Goal: Information Seeking & Learning: Learn about a topic

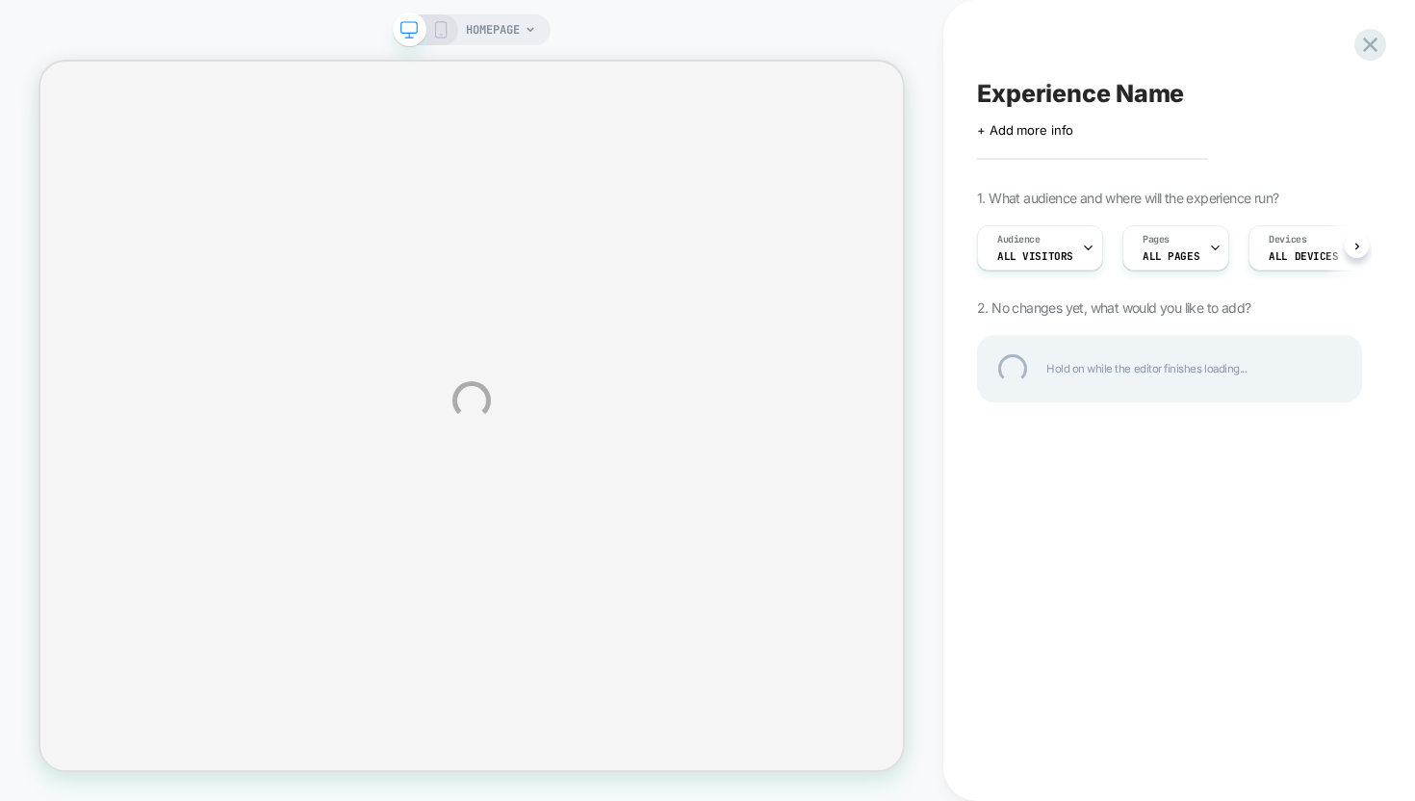
click at [1357, 239] on div "HOMEPAGE Experience Name Click to edit experience details + Add more info 1. Wh…" at bounding box center [707, 400] width 1415 height 801
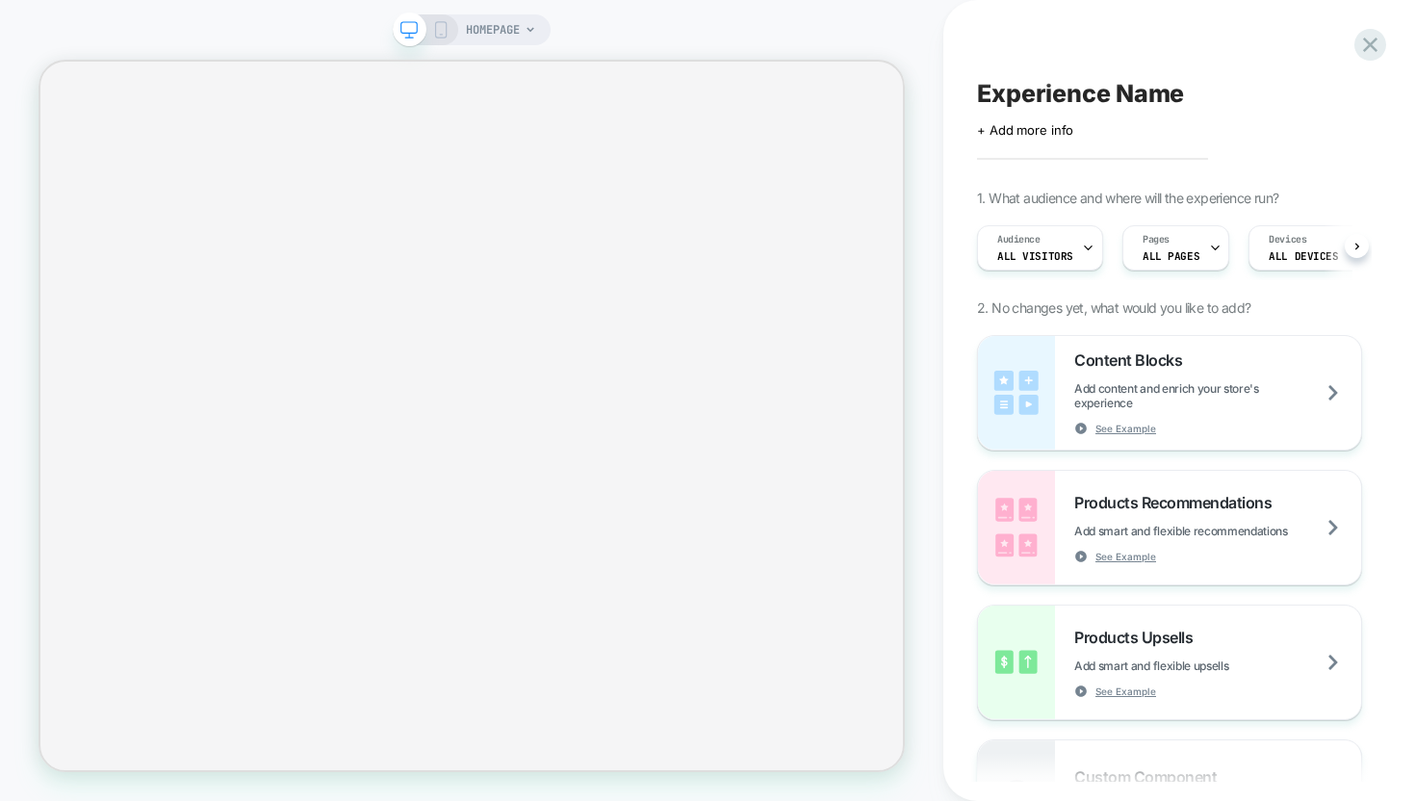
scroll to position [0, 1]
click at [1354, 246] on icon at bounding box center [1358, 247] width 8 height 8
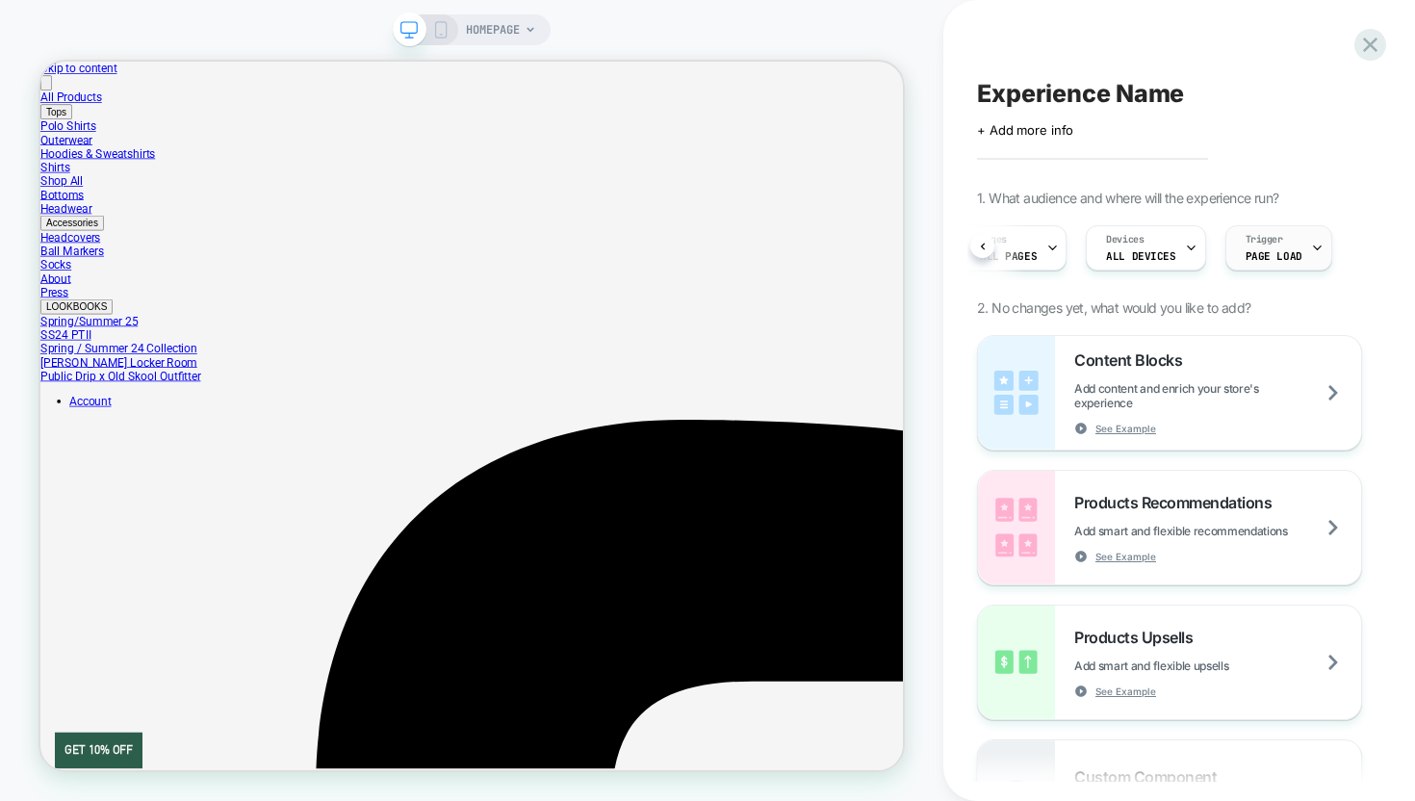
scroll to position [0, 0]
click at [1277, 246] on div "Trigger Page Load" at bounding box center [1274, 247] width 95 height 43
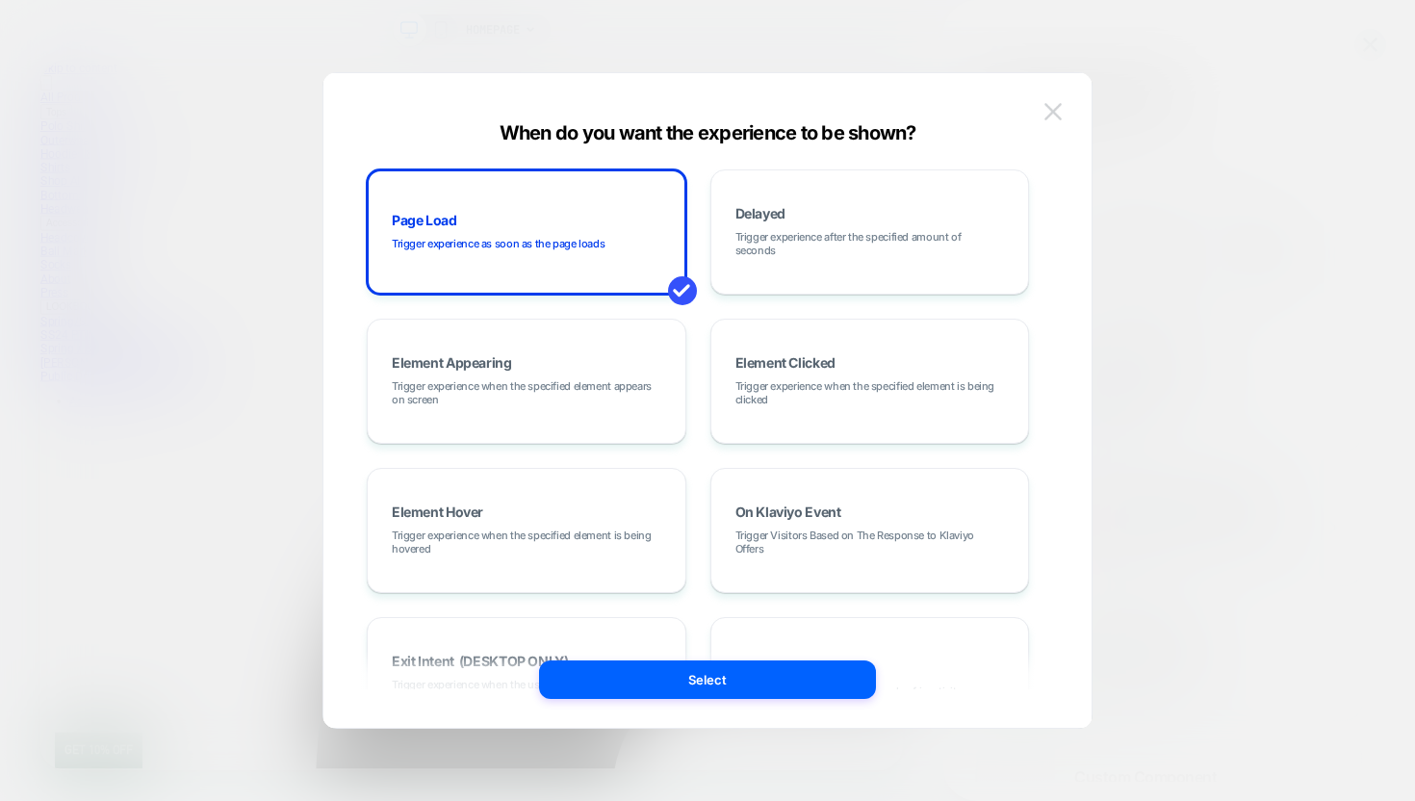
click at [1057, 110] on img at bounding box center [1053, 111] width 17 height 16
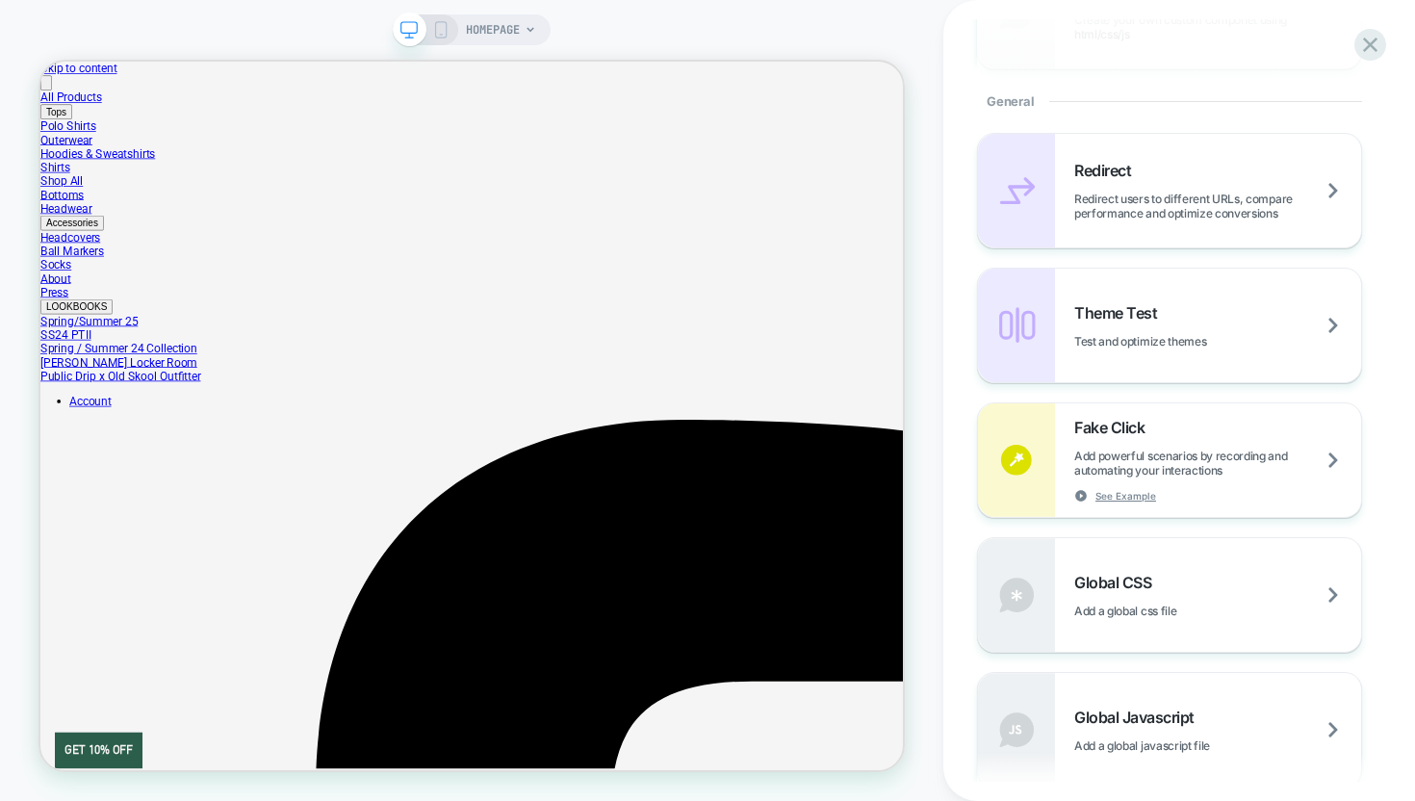
scroll to position [501, 0]
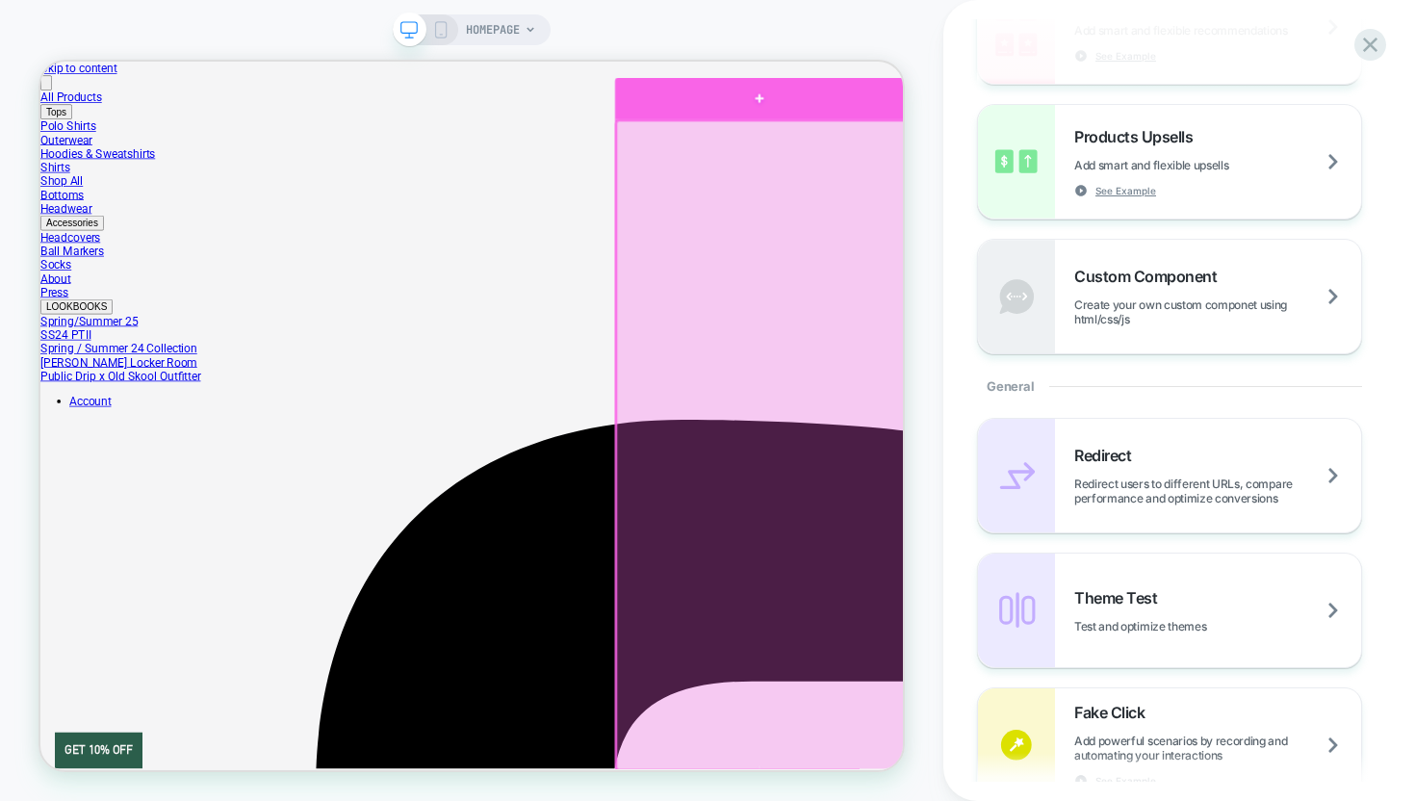
click at [1015, 121] on div at bounding box center [999, 111] width 385 height 56
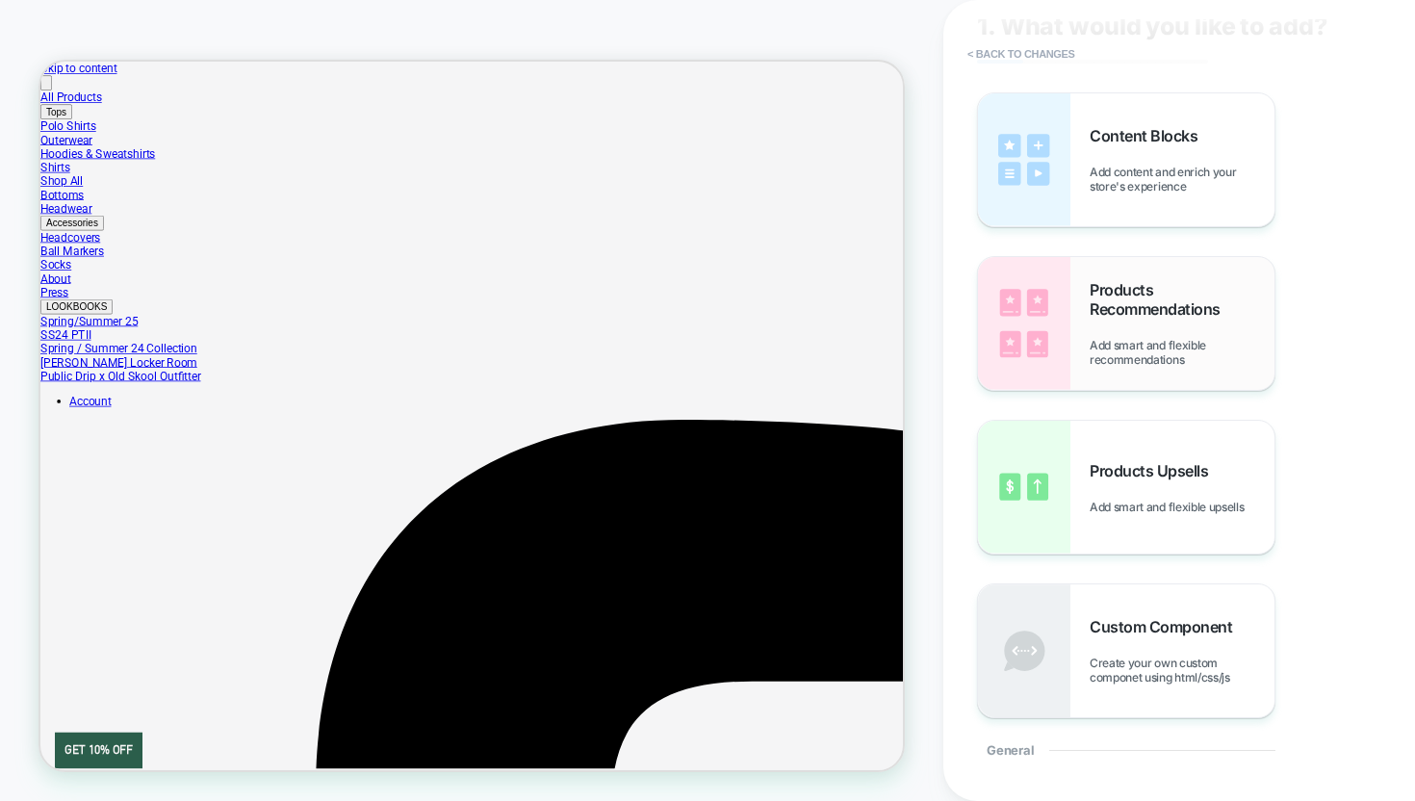
scroll to position [70, 0]
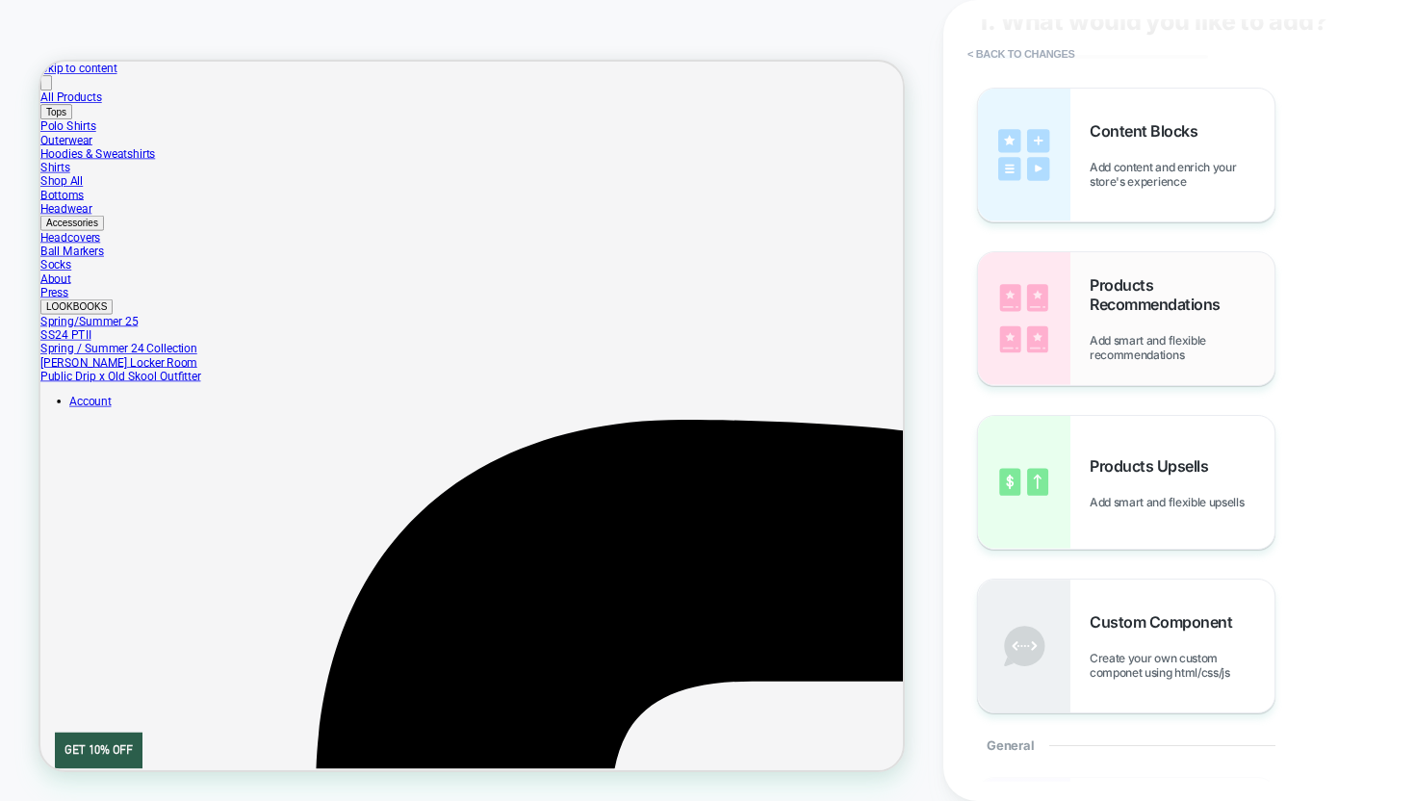
click at [1116, 353] on span "Add smart and flexible recommendations" at bounding box center [1182, 347] width 185 height 29
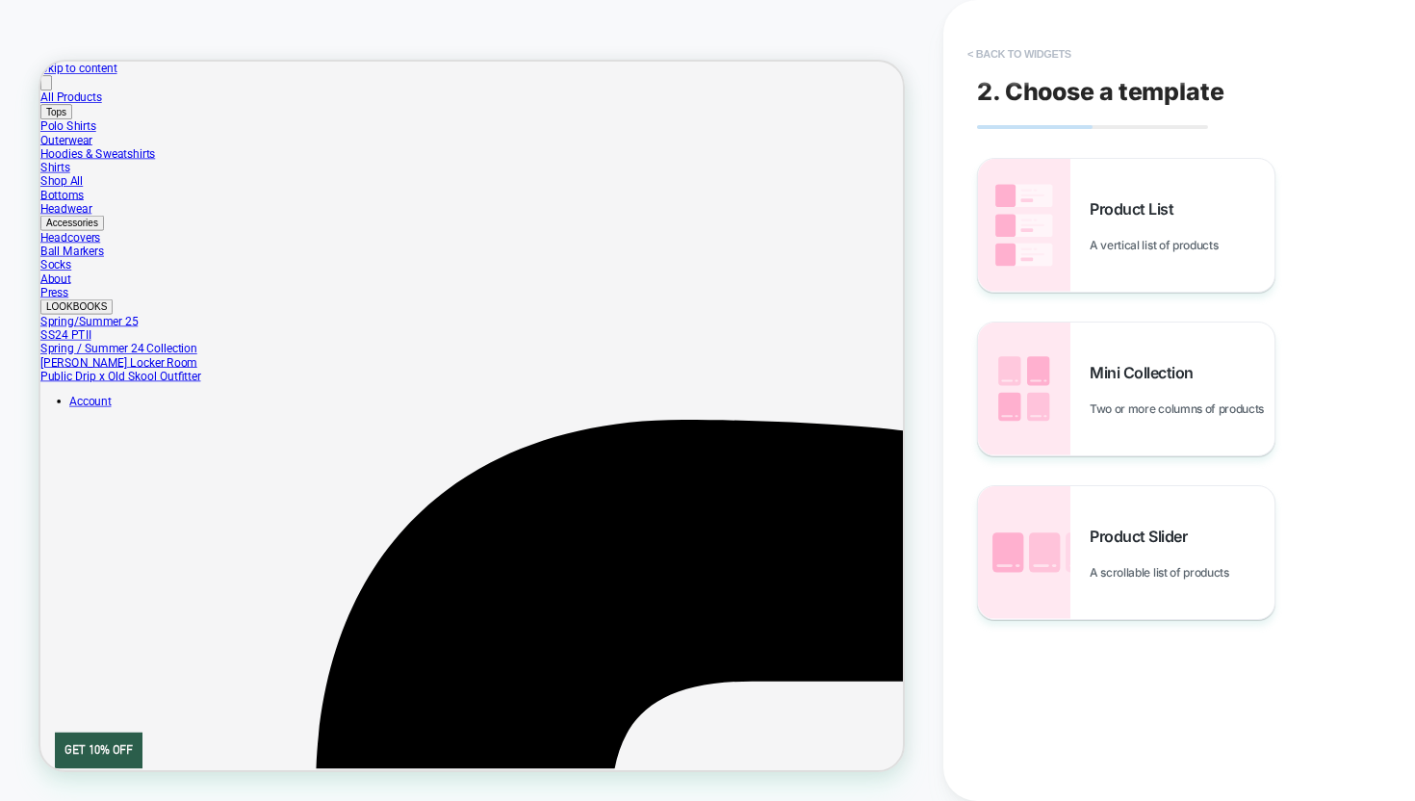
click at [1018, 45] on button "< Back to widgets" at bounding box center [1019, 54] width 123 height 31
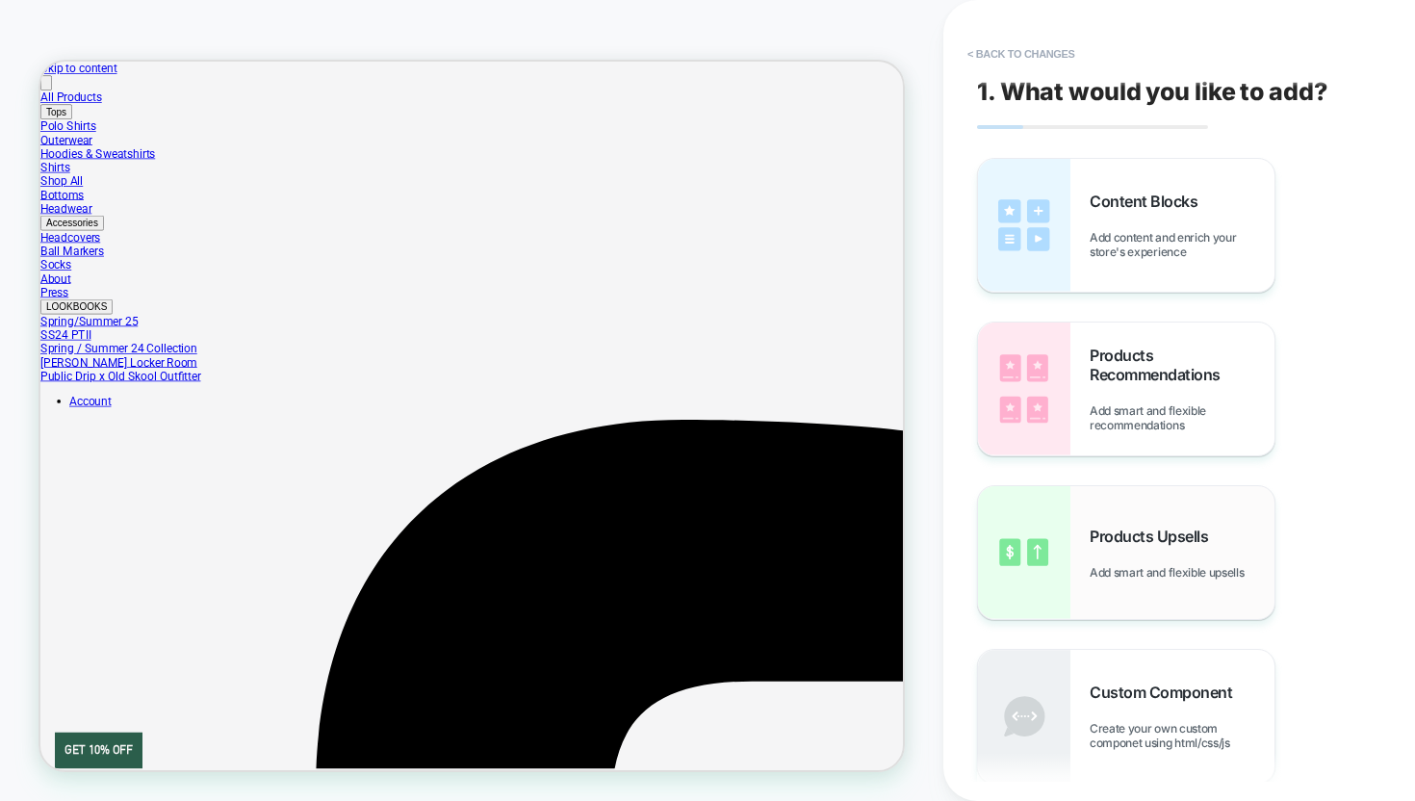
click at [1139, 543] on span "Products Upsells" at bounding box center [1154, 536] width 128 height 19
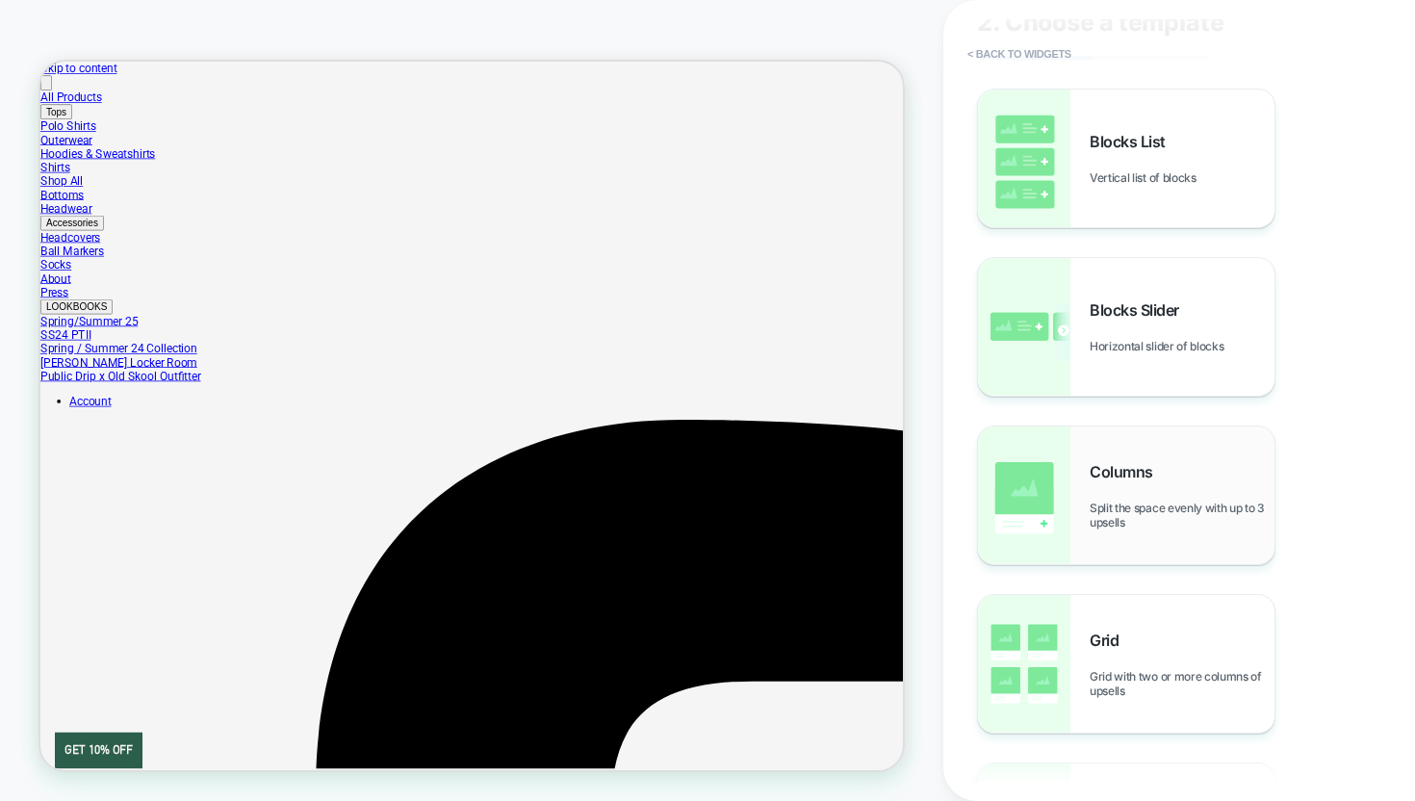
scroll to position [0, 0]
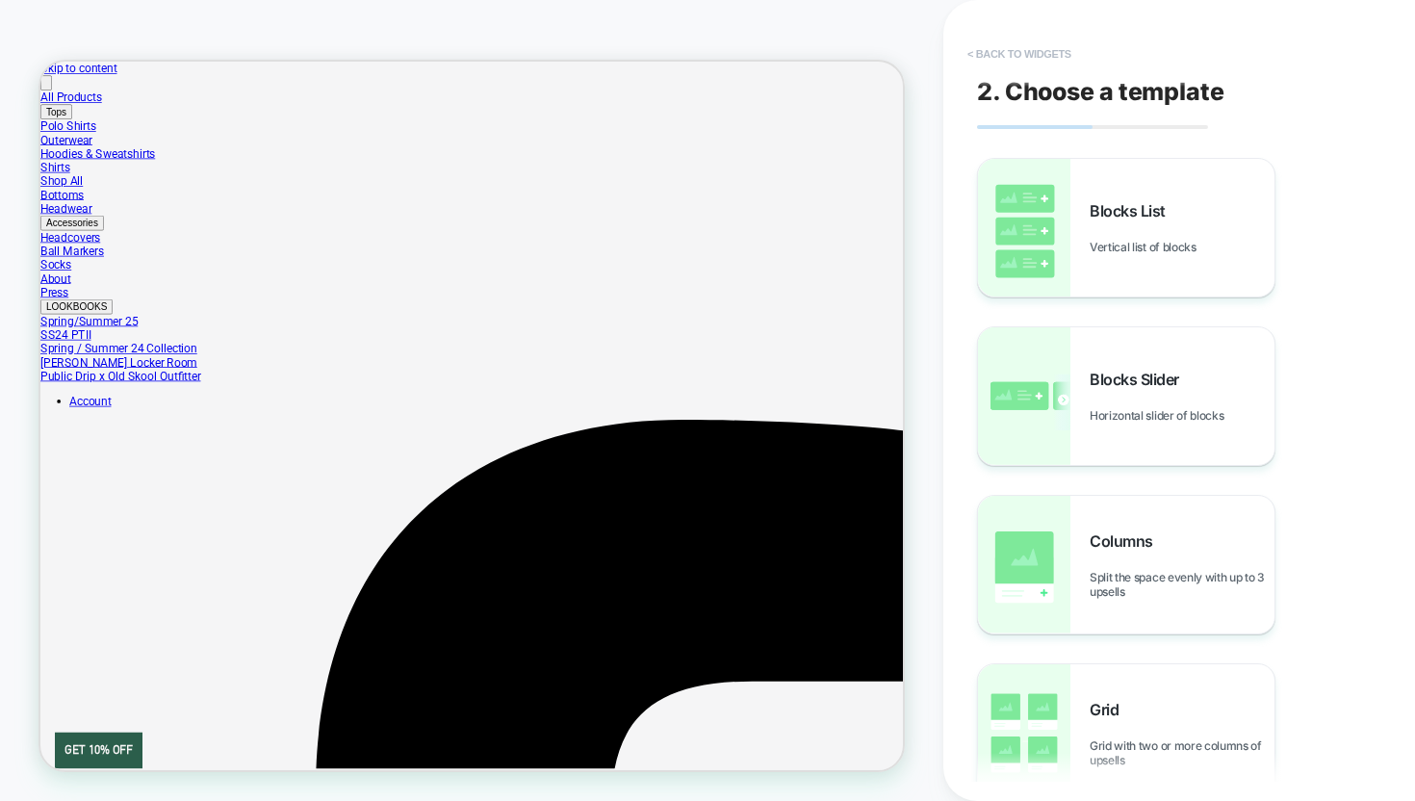
click at [1004, 52] on button "< Back to widgets" at bounding box center [1019, 54] width 123 height 31
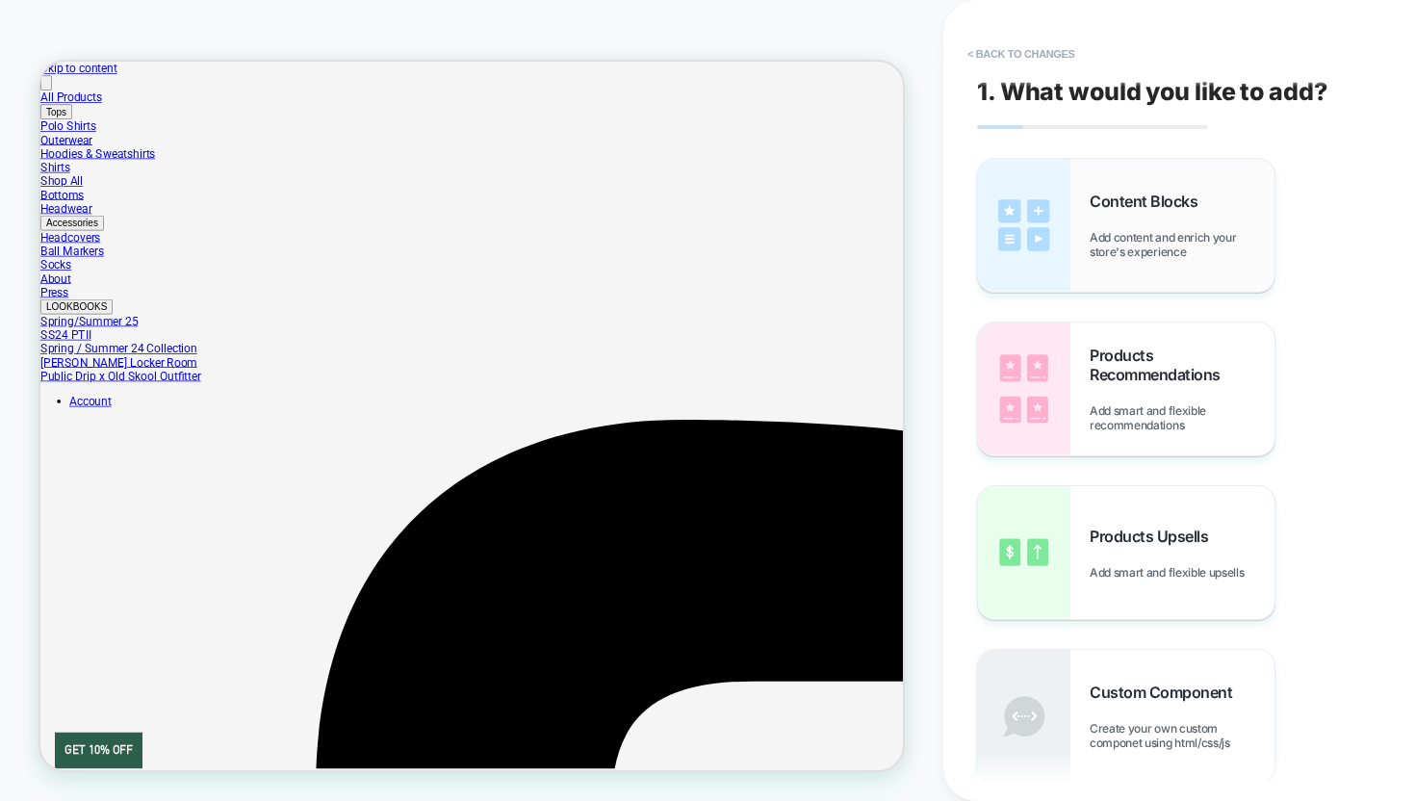
click at [1110, 230] on span "Add content and enrich your store's experience" at bounding box center [1182, 244] width 185 height 29
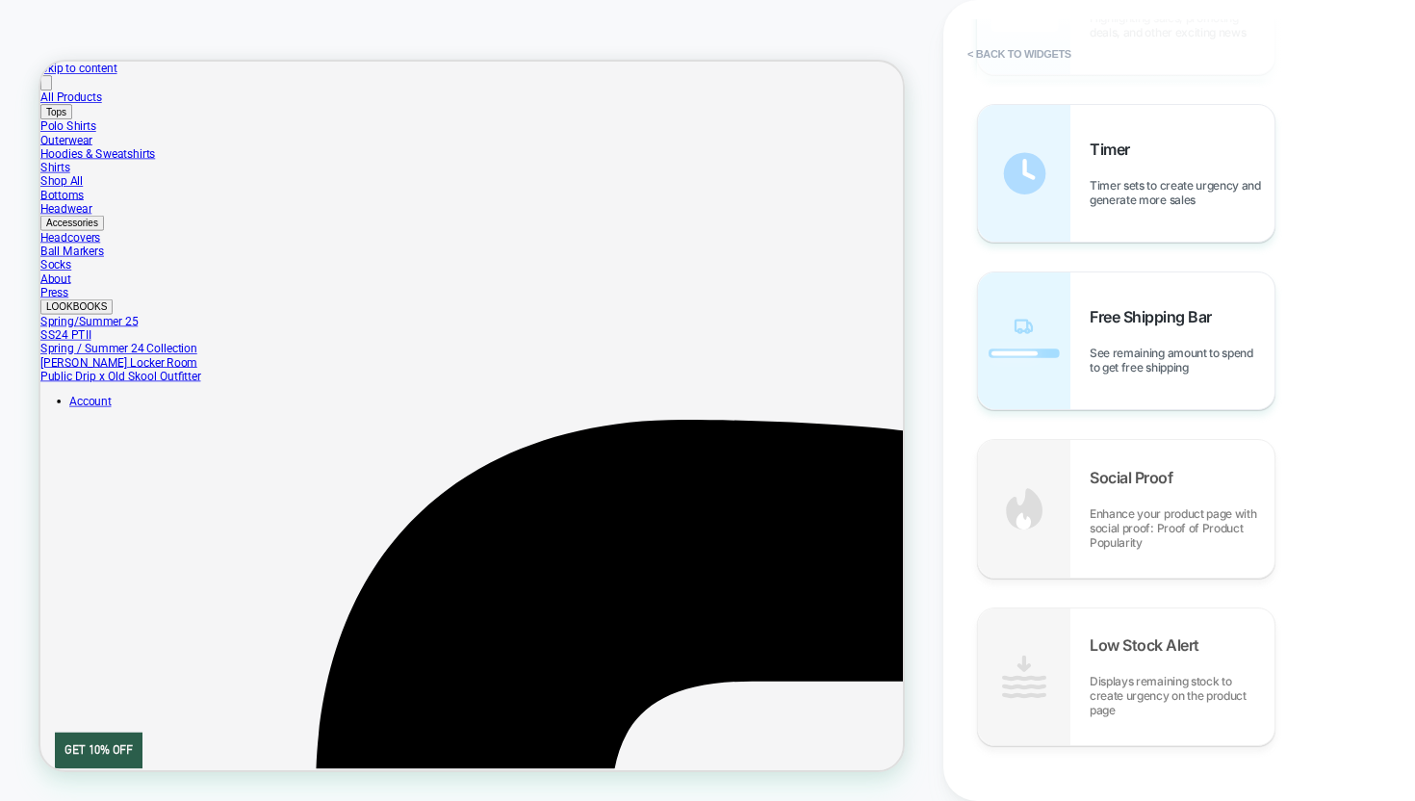
scroll to position [1942, 0]
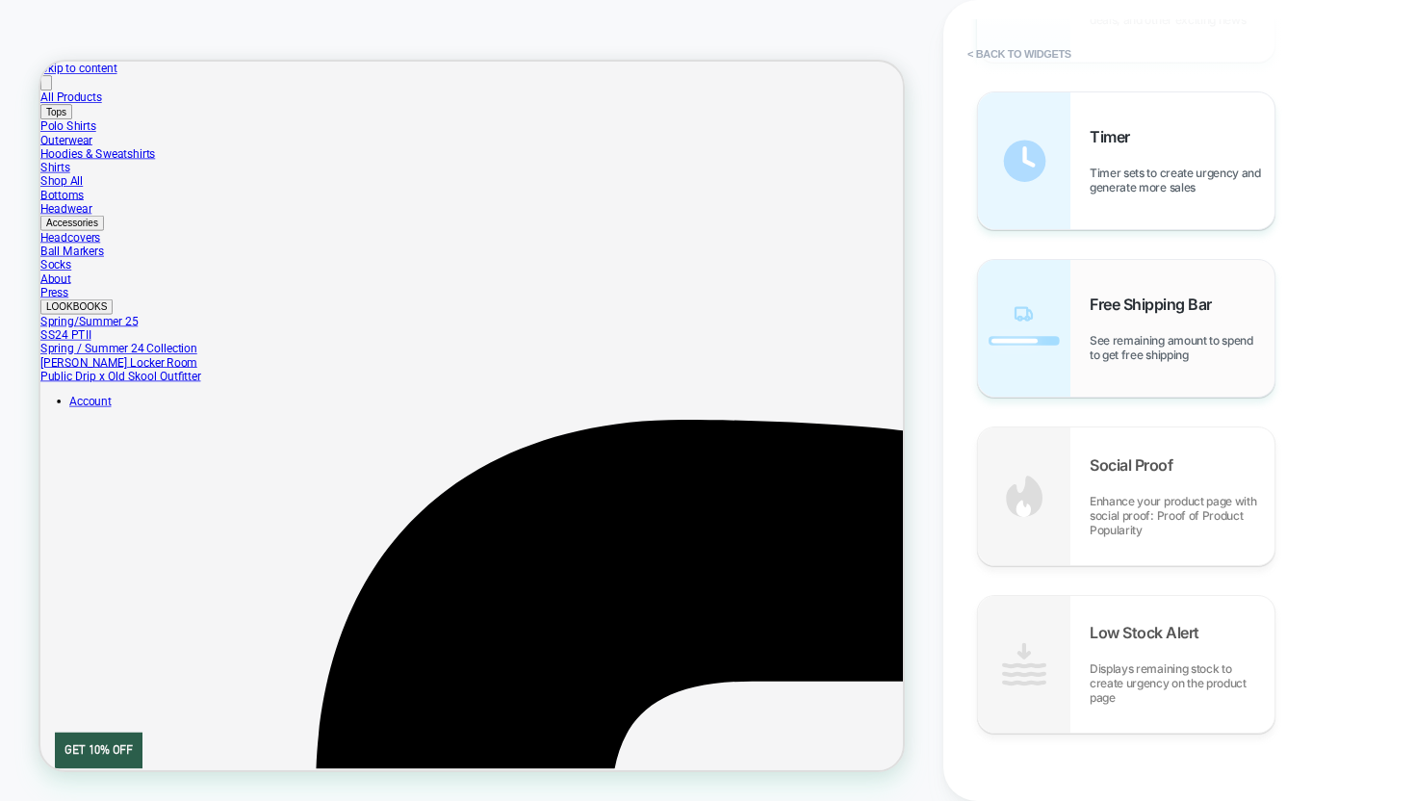
click at [1168, 366] on div "Free Shipping Bar See remaining amount to spend to get free shipping" at bounding box center [1126, 328] width 297 height 137
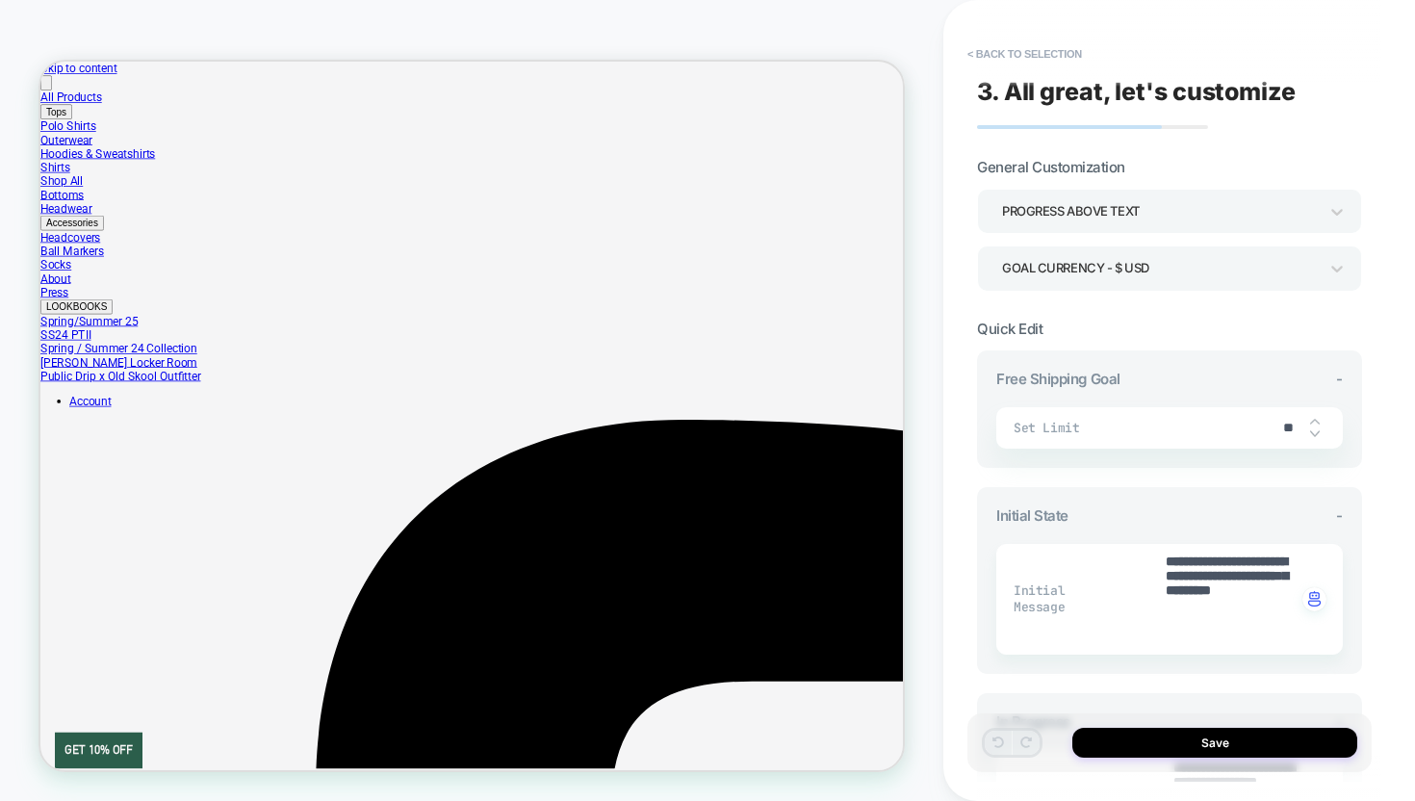
click at [1110, 269] on div "Goal Currency - $ USD" at bounding box center [1160, 268] width 316 height 26
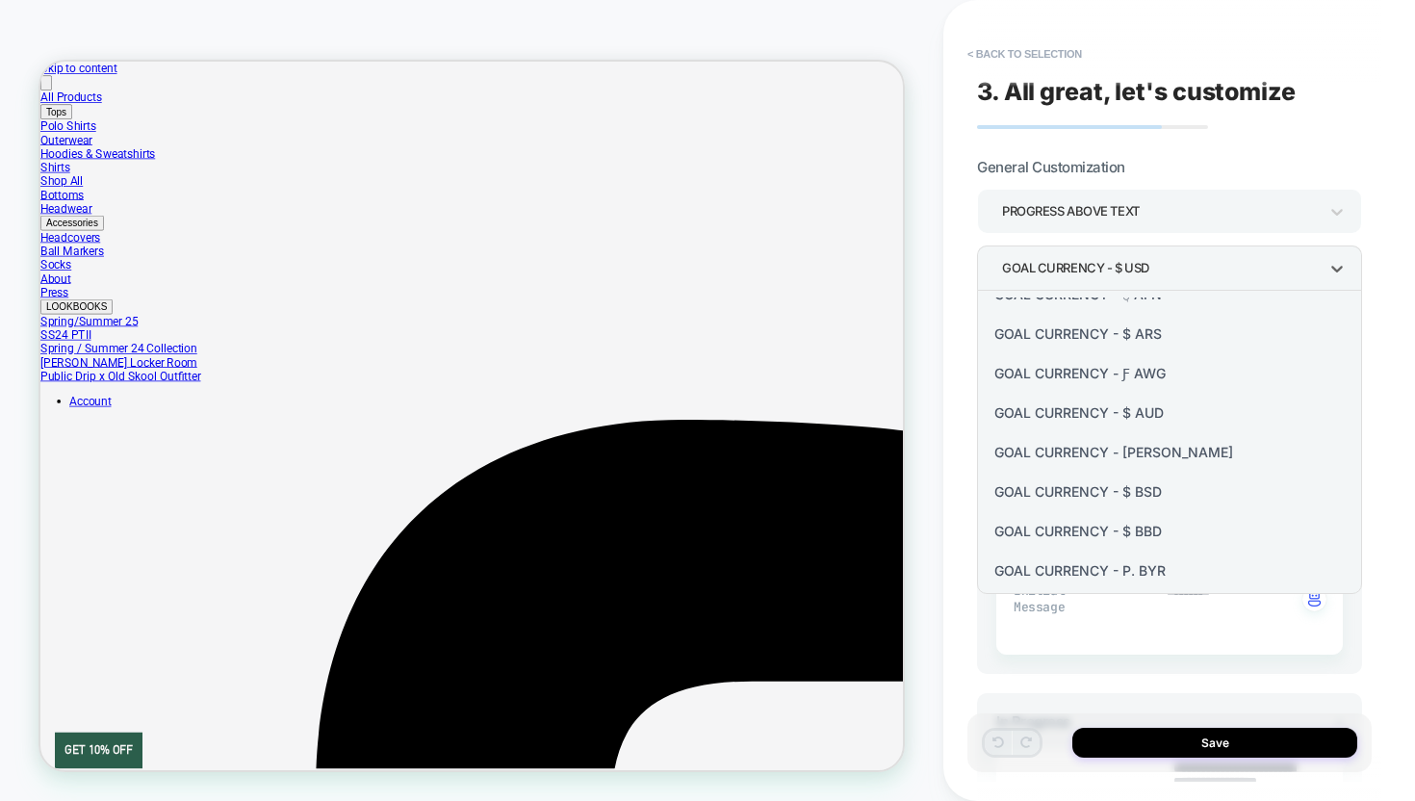
scroll to position [68, 0]
click at [1292, 136] on div at bounding box center [707, 400] width 1415 height 801
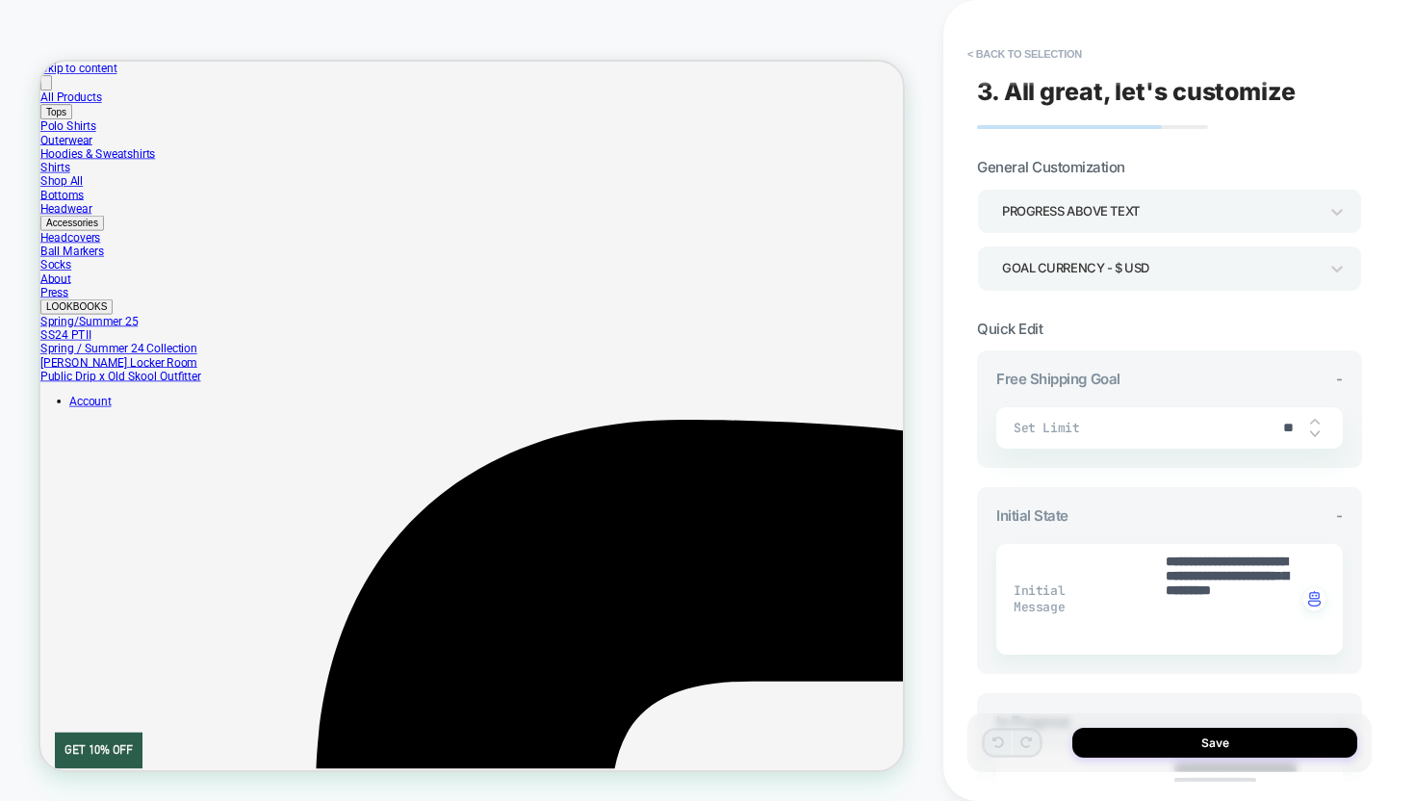
click at [1153, 199] on div "Progress above Text" at bounding box center [1160, 211] width 316 height 26
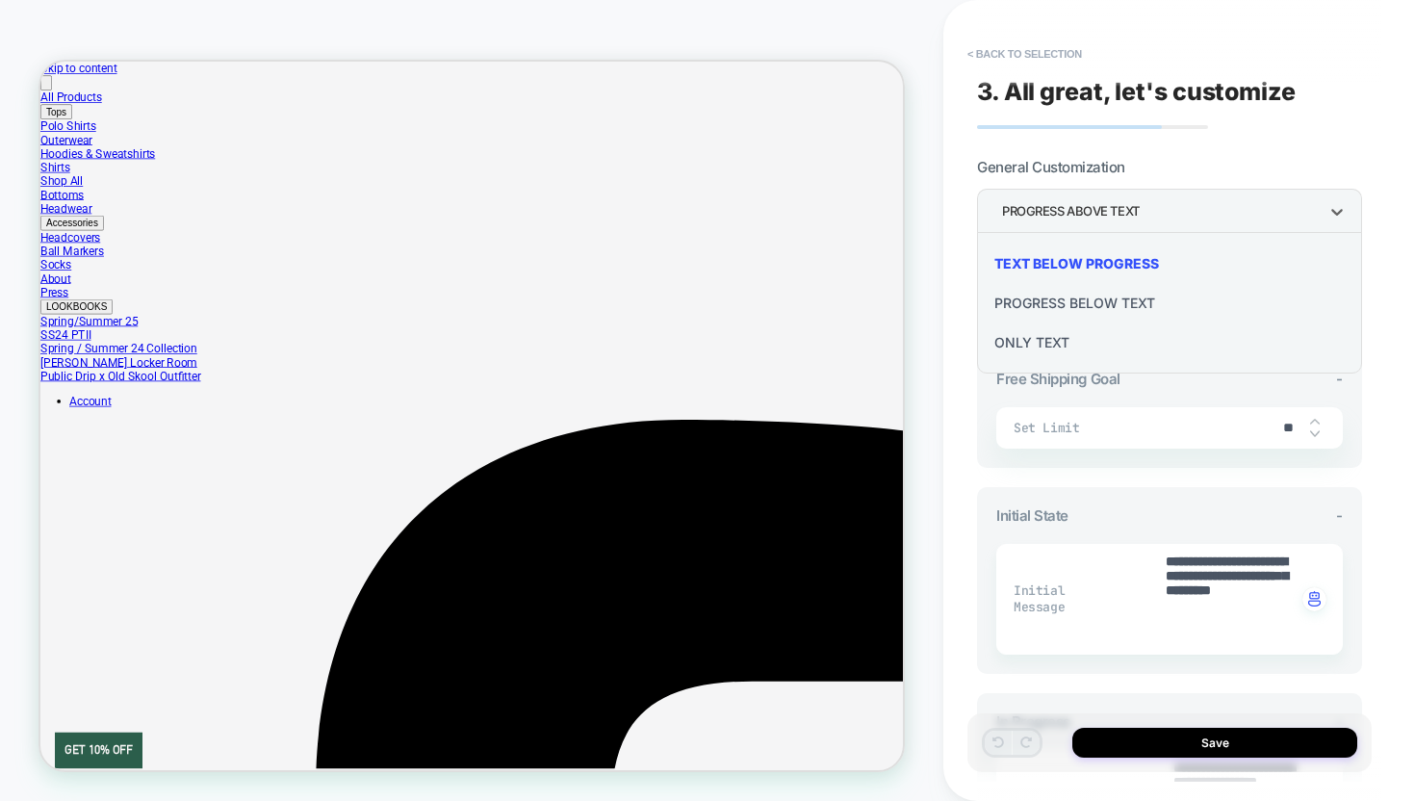
click at [1315, 220] on div at bounding box center [707, 400] width 1415 height 801
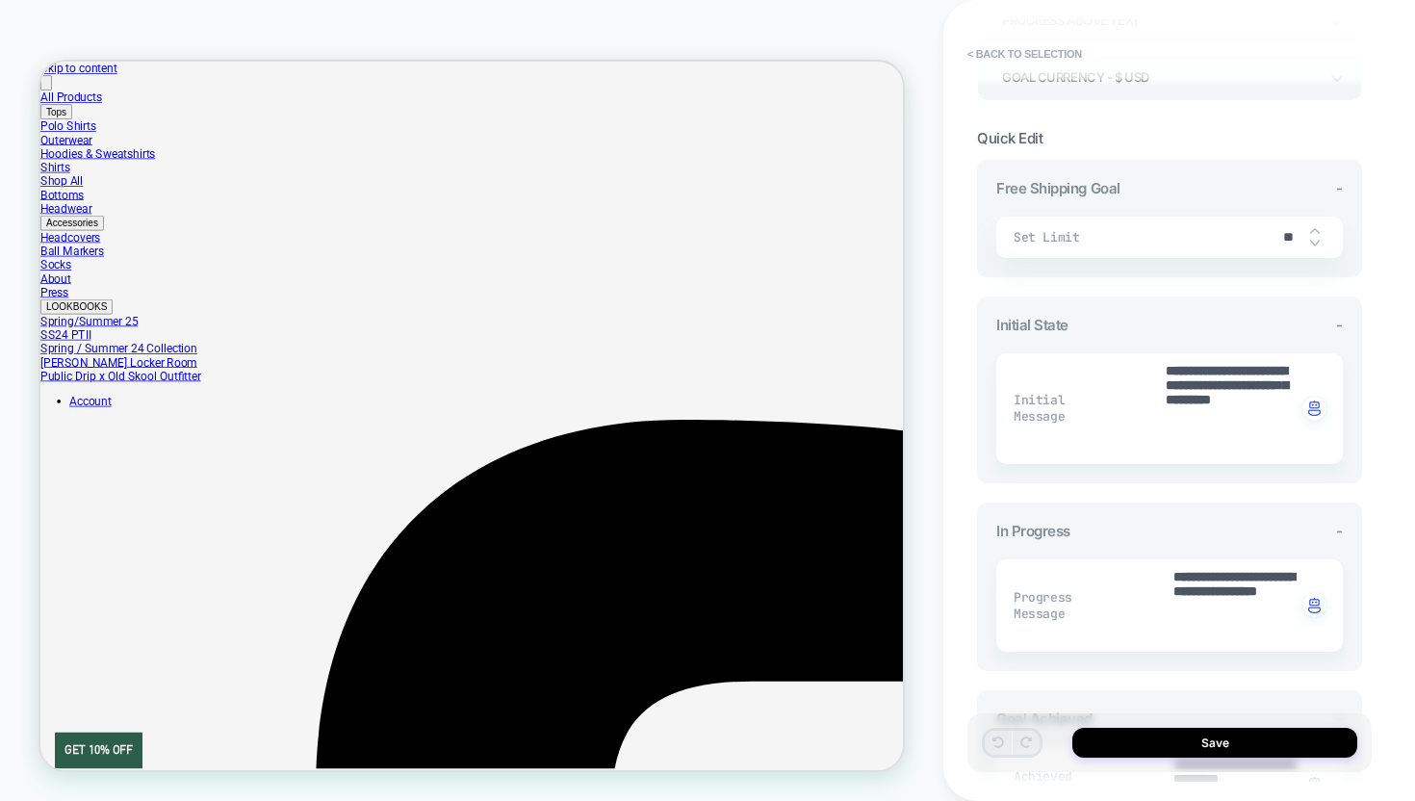
scroll to position [192, 0]
drag, startPoint x: 1272, startPoint y: 233, endPoint x: 1314, endPoint y: 234, distance: 42.4
click at [1314, 234] on div "**" at bounding box center [1297, 236] width 58 height 39
type textarea "*"
type input "*"
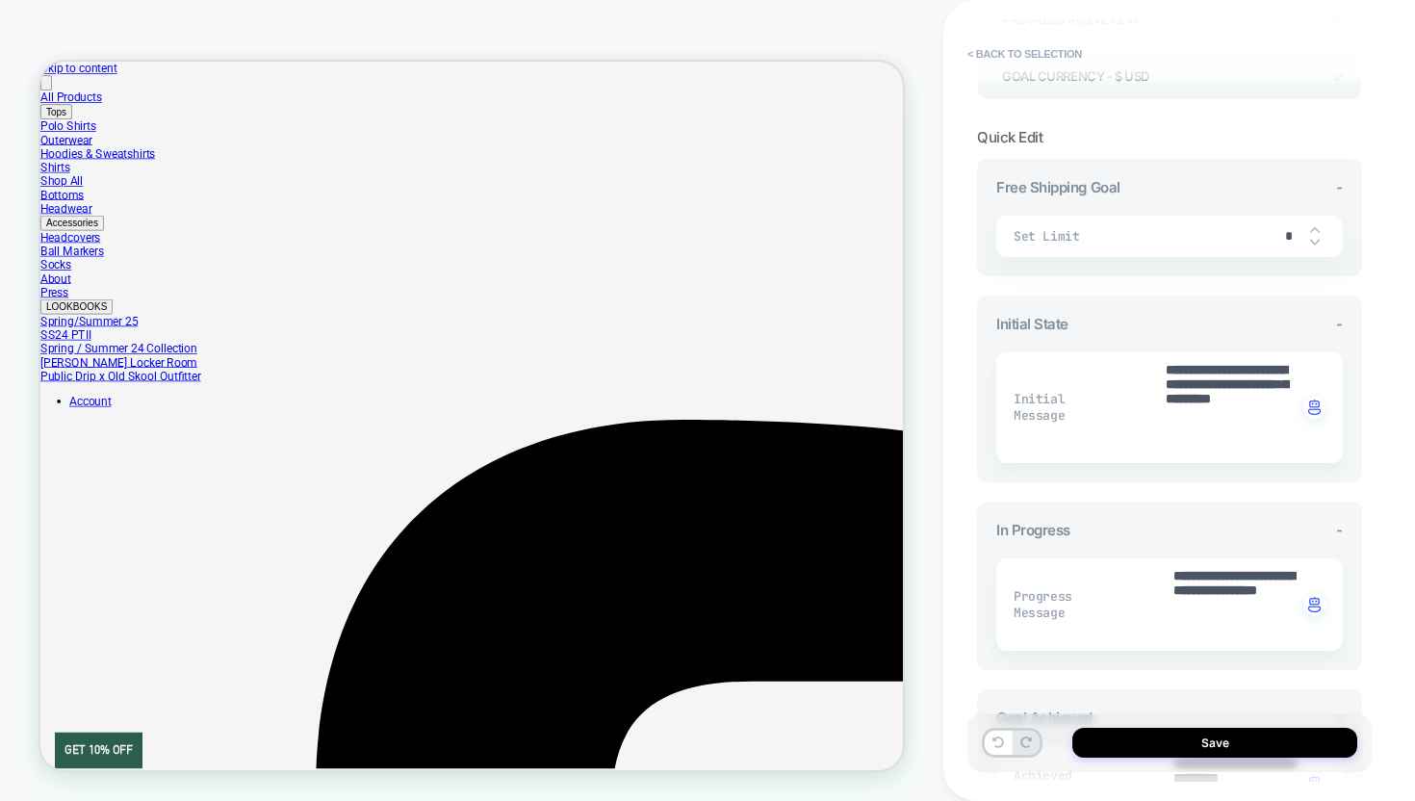
type textarea "*"
type input "**"
type textarea "*"
type input "***"
type textarea "*"
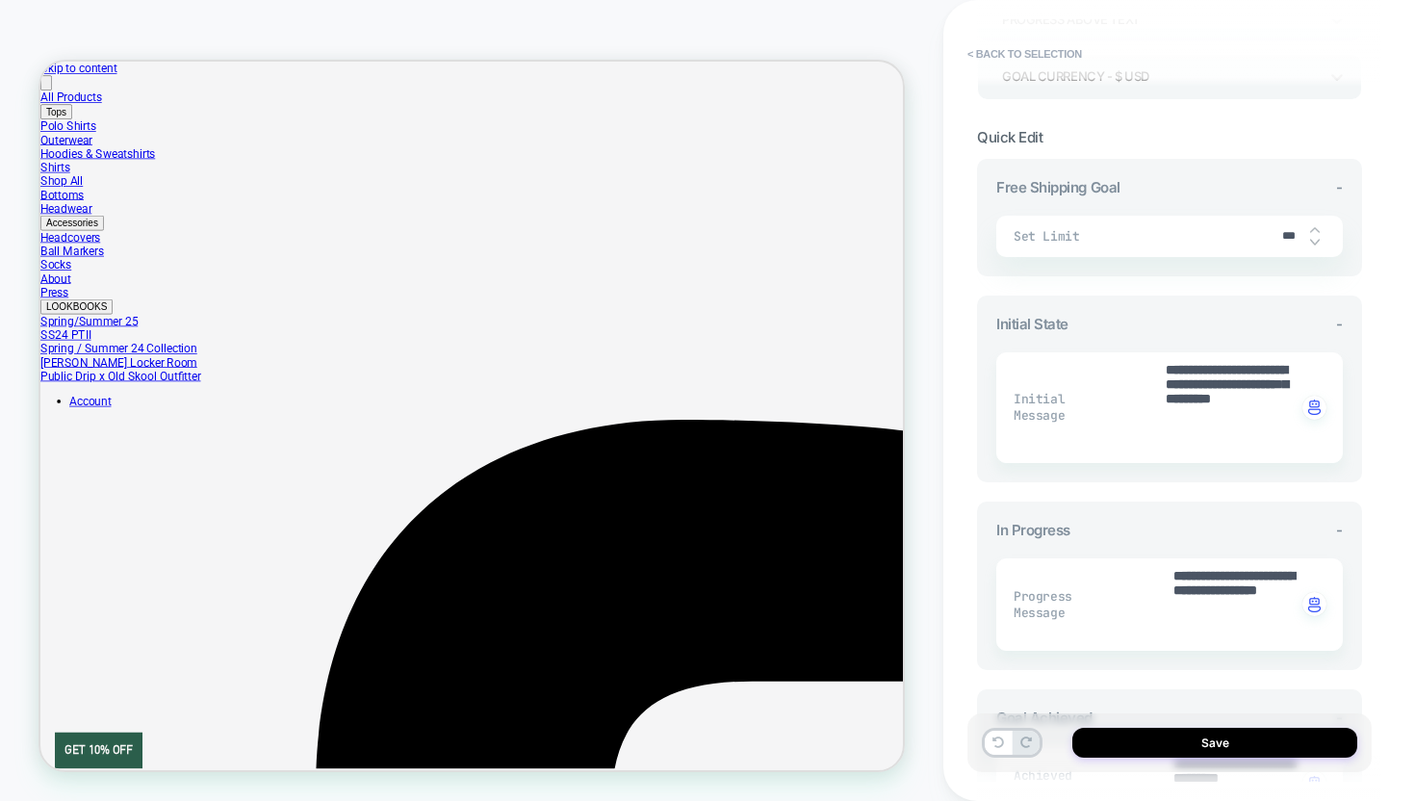
scroll to position [183, 0]
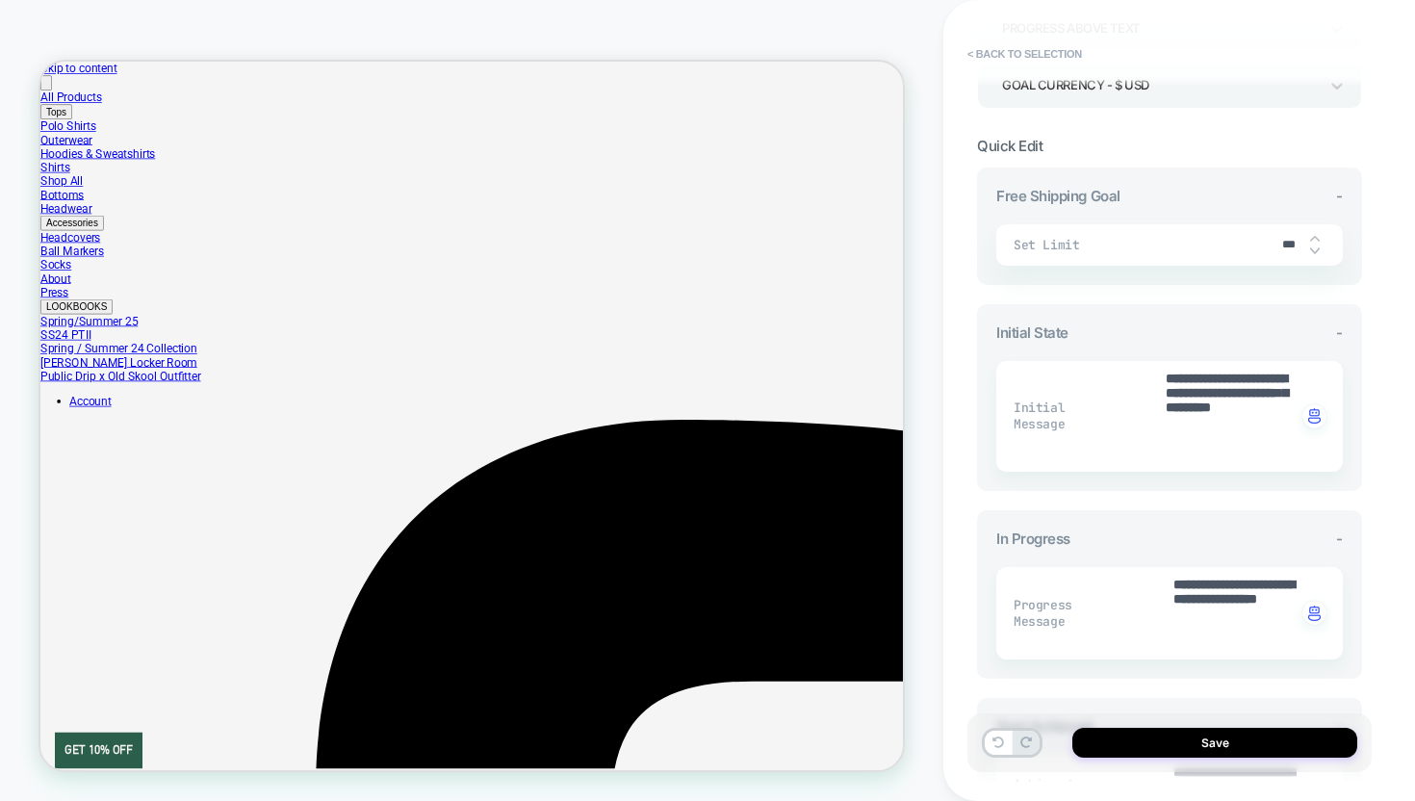
type input "***"
click at [1240, 290] on div "**********" at bounding box center [1169, 721] width 385 height 1107
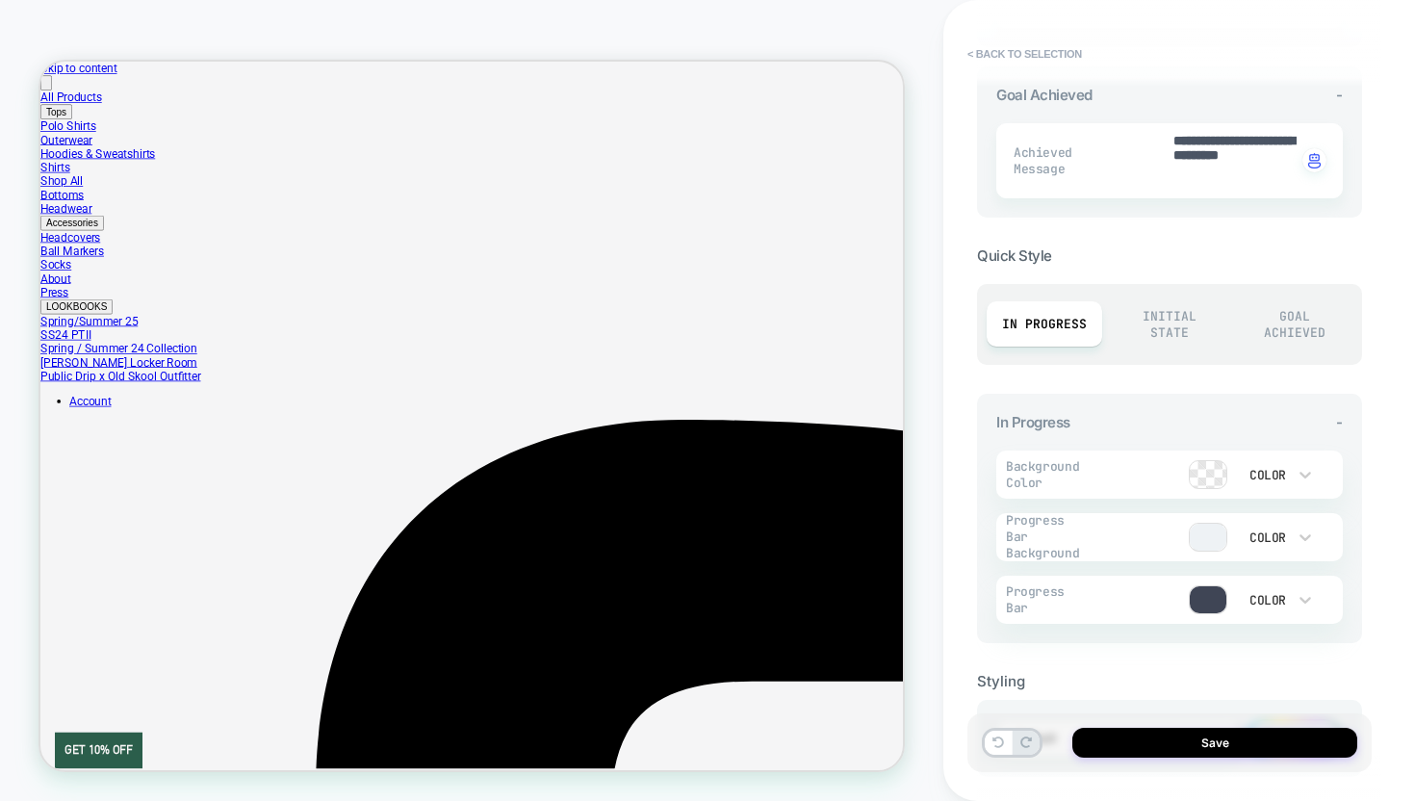
scroll to position [816, 0]
click at [1280, 313] on div "Goal Achieved" at bounding box center [1295, 324] width 116 height 62
click at [1160, 320] on div "Initial State" at bounding box center [1170, 324] width 116 height 62
click at [1055, 318] on div "In Progress" at bounding box center [1045, 322] width 116 height 45
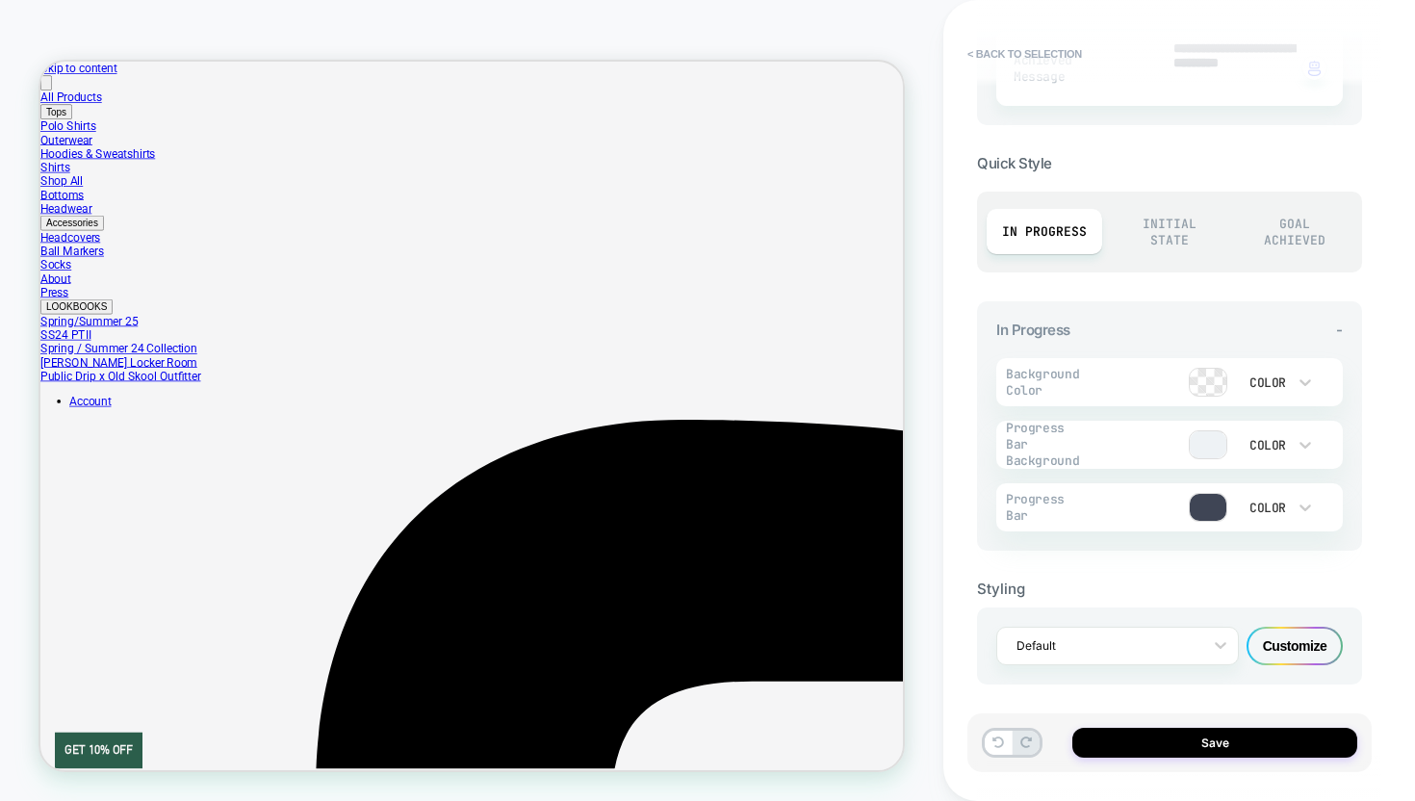
click at [1304, 635] on div "Customize" at bounding box center [1295, 646] width 96 height 39
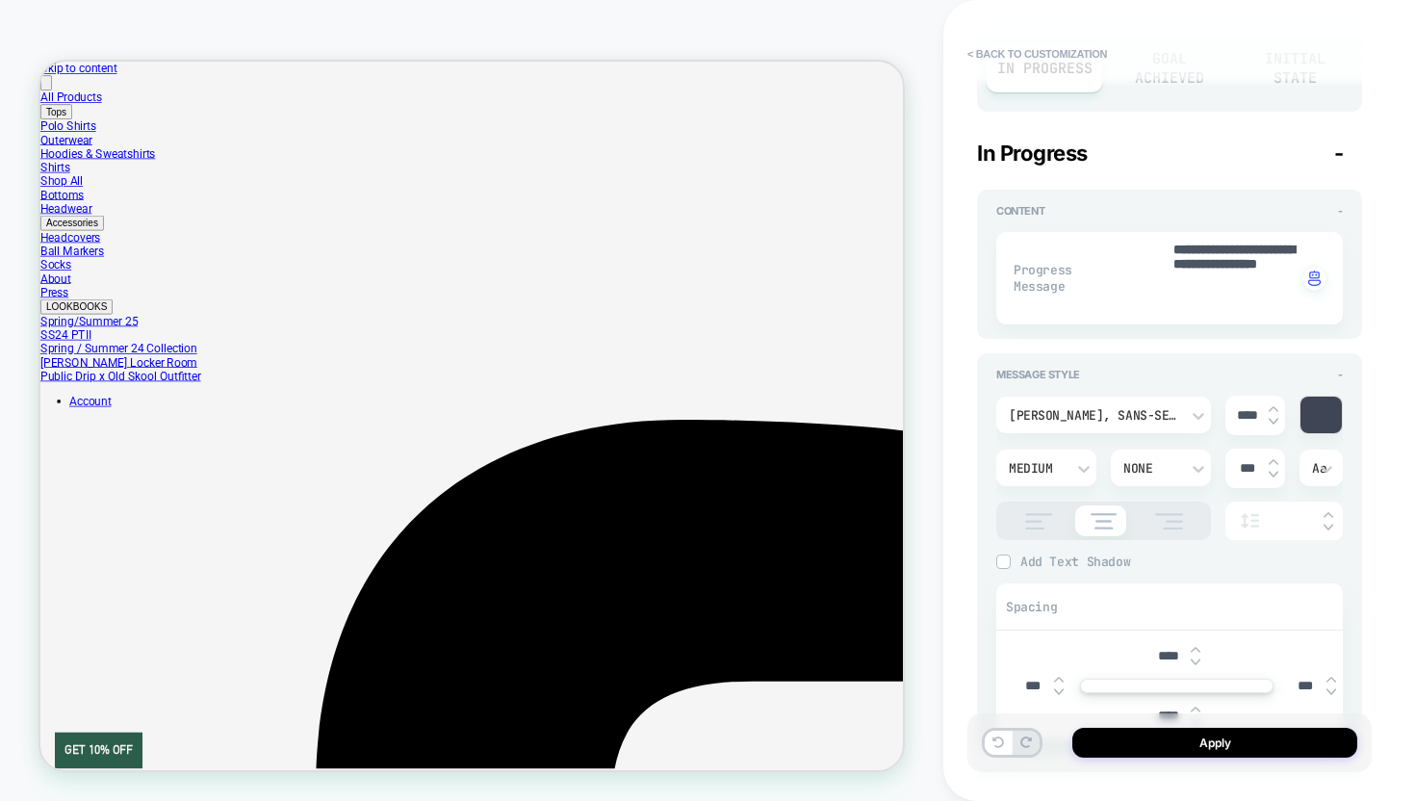
scroll to position [212, 0]
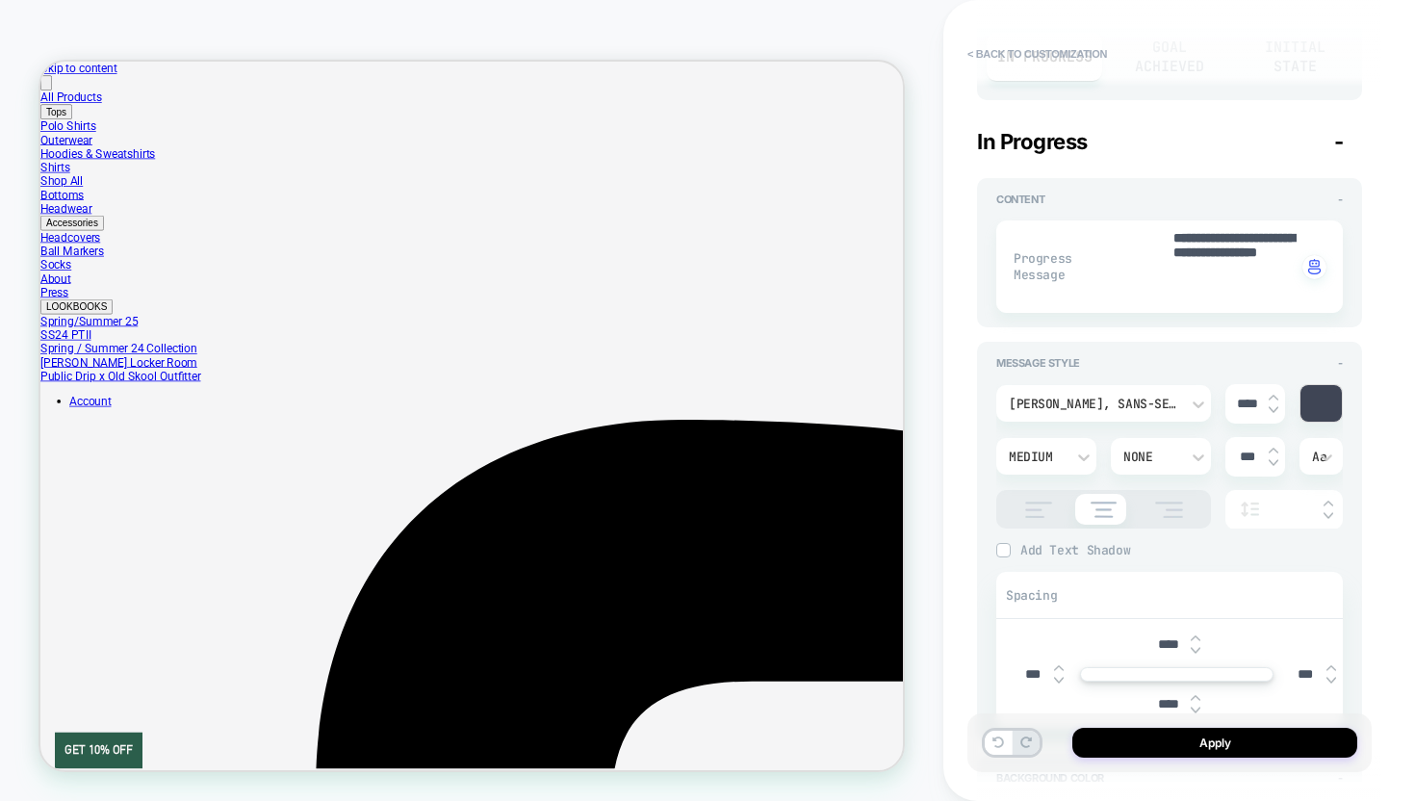
click at [1242, 453] on input "***" at bounding box center [1247, 457] width 43 height 16
type textarea "*"
type input "***"
type textarea "*"
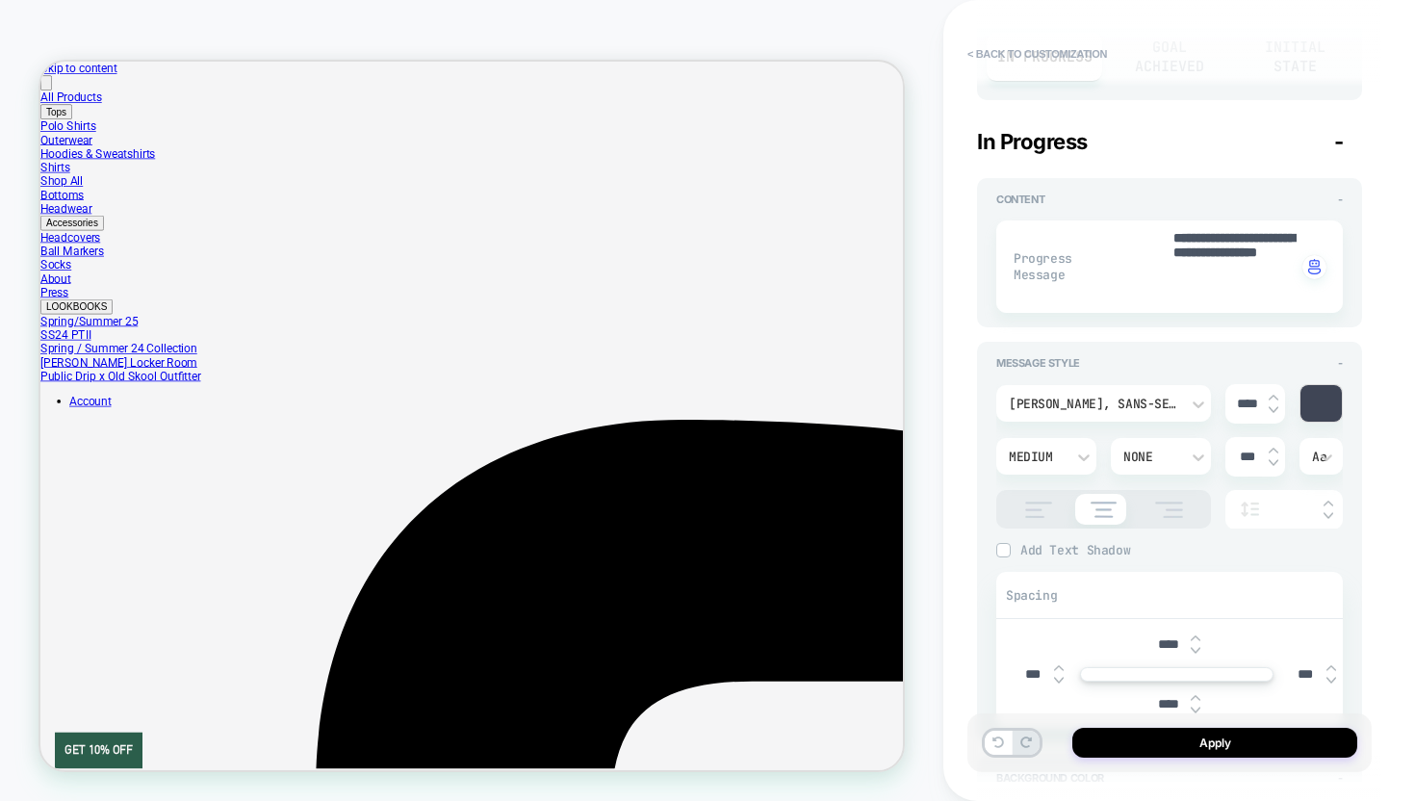
type input "****"
type textarea "*"
type input "*****"
type textarea "*"
type input "*****"
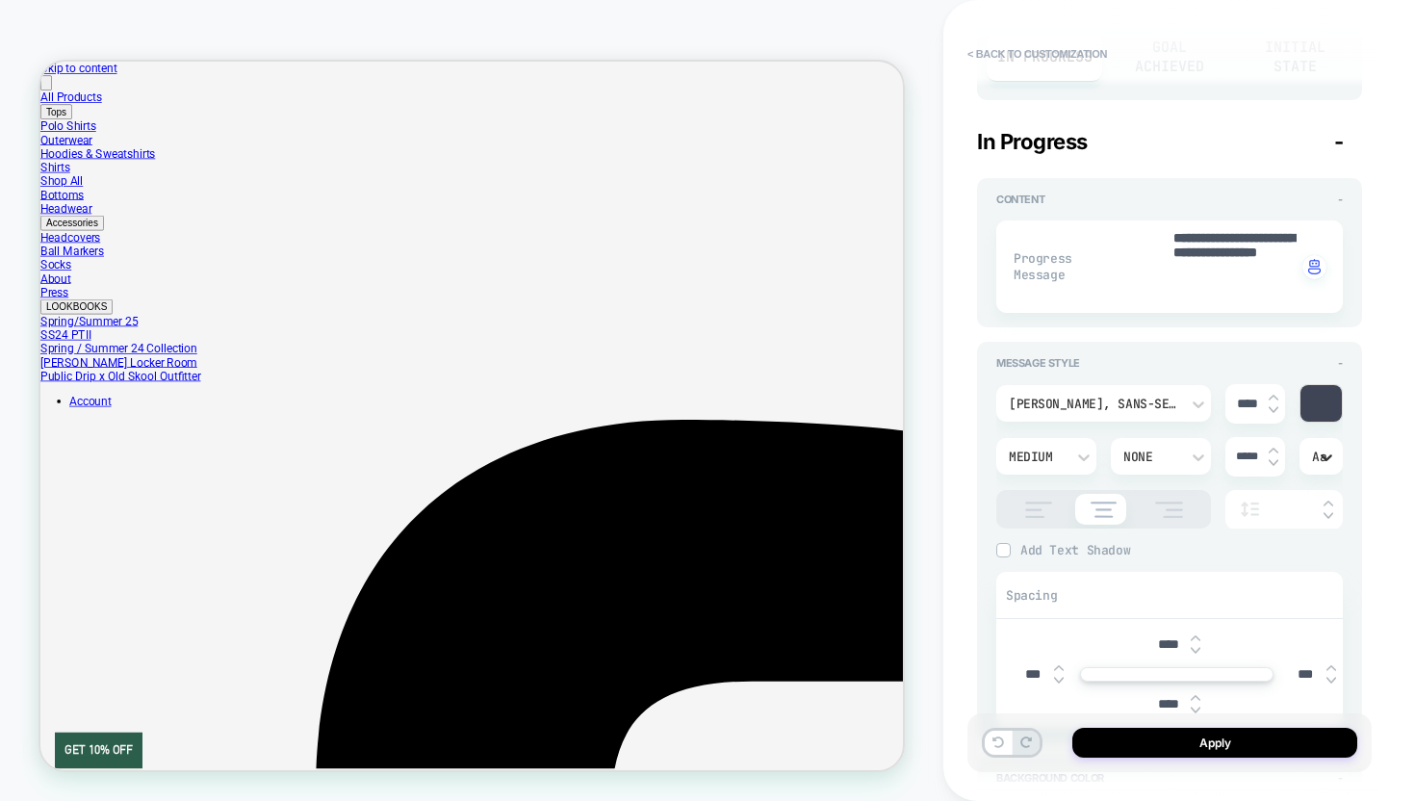
click at [1322, 455] on icon at bounding box center [1326, 457] width 19 height 19
click at [1325, 543] on div "AA" at bounding box center [1322, 546] width 28 height 40
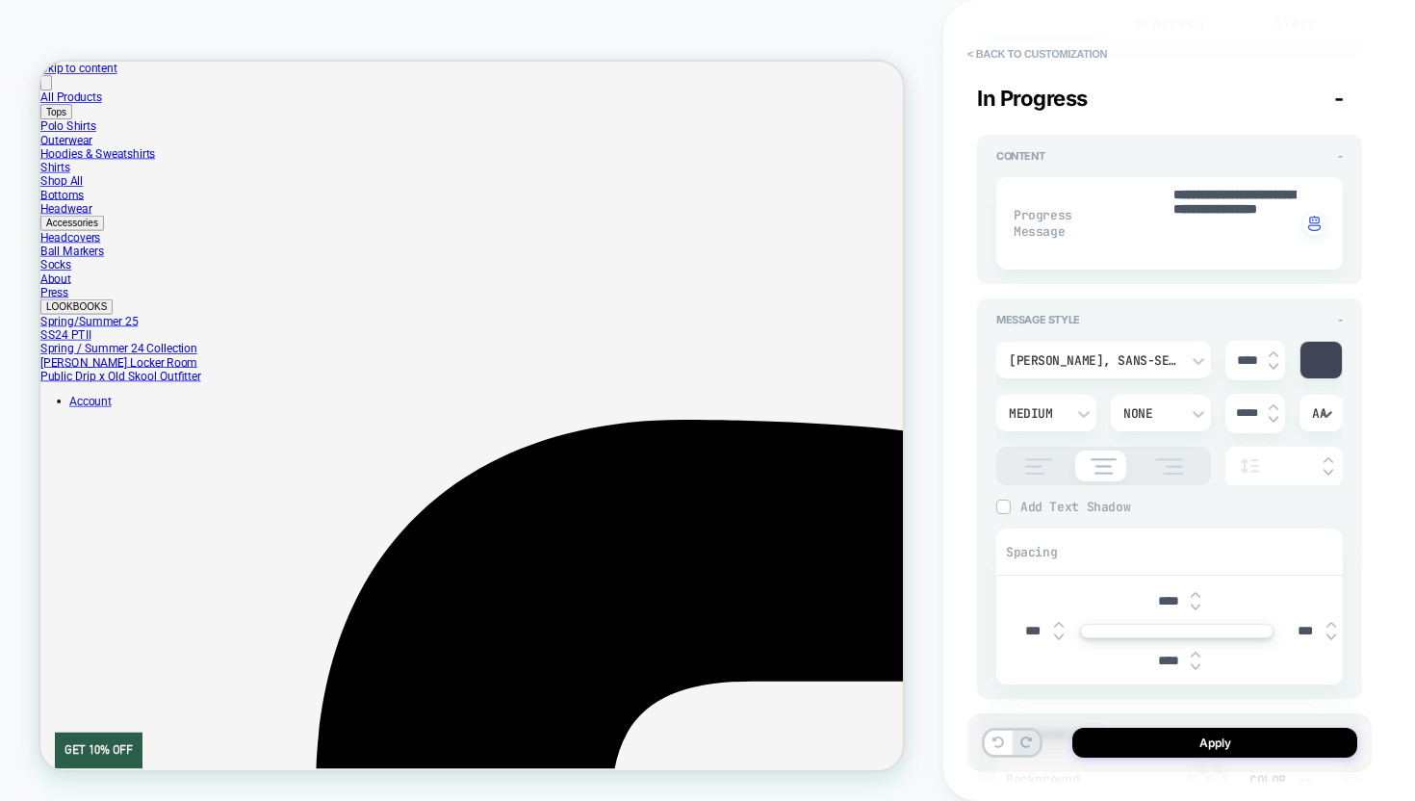
scroll to position [258, 0]
click at [1274, 361] on img at bounding box center [1274, 364] width 10 height 8
type textarea "*"
type input "****"
click at [1274, 361] on img at bounding box center [1274, 364] width 10 height 8
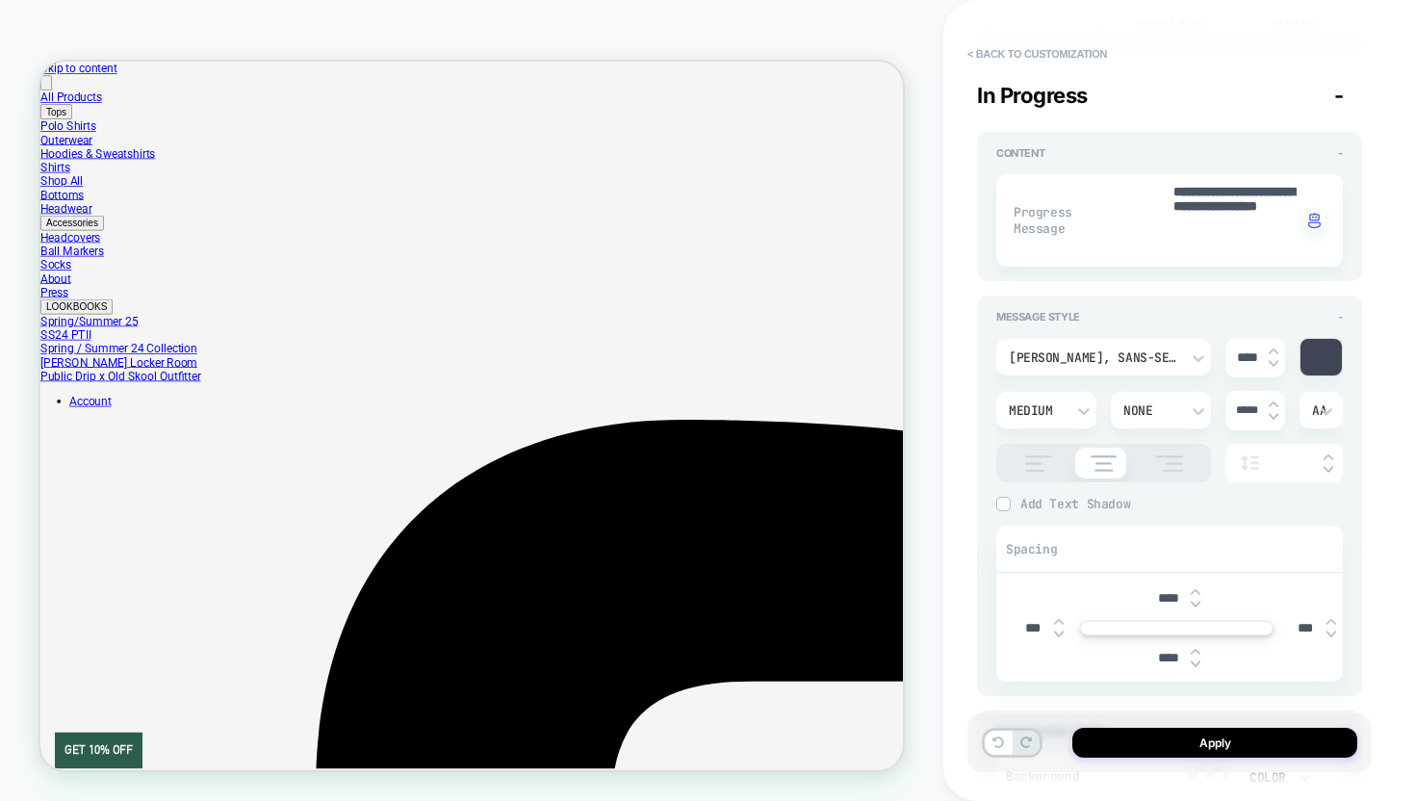
type textarea "*"
type input "****"
click at [1254, 741] on button "Apply" at bounding box center [1215, 743] width 285 height 30
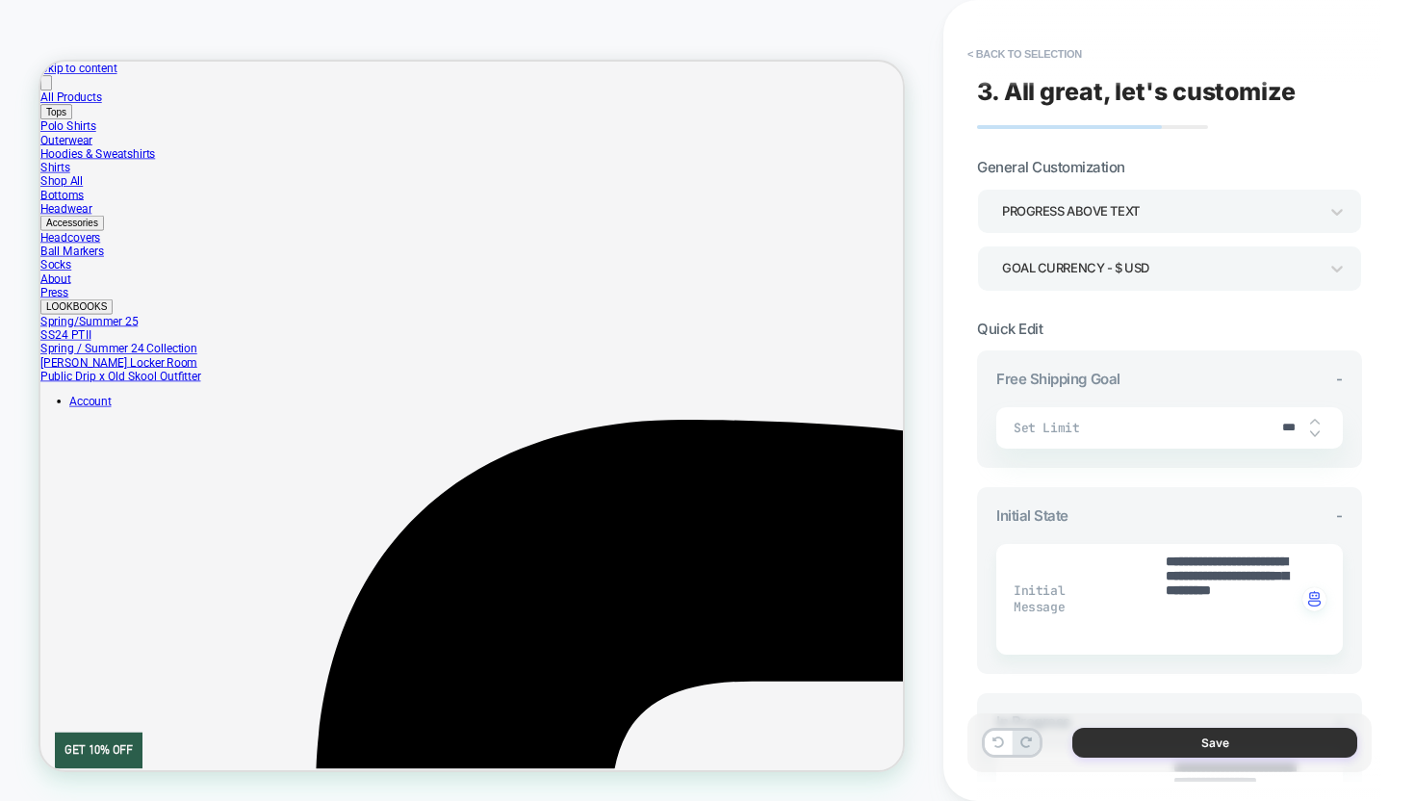
click at [1241, 739] on button "Save" at bounding box center [1215, 743] width 285 height 30
type textarea "*"
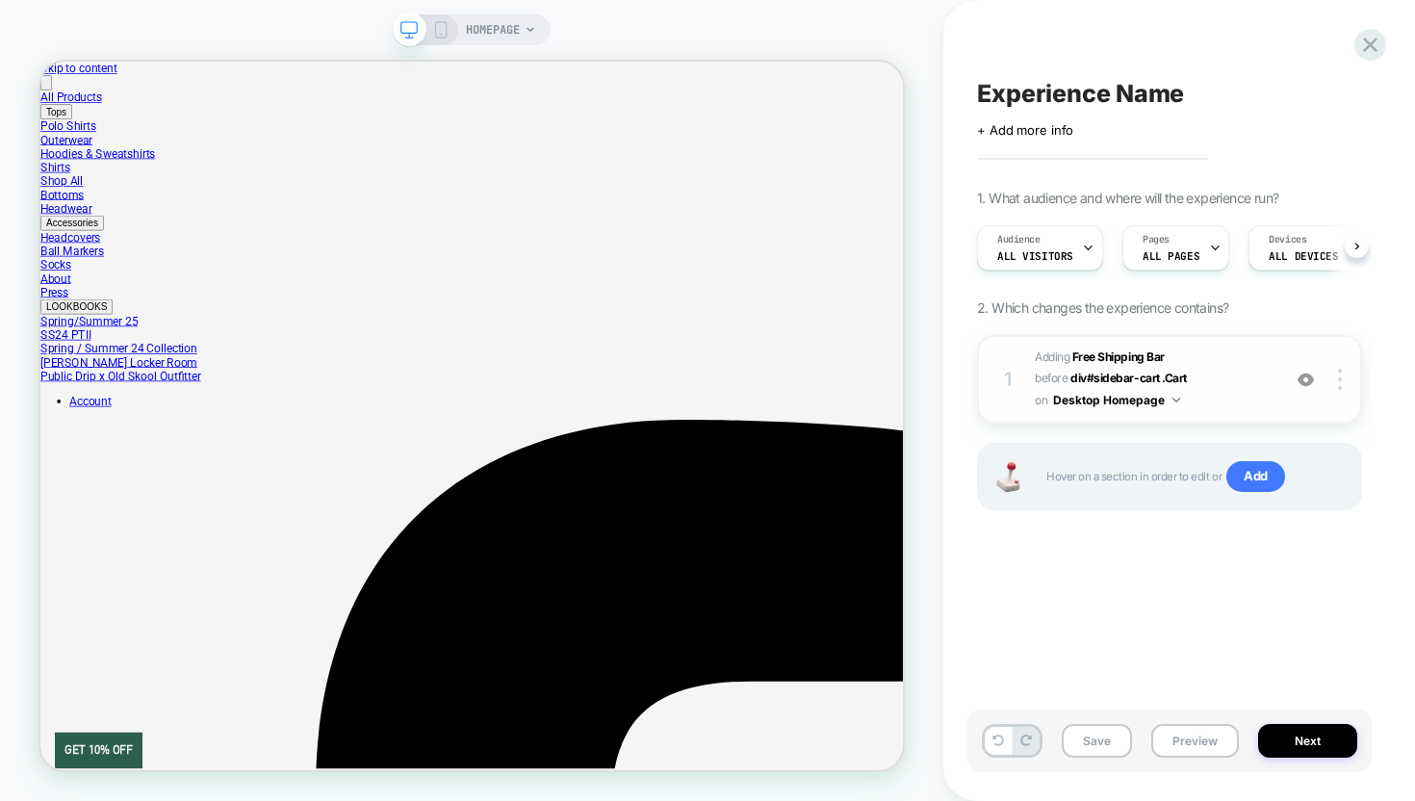
scroll to position [0, 1]
click at [1106, 742] on button "Save" at bounding box center [1097, 741] width 70 height 34
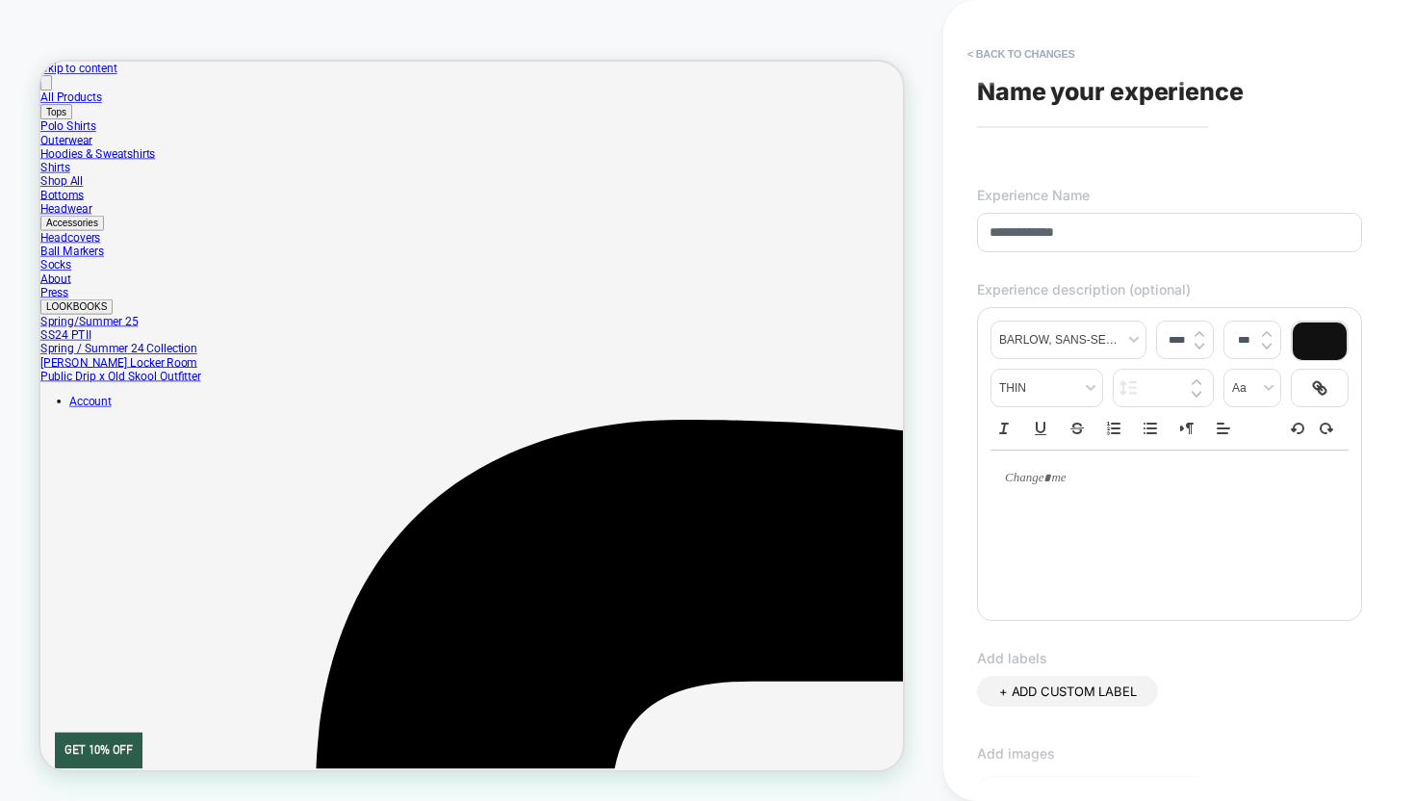
type input "**********"
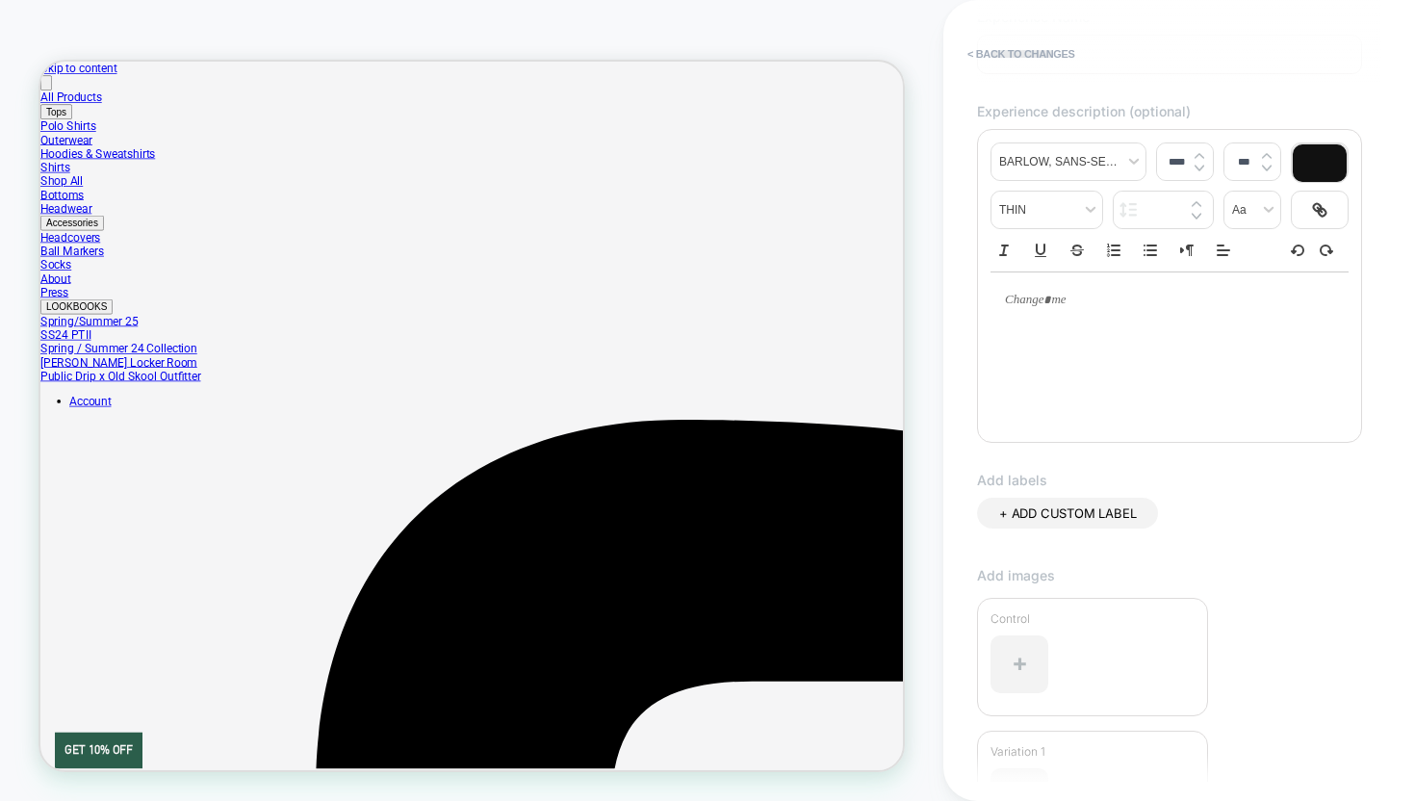
scroll to position [402, 0]
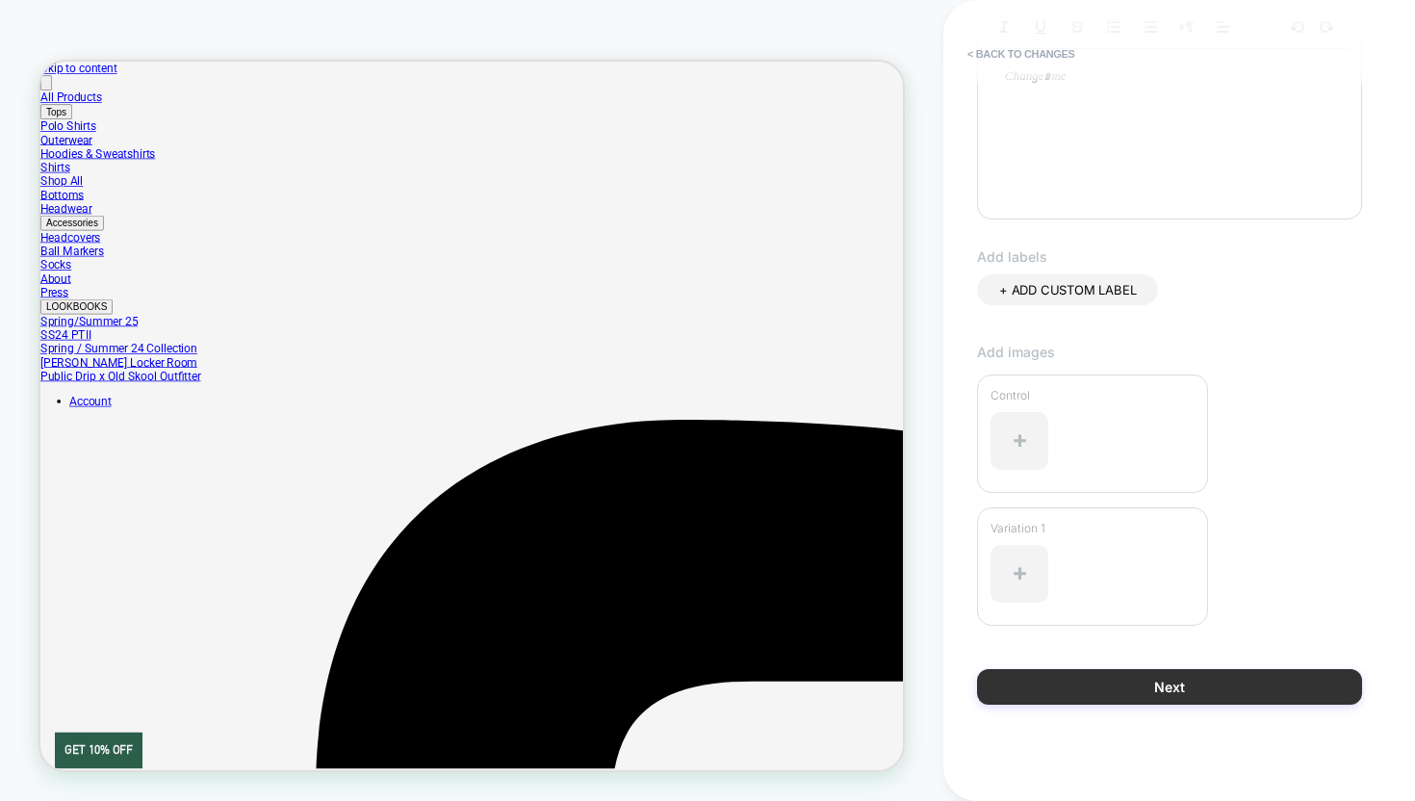
click at [1111, 689] on button "Next" at bounding box center [1169, 687] width 385 height 36
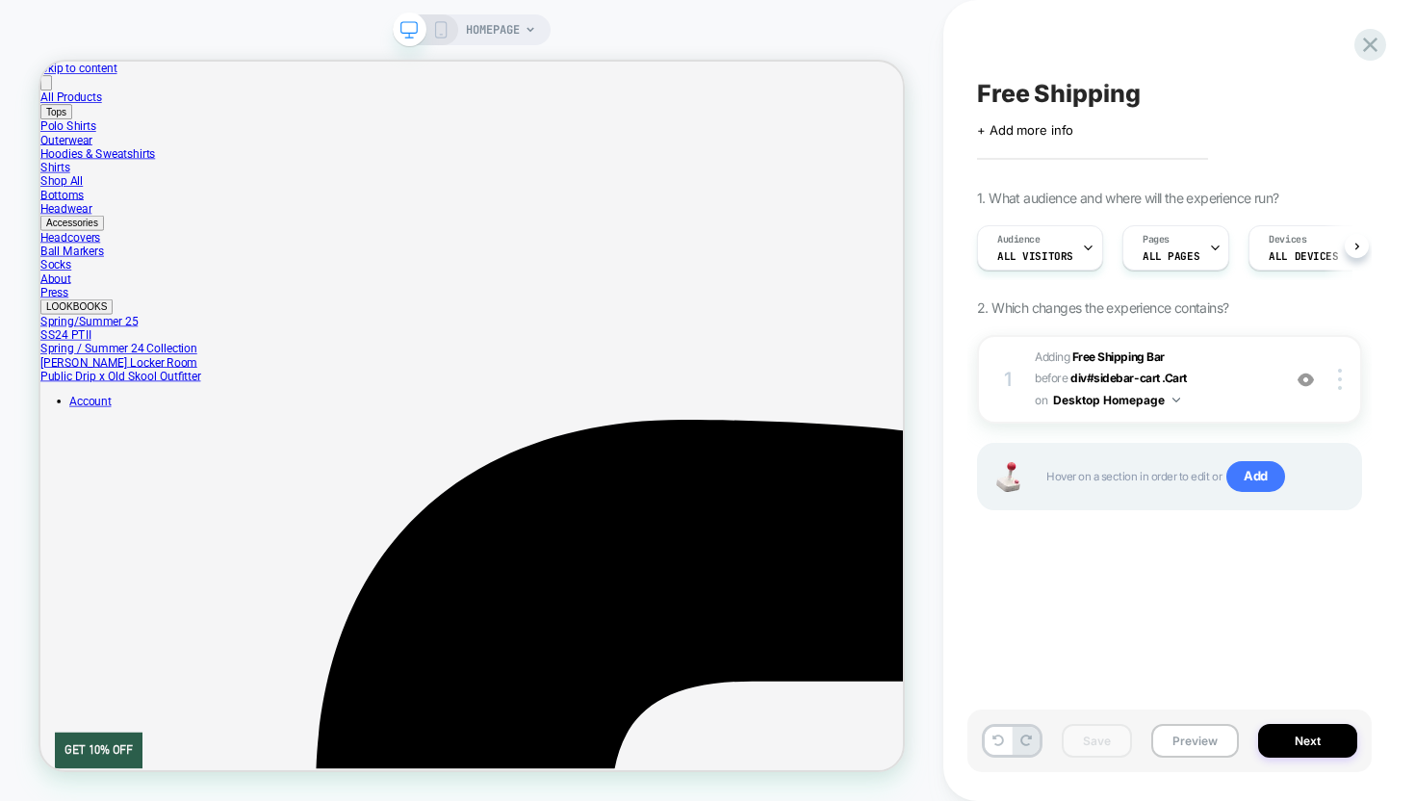
scroll to position [0, 1]
click at [1179, 738] on button "Preview" at bounding box center [1196, 741] width 88 height 34
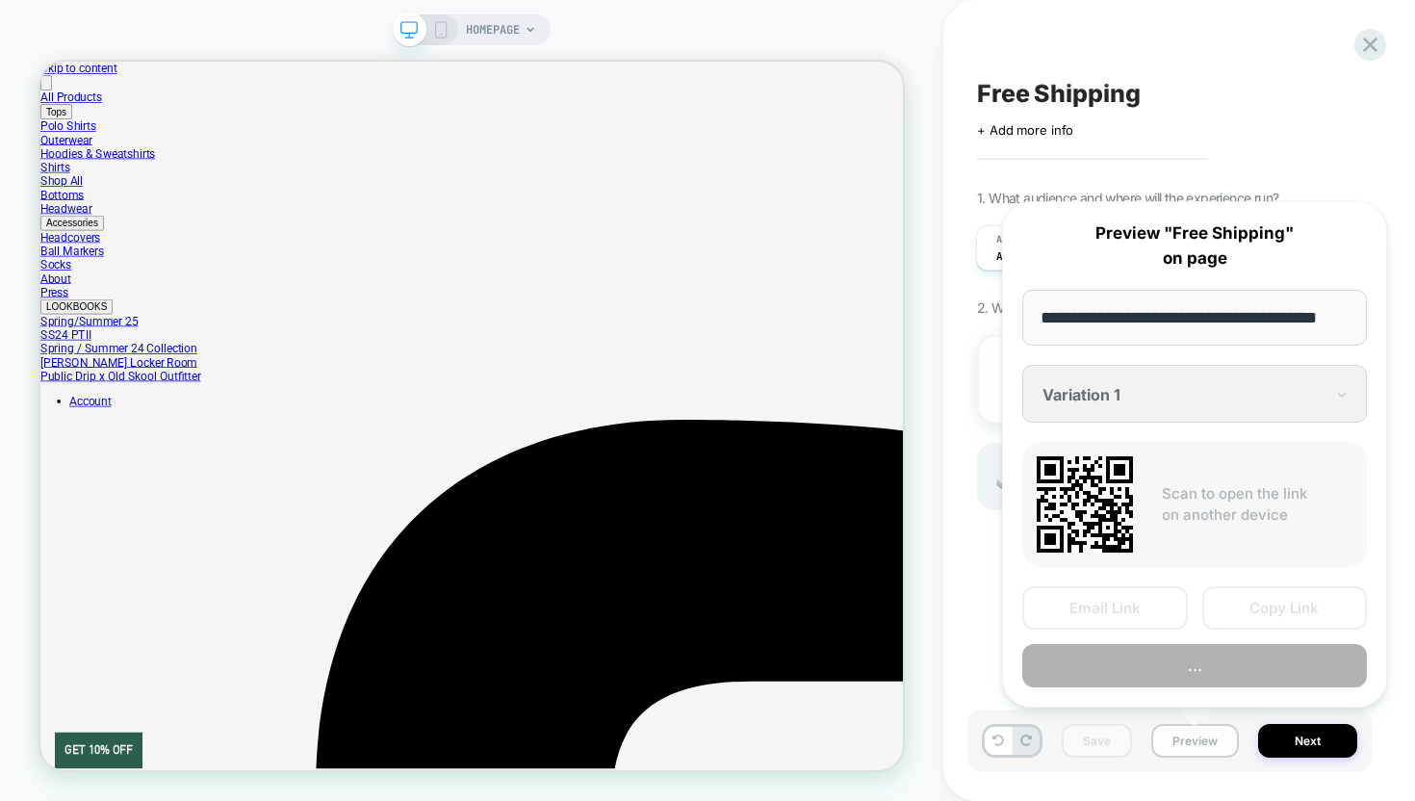
scroll to position [0, 19]
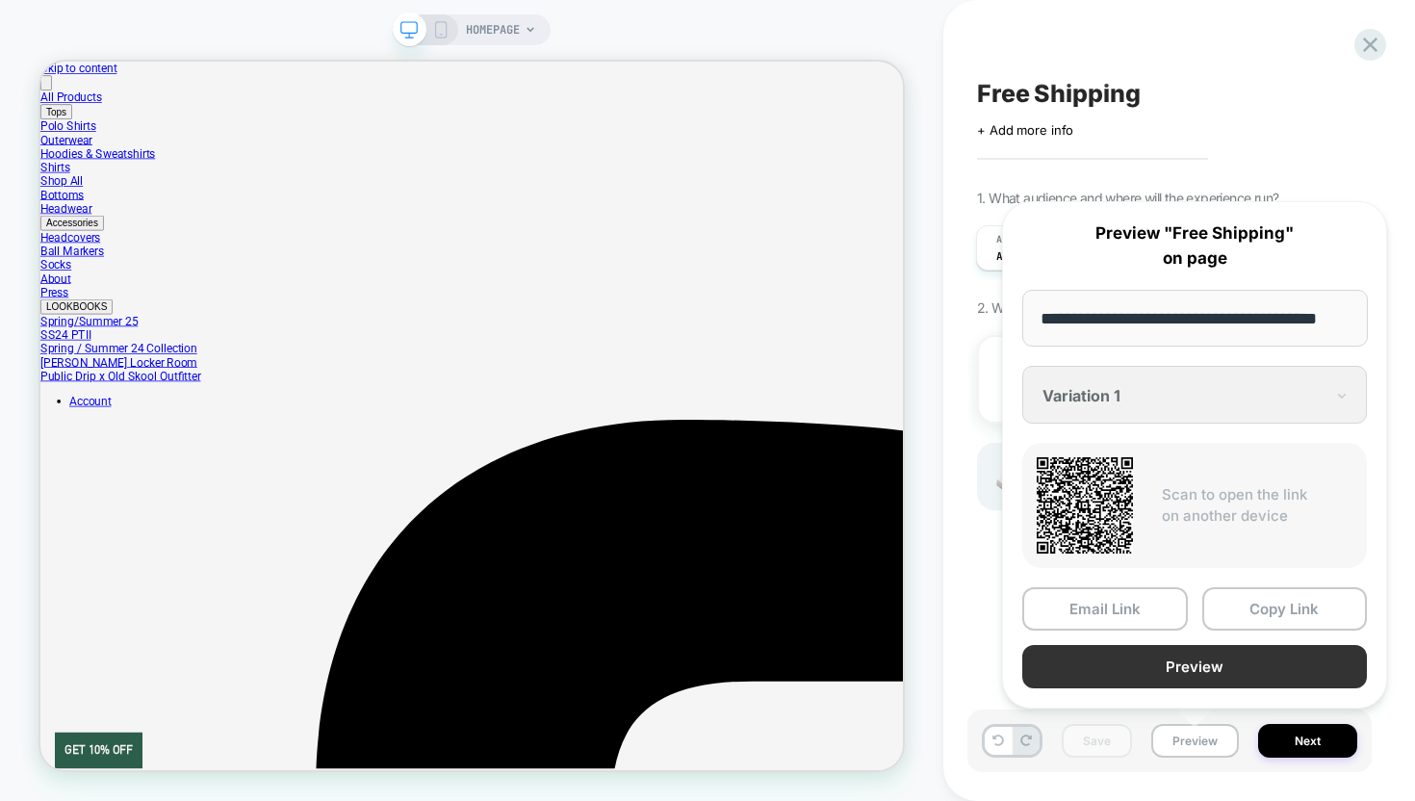
click at [1153, 654] on button "Preview" at bounding box center [1195, 666] width 345 height 43
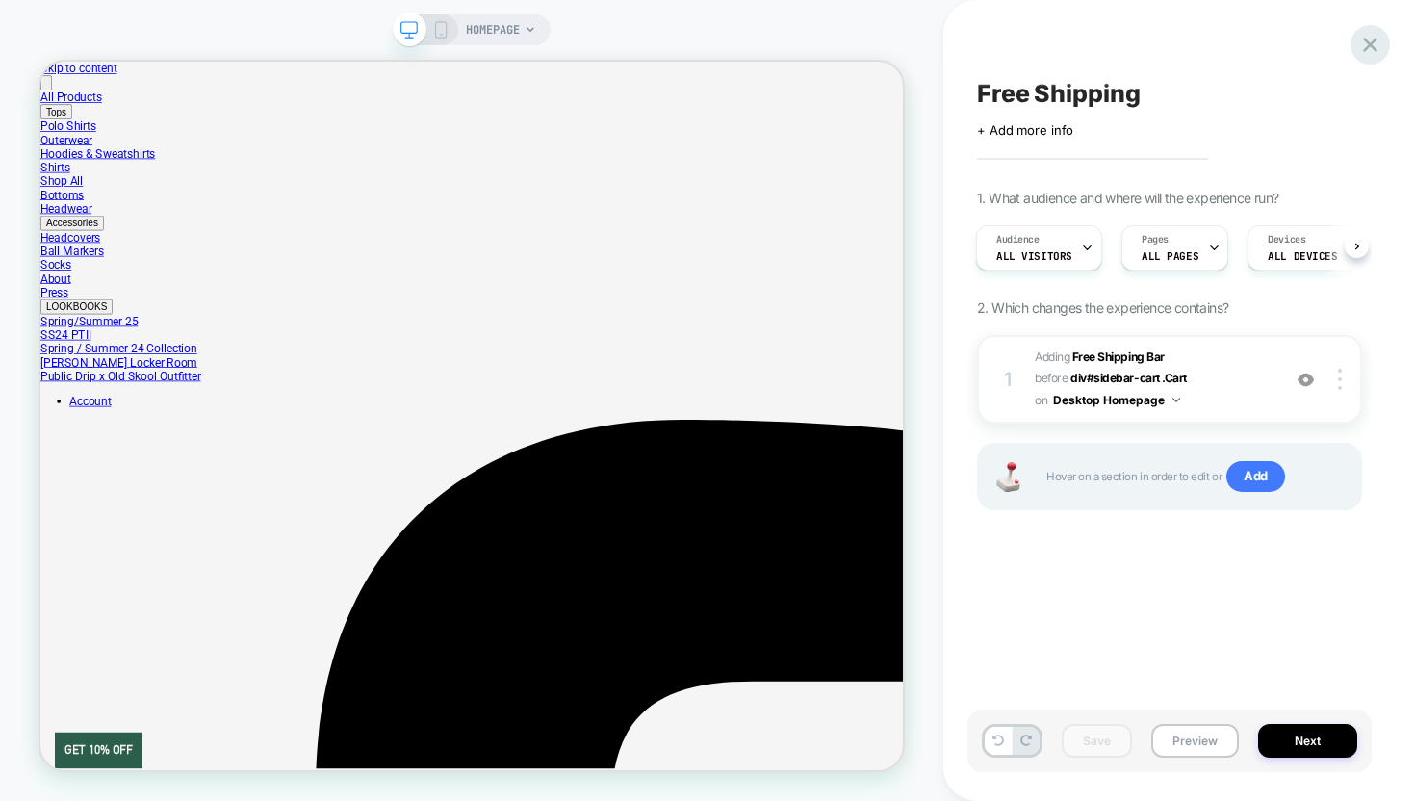
click at [1370, 46] on icon at bounding box center [1370, 45] width 14 height 14
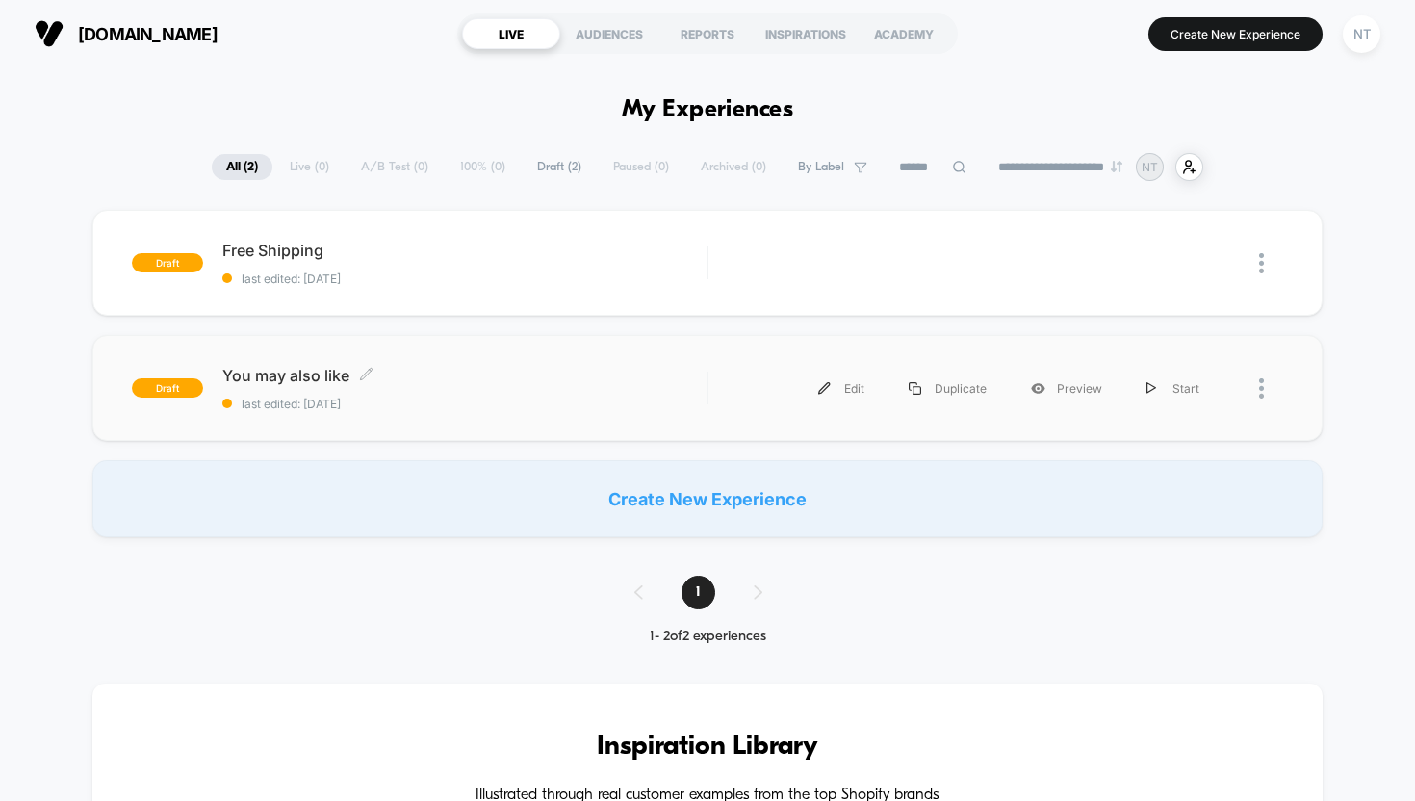
click at [270, 376] on span "You may also like Click to edit experience details" at bounding box center [464, 375] width 485 height 19
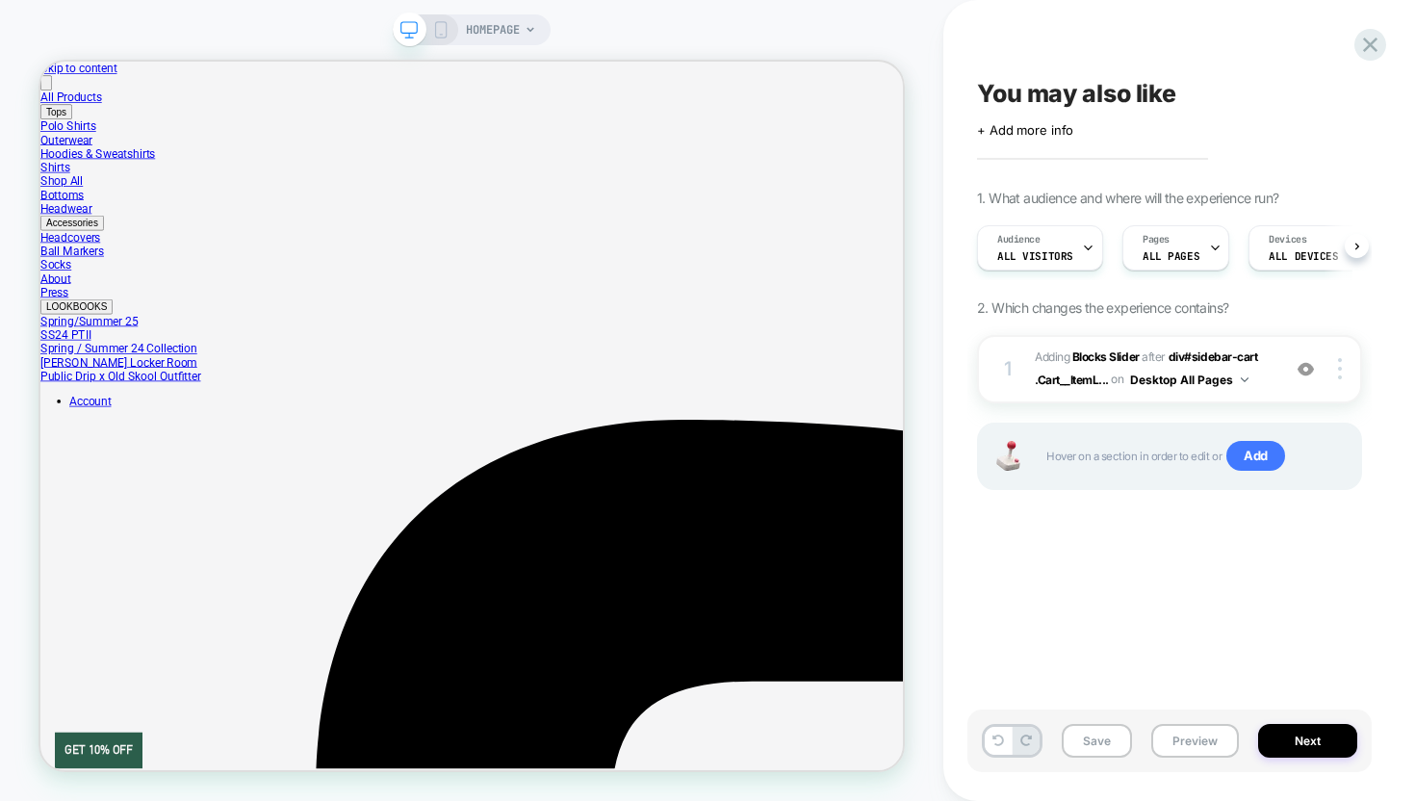
scroll to position [0, 1]
click at [1280, 373] on div "1 #_loomi_addon_1759421219469 Adding Blocks Slider AFTER div#sidebar-cart .Cart…" at bounding box center [1169, 369] width 385 height 68
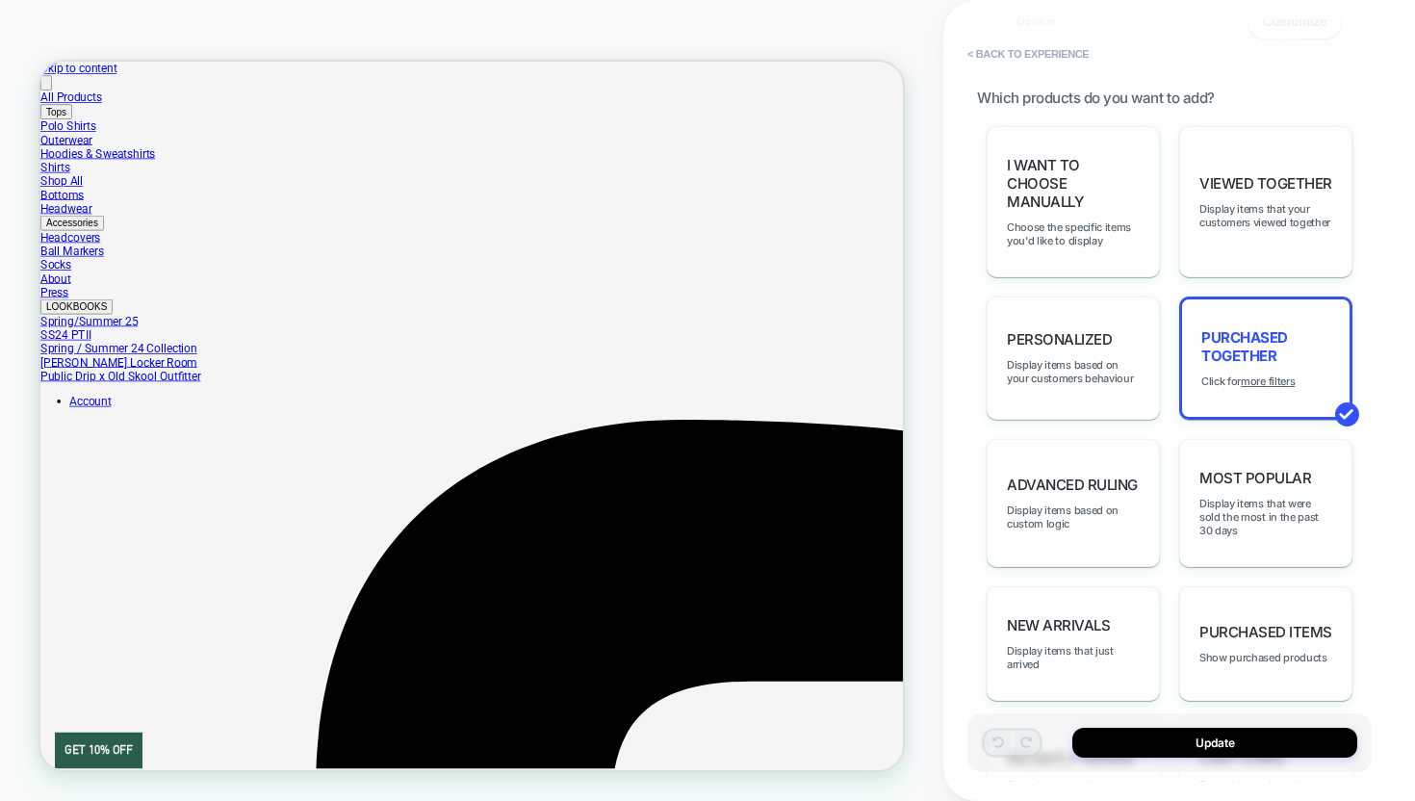
scroll to position [951, 0]
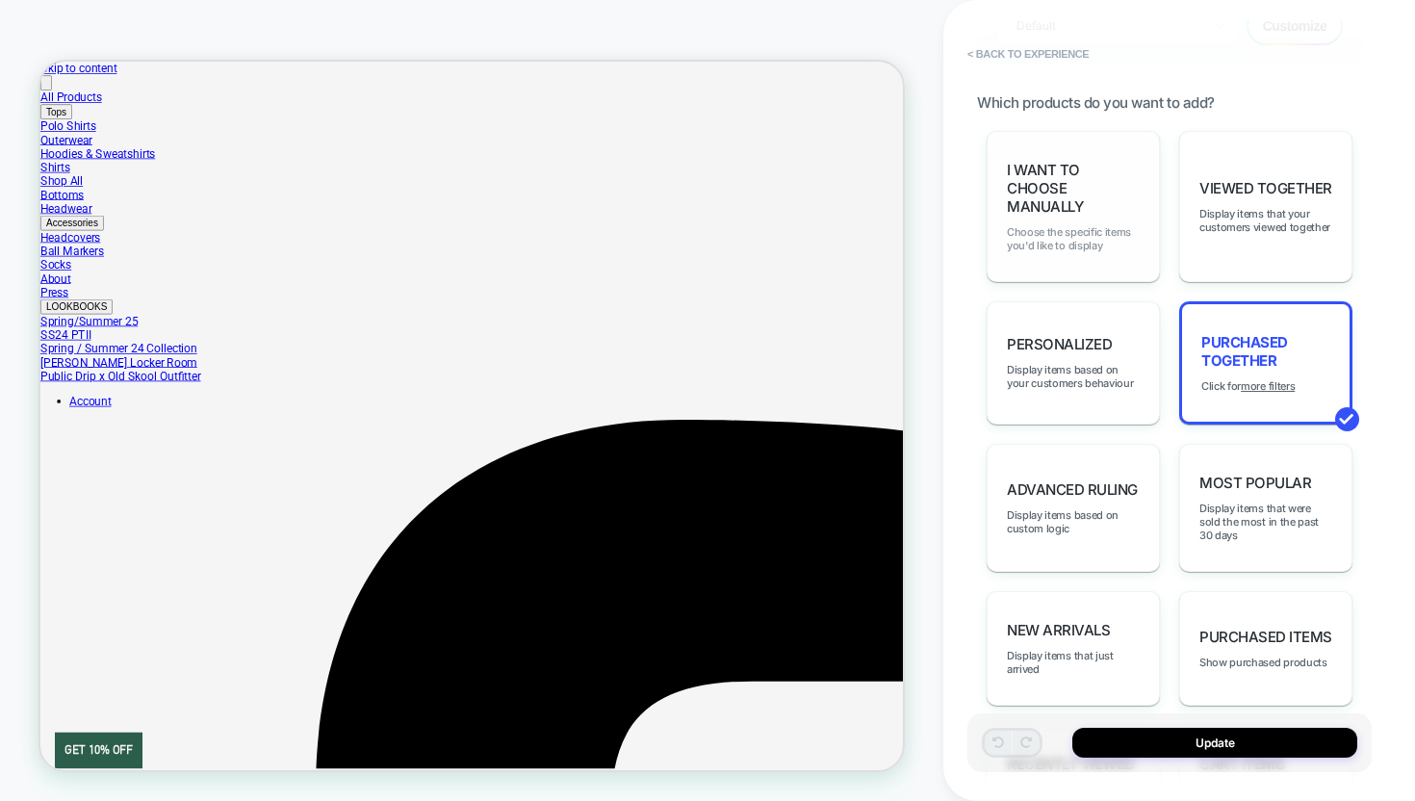
click at [1059, 225] on span "Choose the specific items you'd like to display" at bounding box center [1073, 238] width 133 height 27
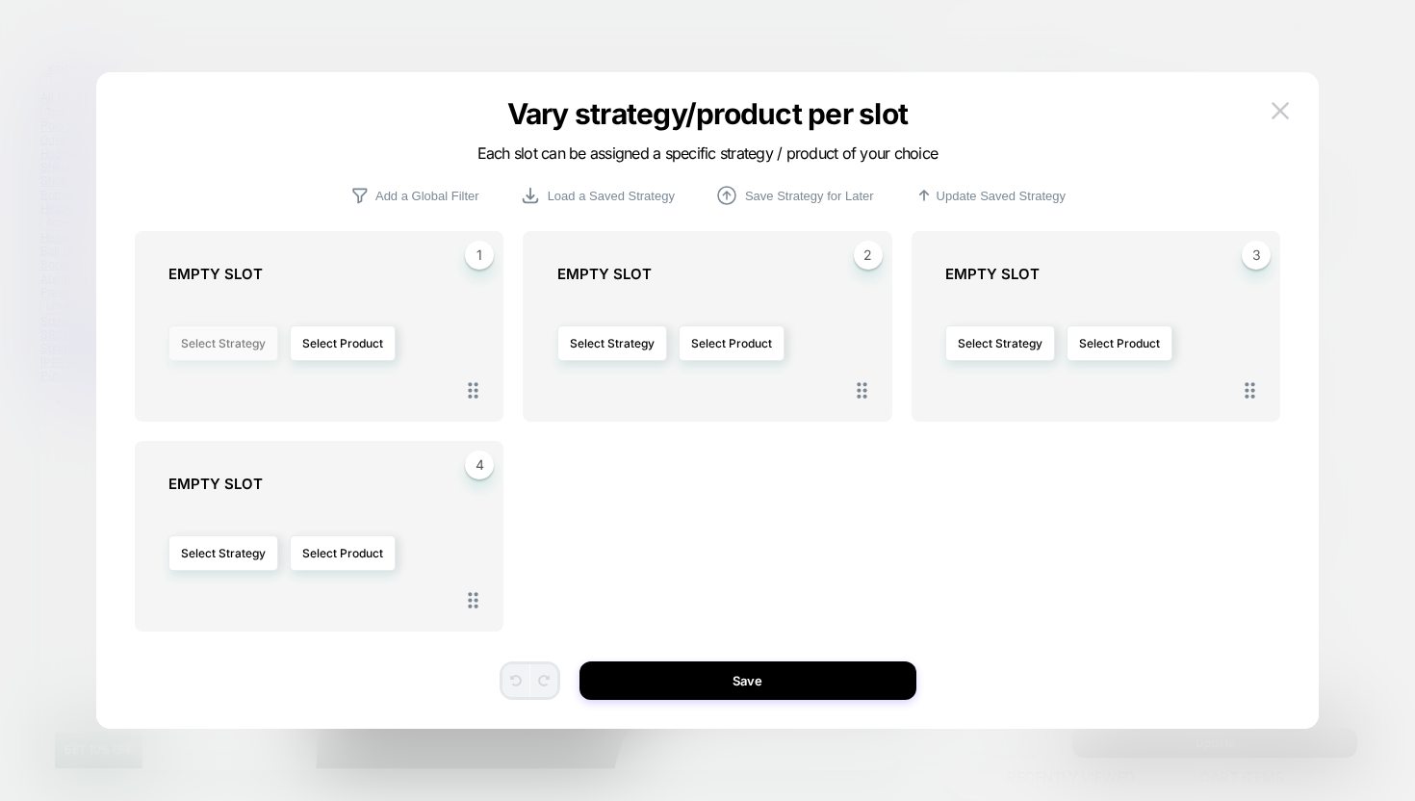
click at [234, 345] on button "Select Strategy" at bounding box center [223, 343] width 110 height 36
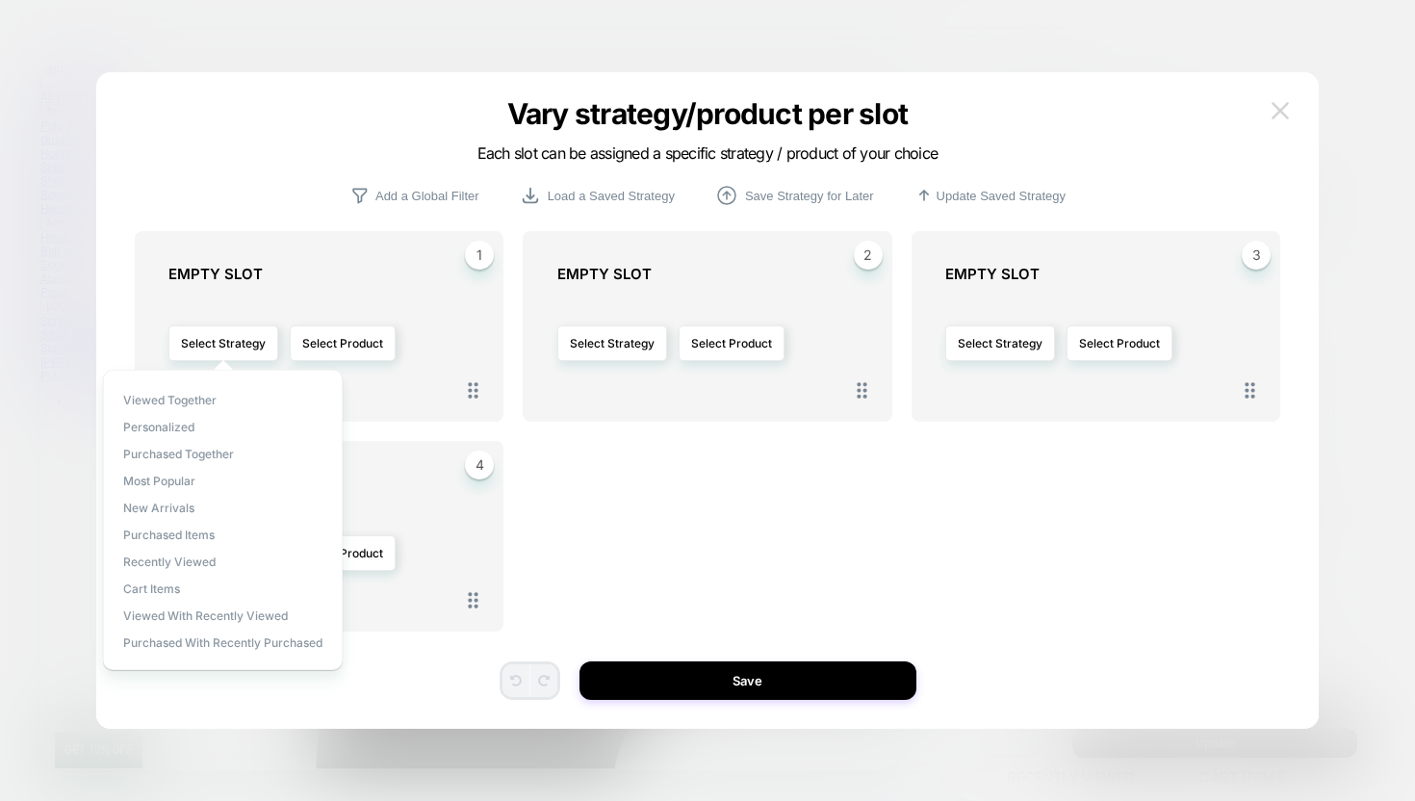
click at [1285, 112] on img at bounding box center [1280, 110] width 17 height 16
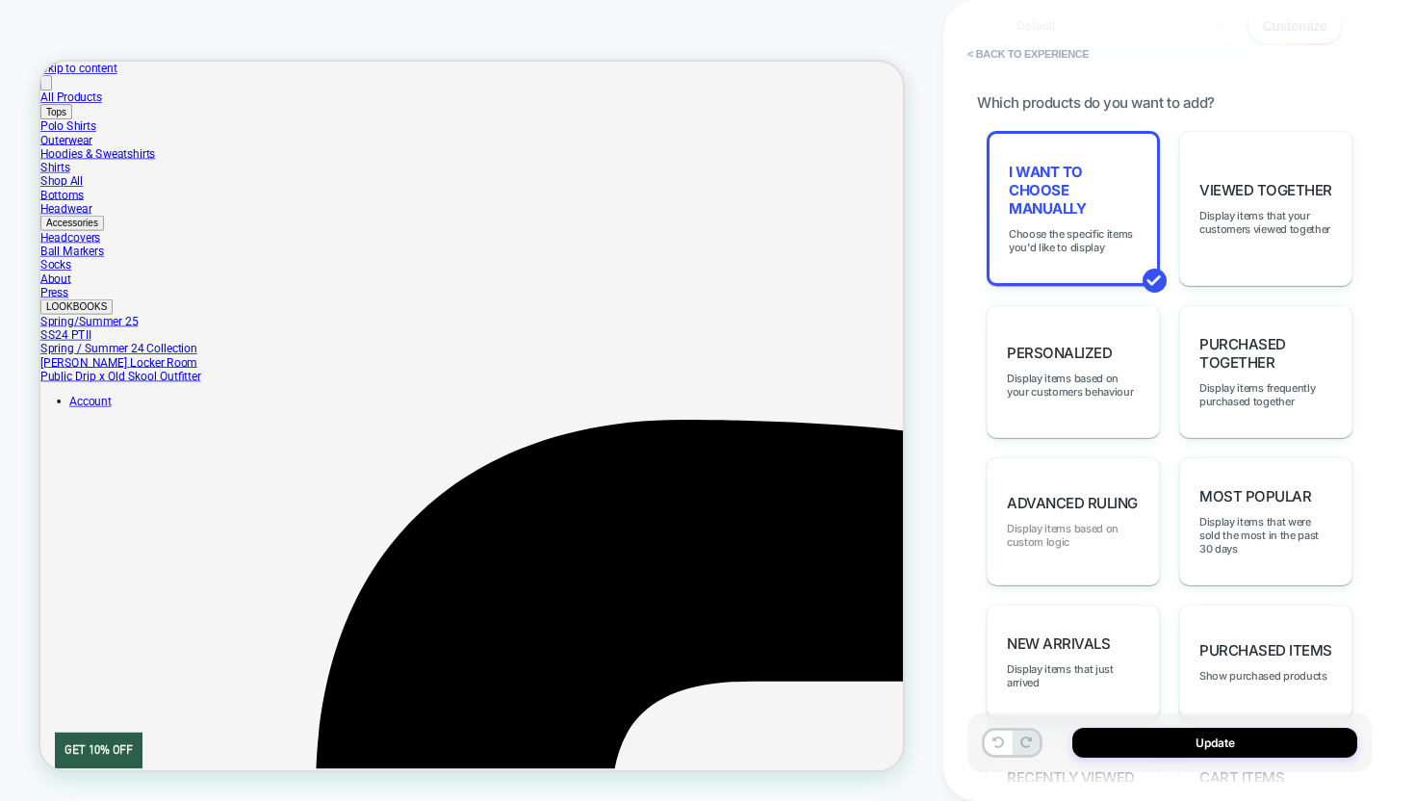
click at [1117, 522] on span "Display items based on custom logic" at bounding box center [1073, 535] width 133 height 27
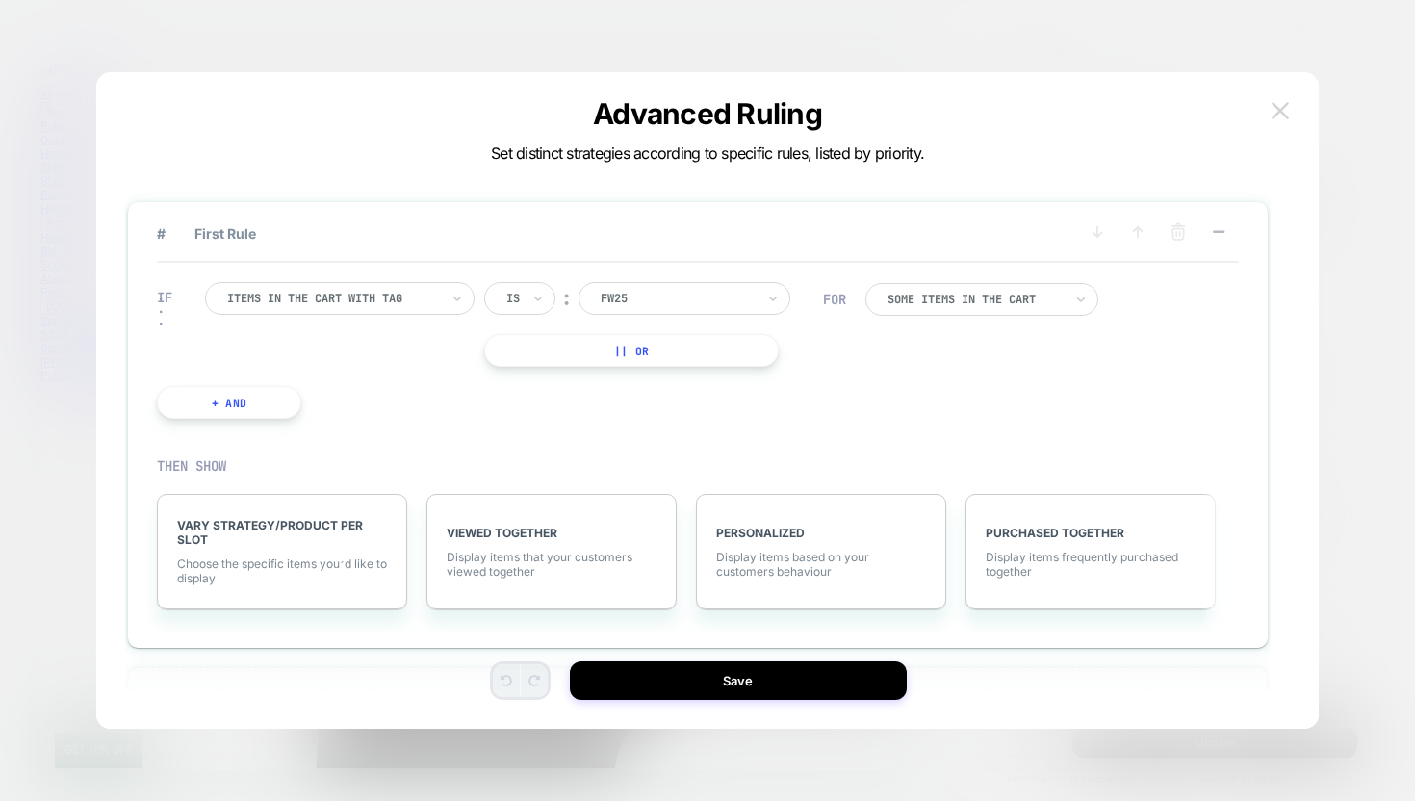
click at [1279, 108] on img at bounding box center [1280, 110] width 17 height 16
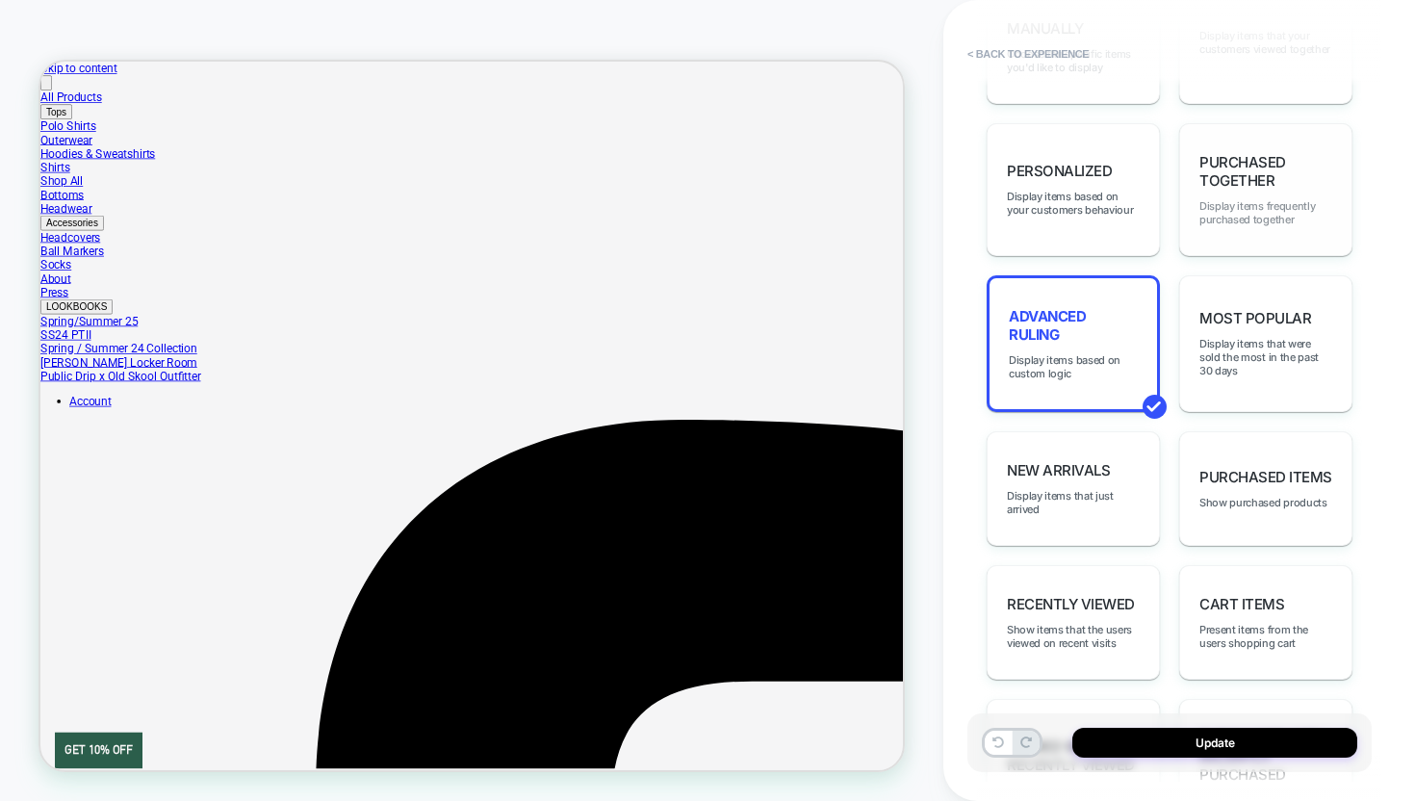
scroll to position [1123, 0]
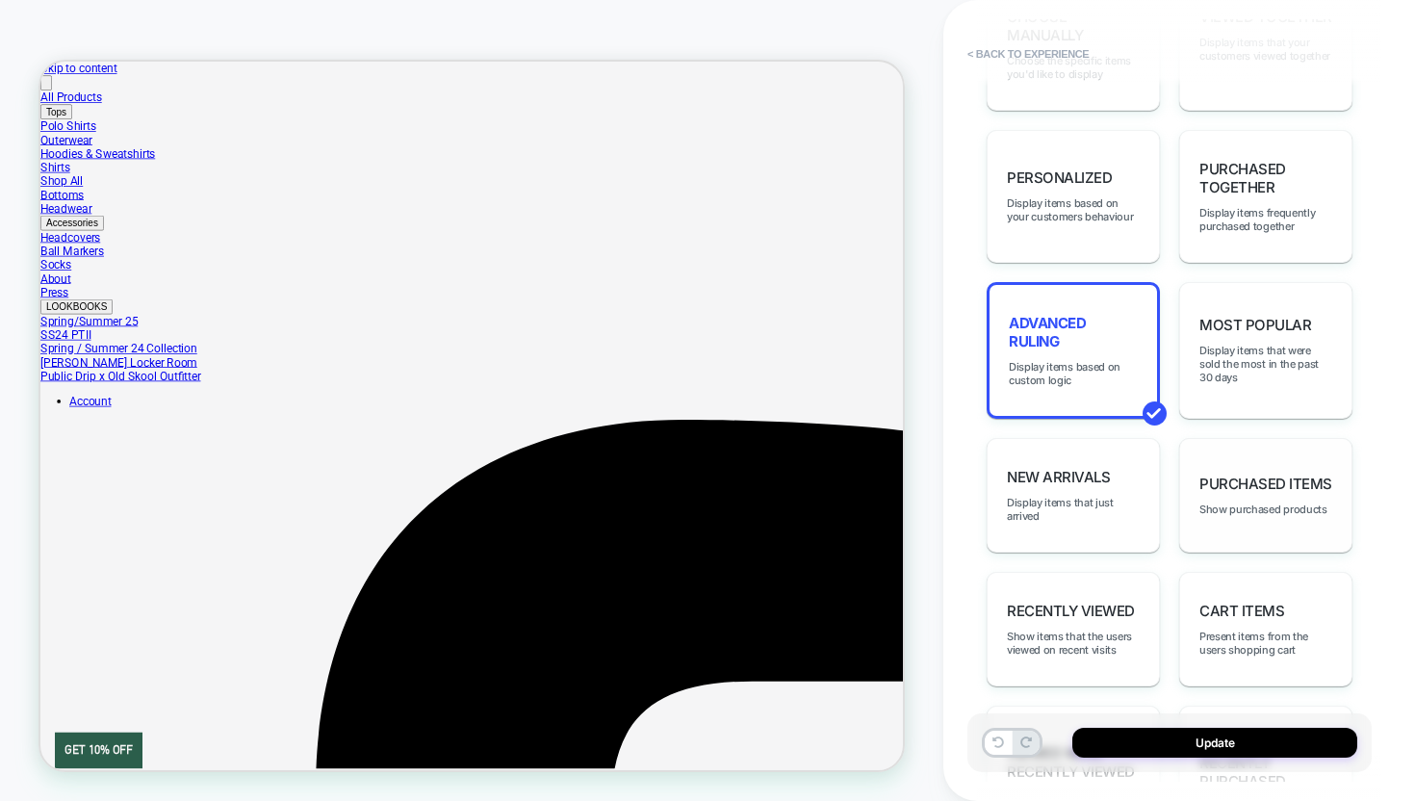
click at [1275, 448] on div "Purchased Items Show purchased products" at bounding box center [1265, 495] width 173 height 115
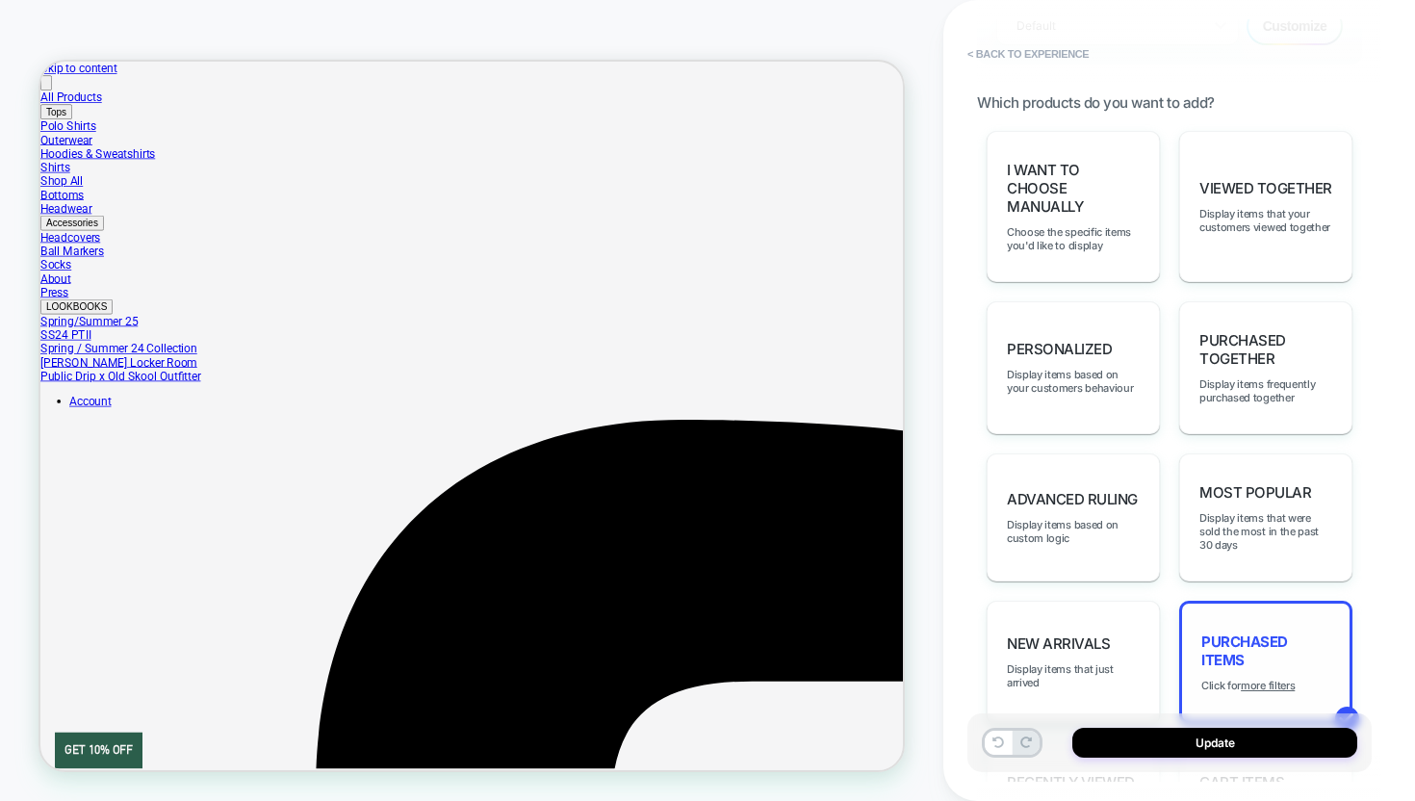
scroll to position [949, 0]
click at [1020, 49] on button "< Back to experience" at bounding box center [1028, 54] width 141 height 31
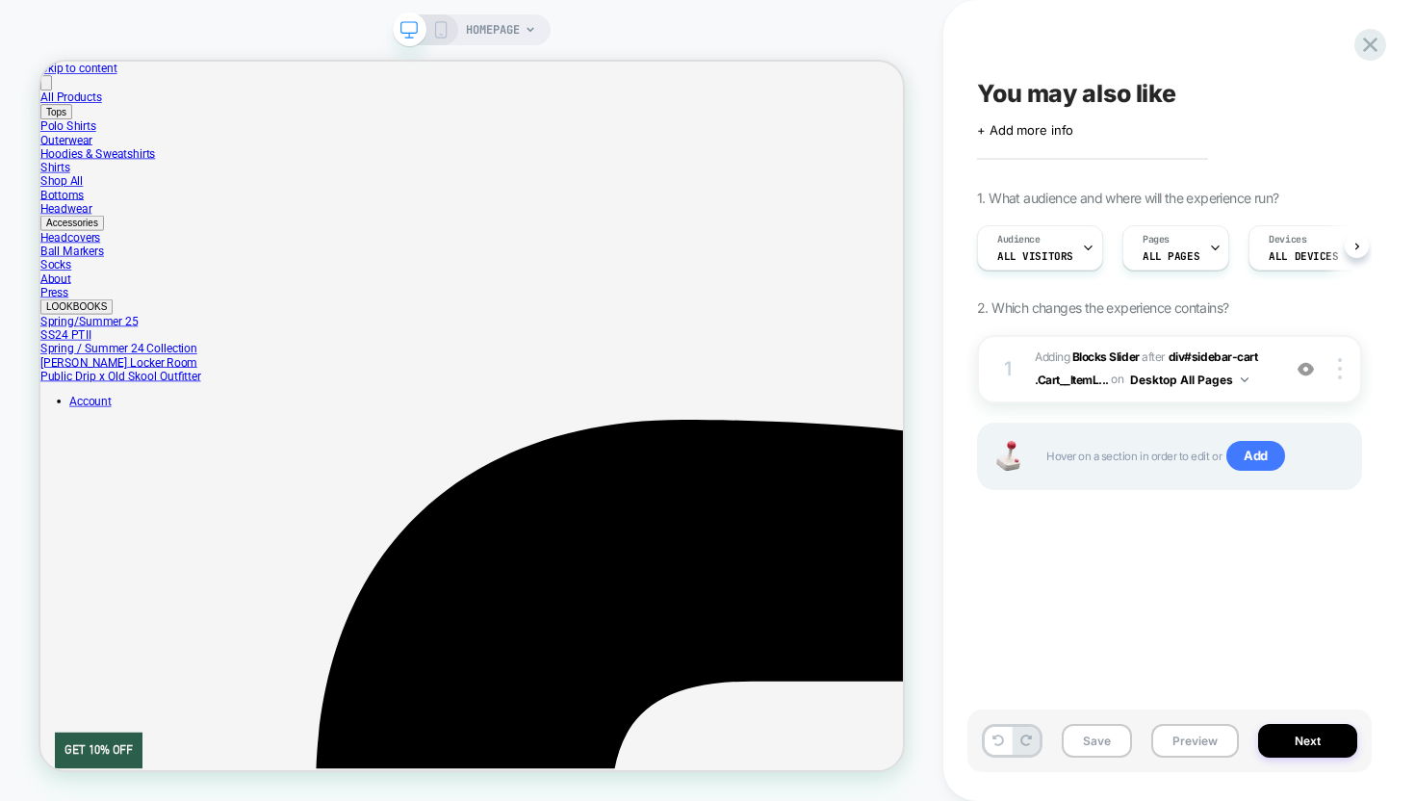
scroll to position [0, 1]
click at [1375, 49] on icon at bounding box center [1370, 45] width 14 height 14
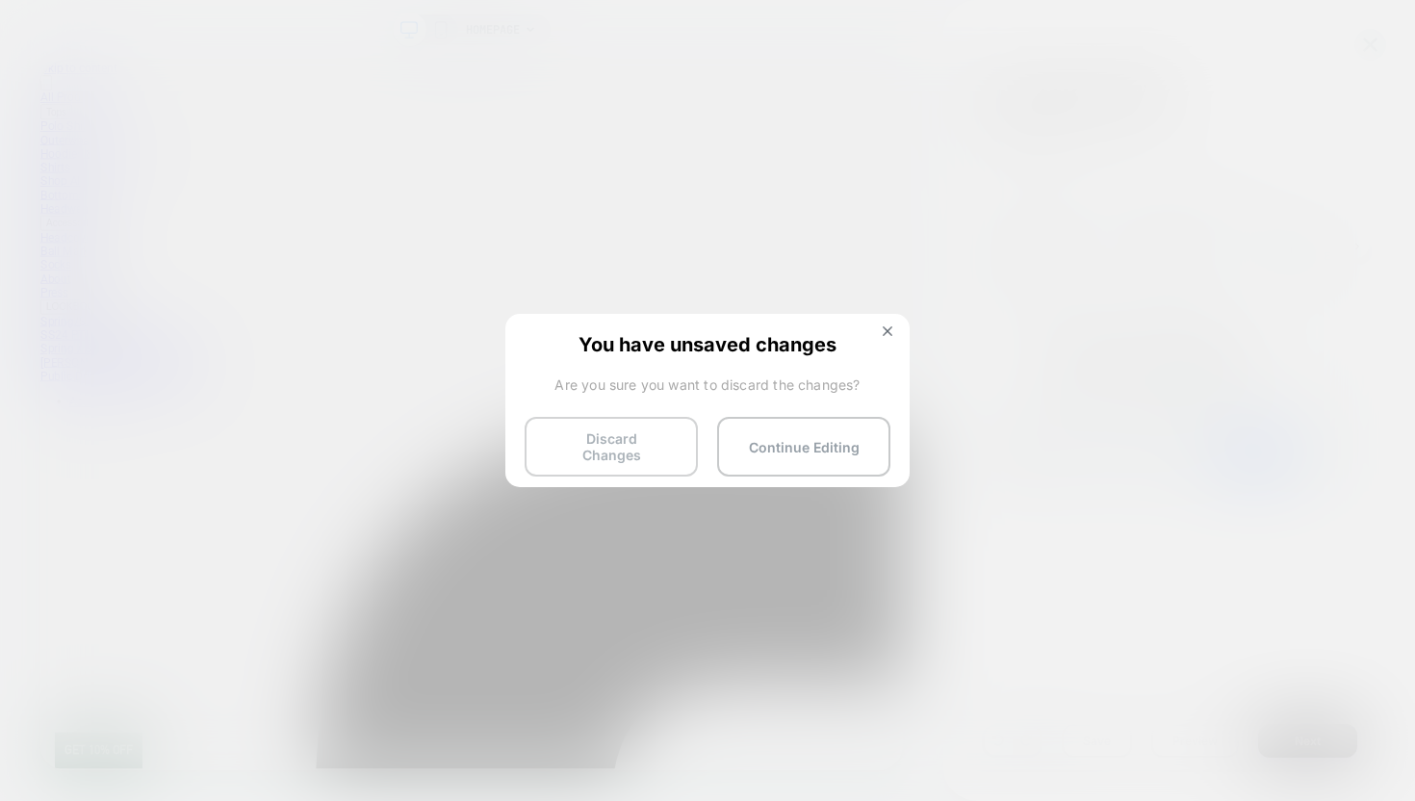
click at [664, 444] on button "Discard Changes" at bounding box center [611, 447] width 173 height 60
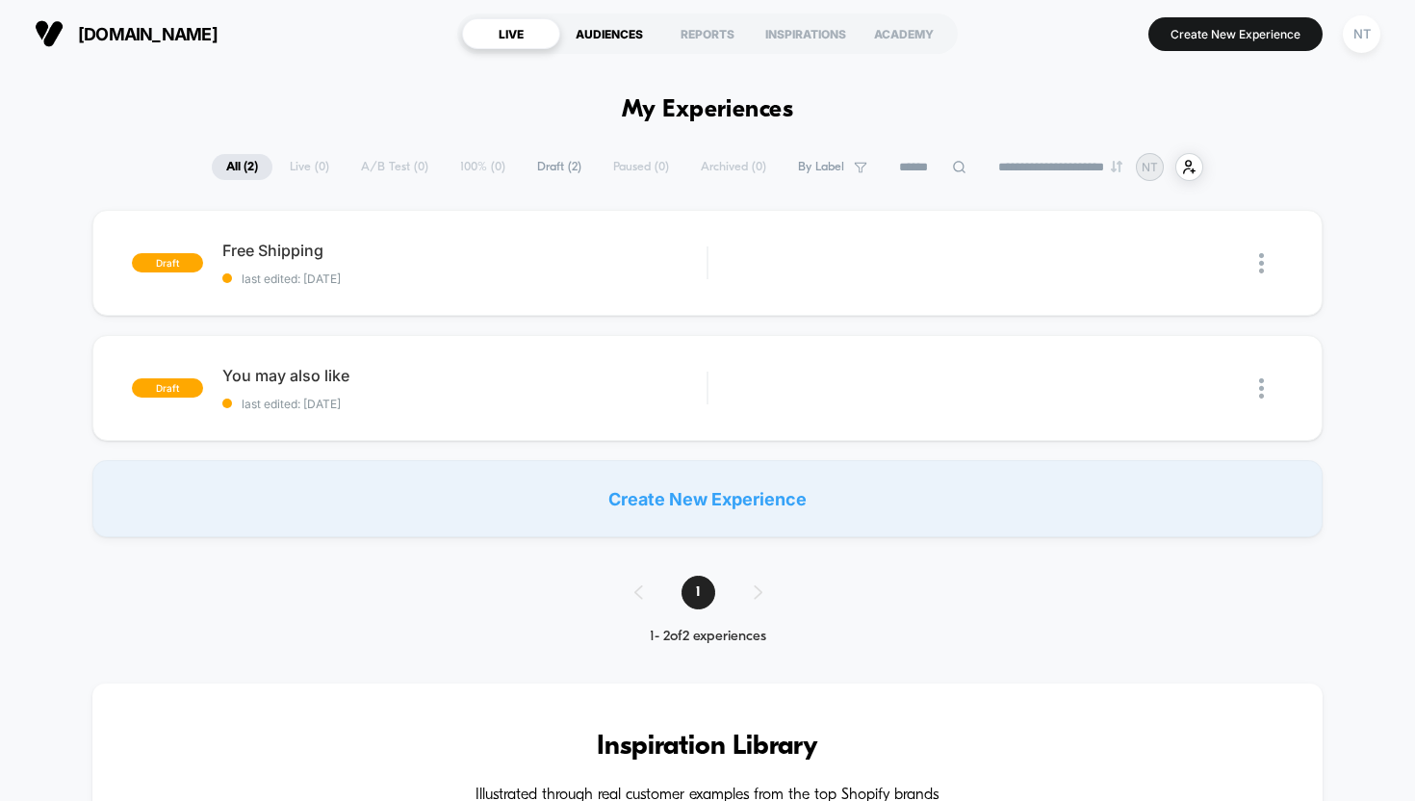
click at [591, 33] on div "AUDIENCES" at bounding box center [609, 33] width 98 height 31
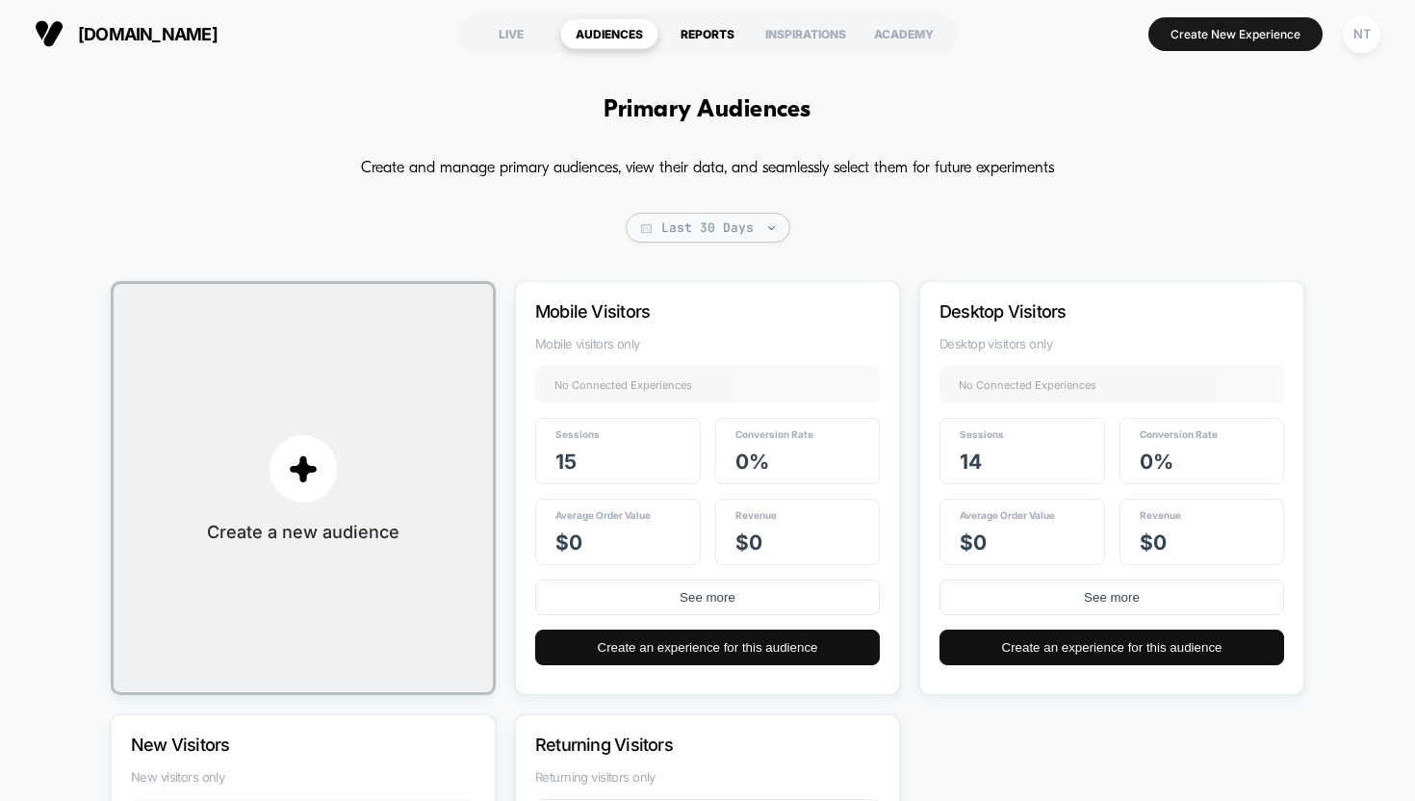
click at [709, 31] on div "REPORTS" at bounding box center [708, 33] width 98 height 31
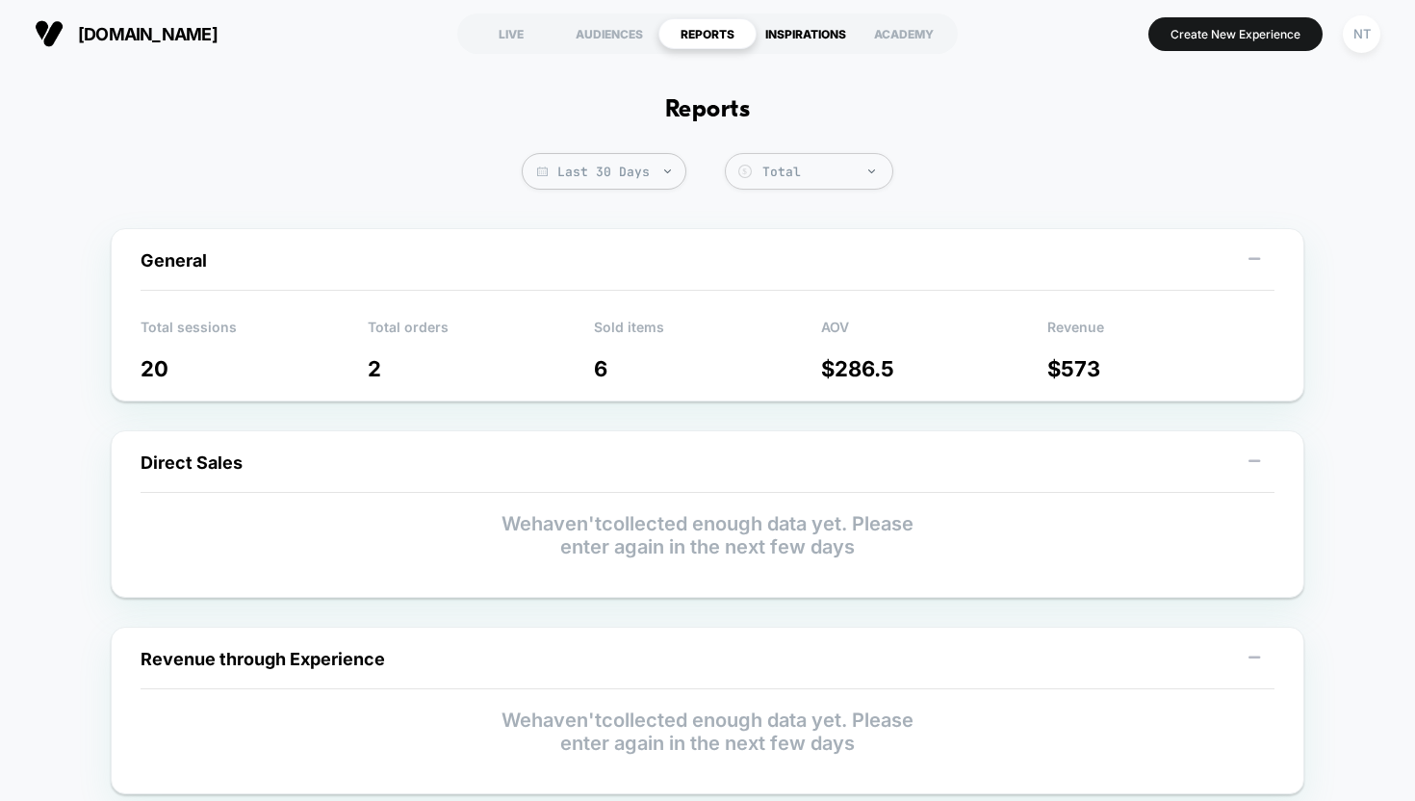
click at [800, 28] on div "INSPIRATIONS" at bounding box center [806, 33] width 98 height 31
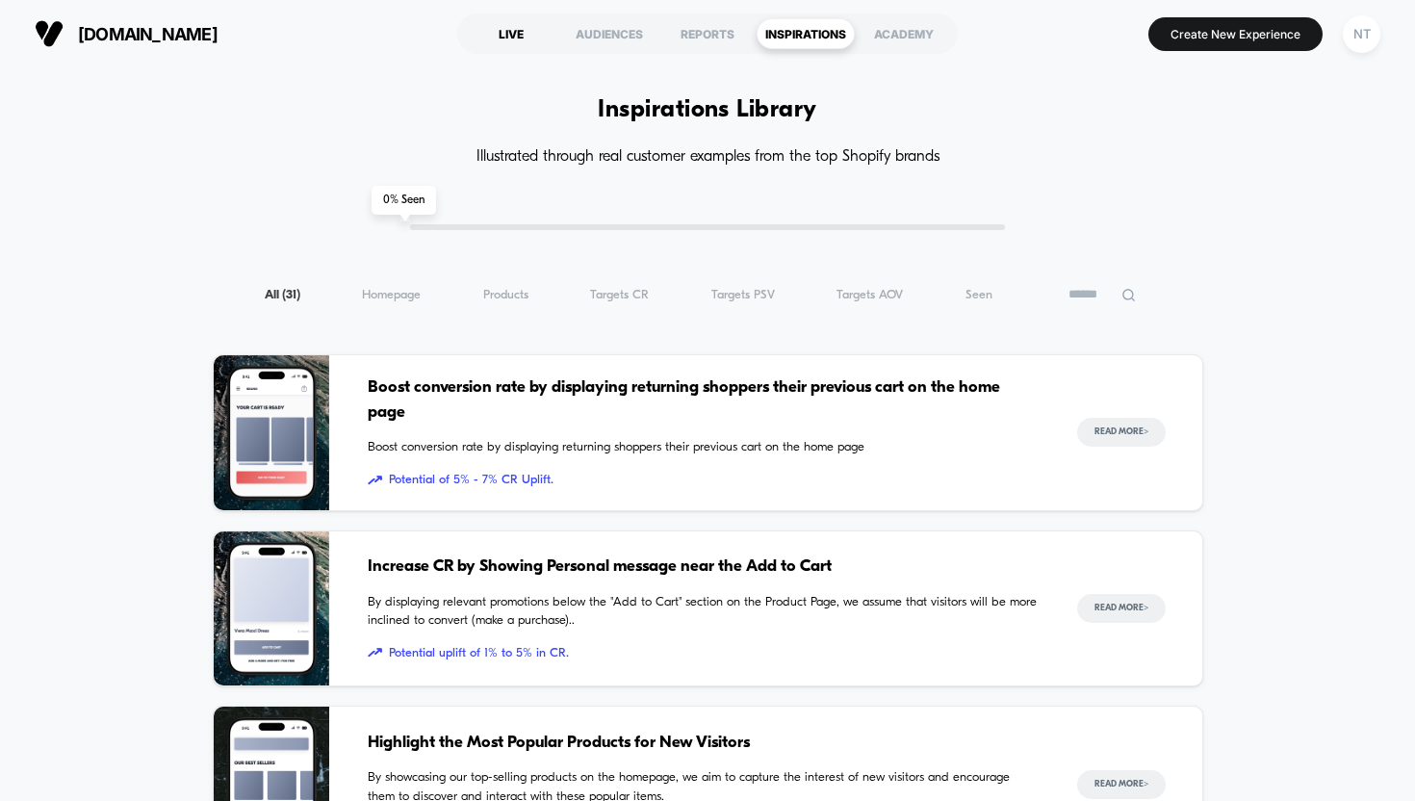
click at [517, 36] on div "LIVE" at bounding box center [511, 33] width 98 height 31
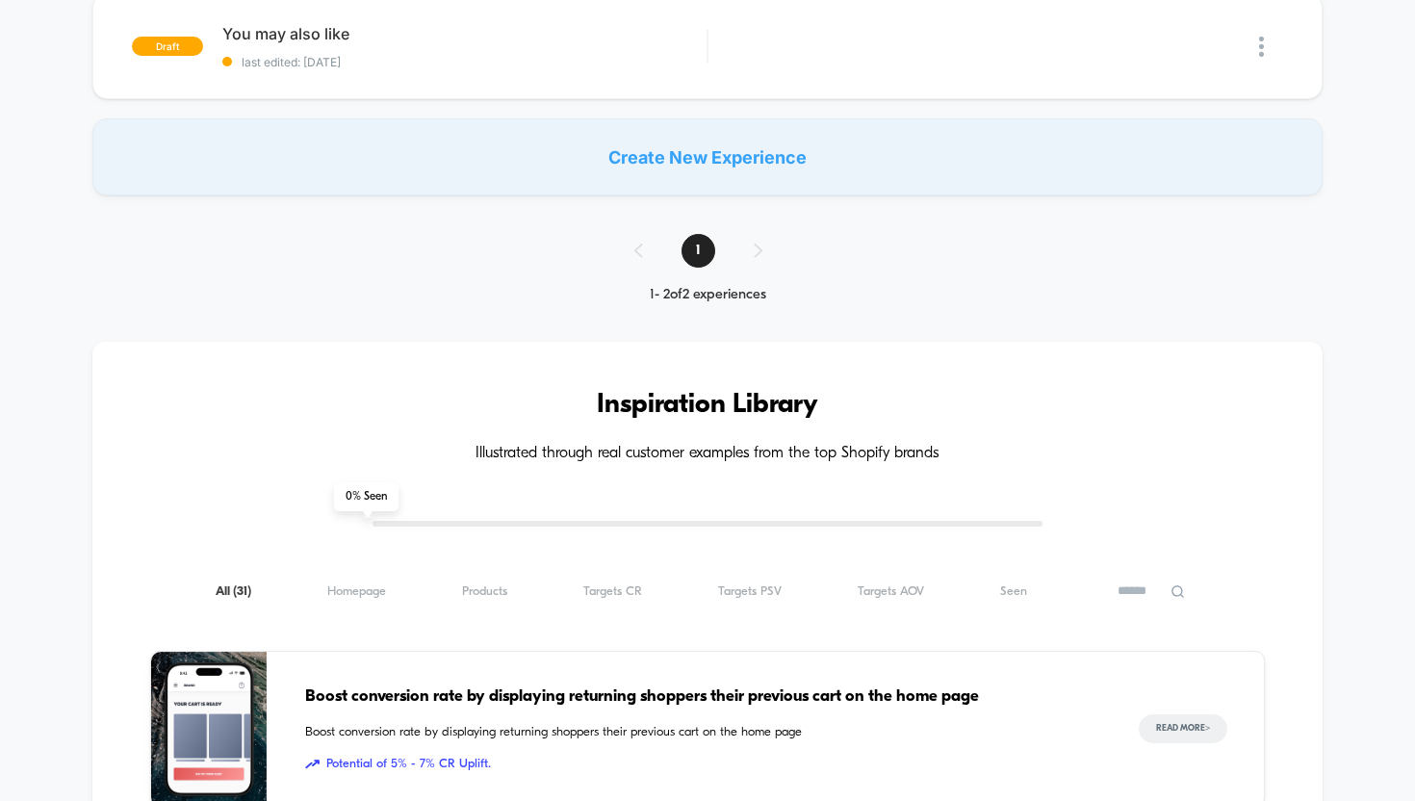
scroll to position [343, 0]
click at [1137, 602] on input at bounding box center [1151, 590] width 96 height 23
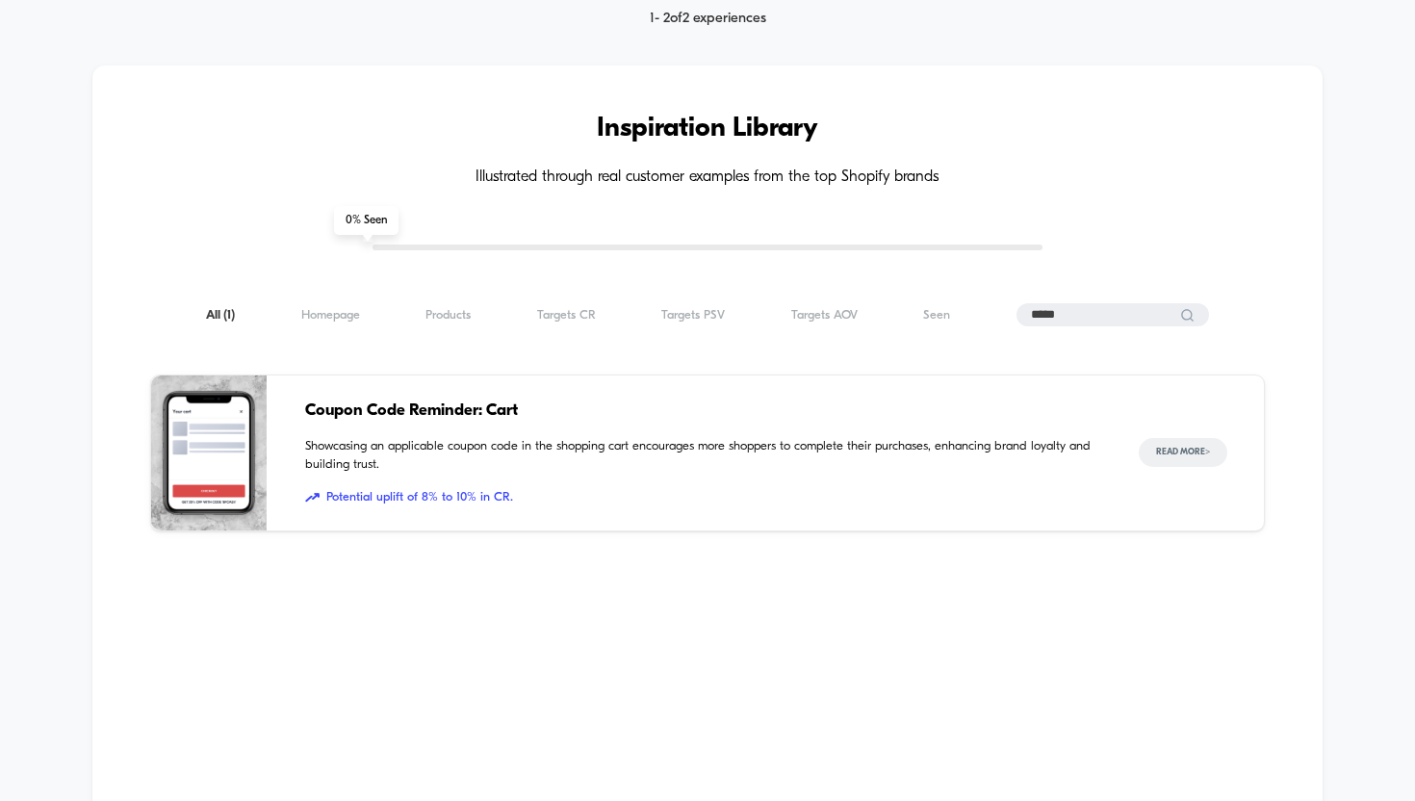
scroll to position [625, 0]
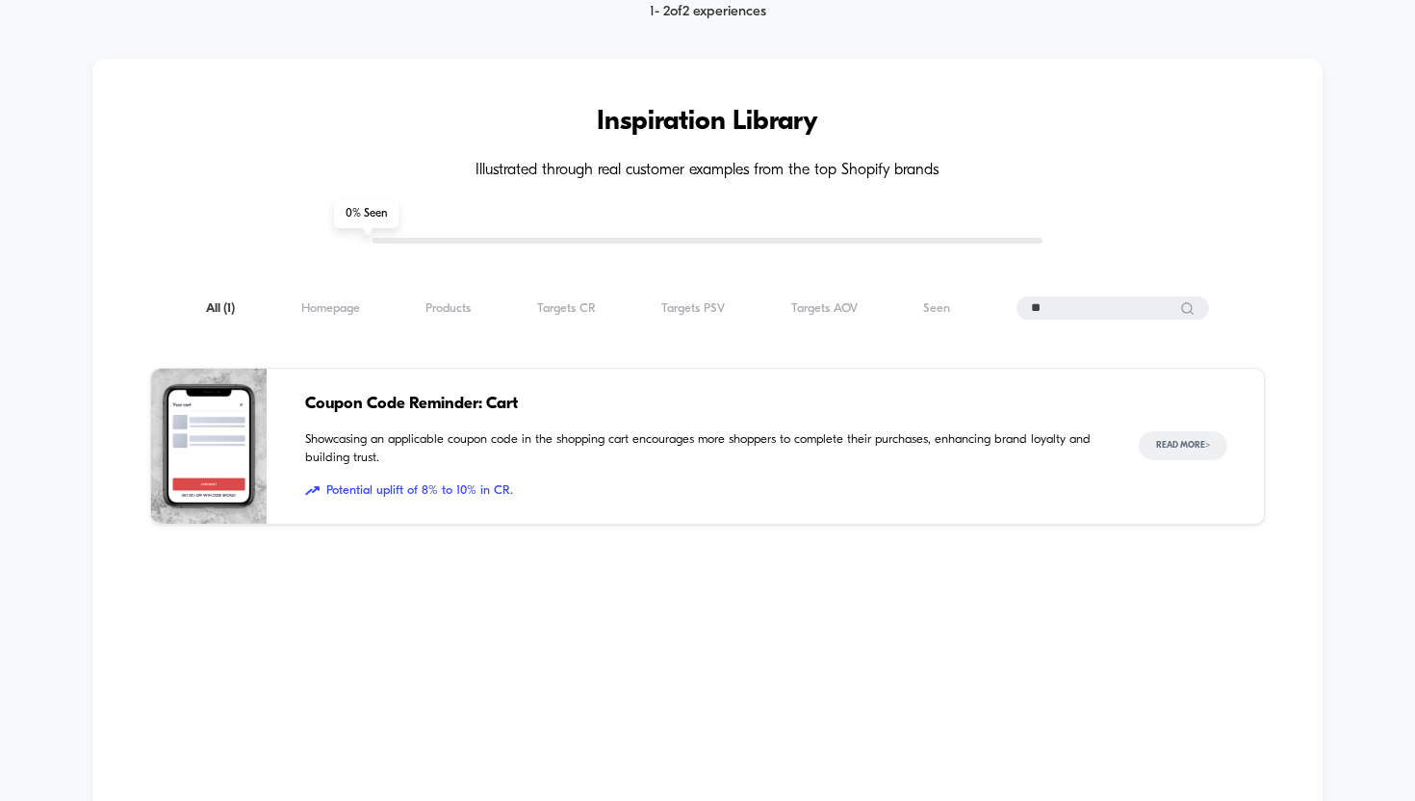
type input "*"
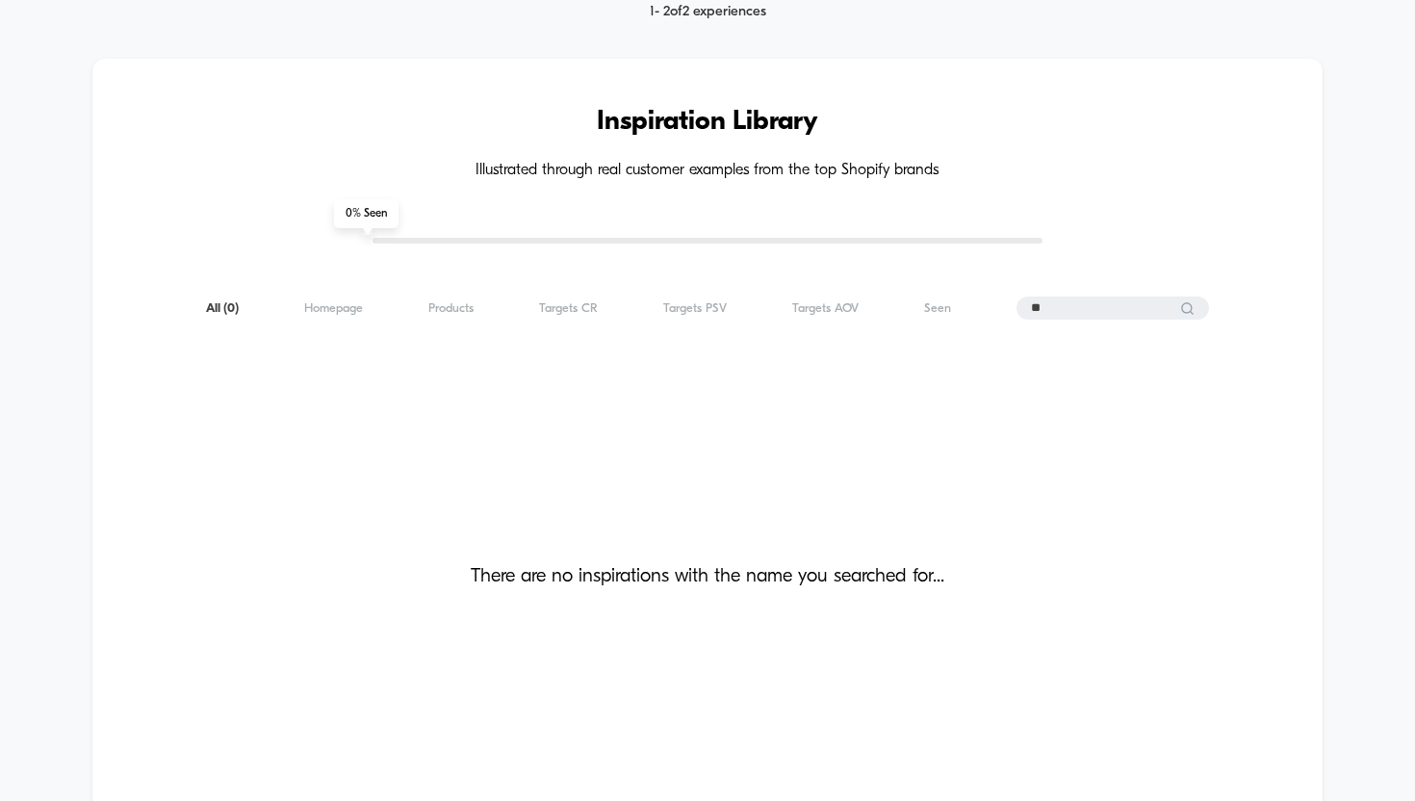
type input "*"
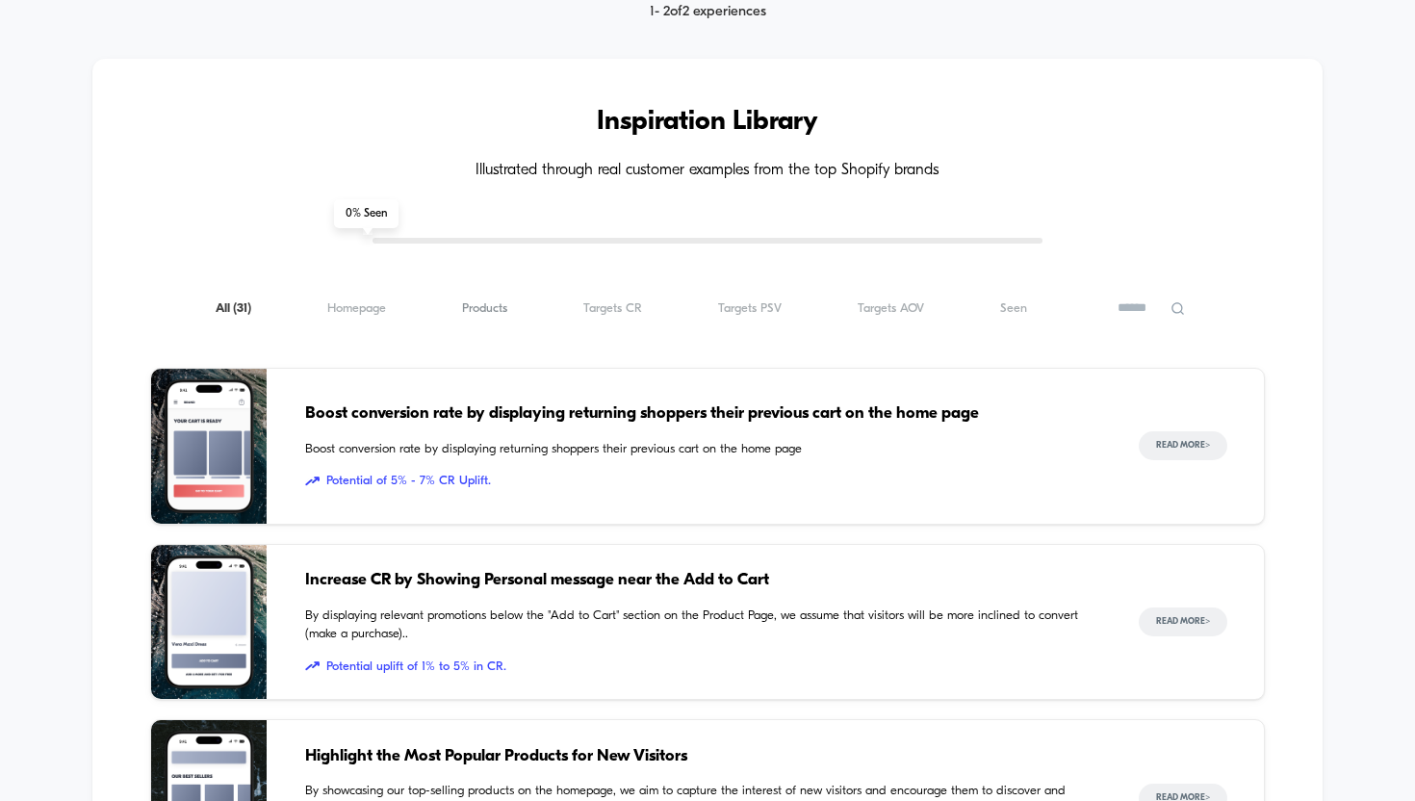
click at [462, 305] on span "Products ( 31 )" at bounding box center [484, 308] width 45 height 14
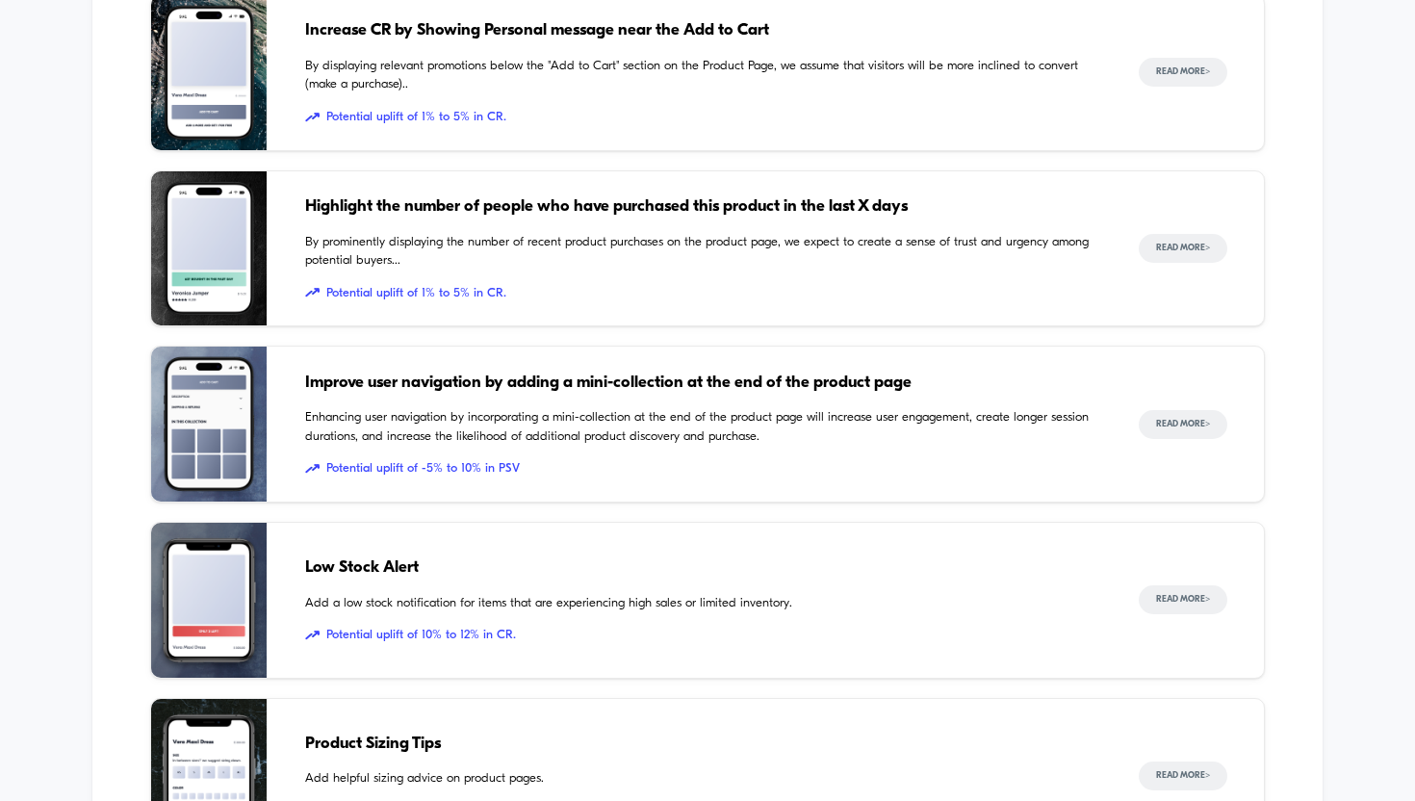
scroll to position [1006, 0]
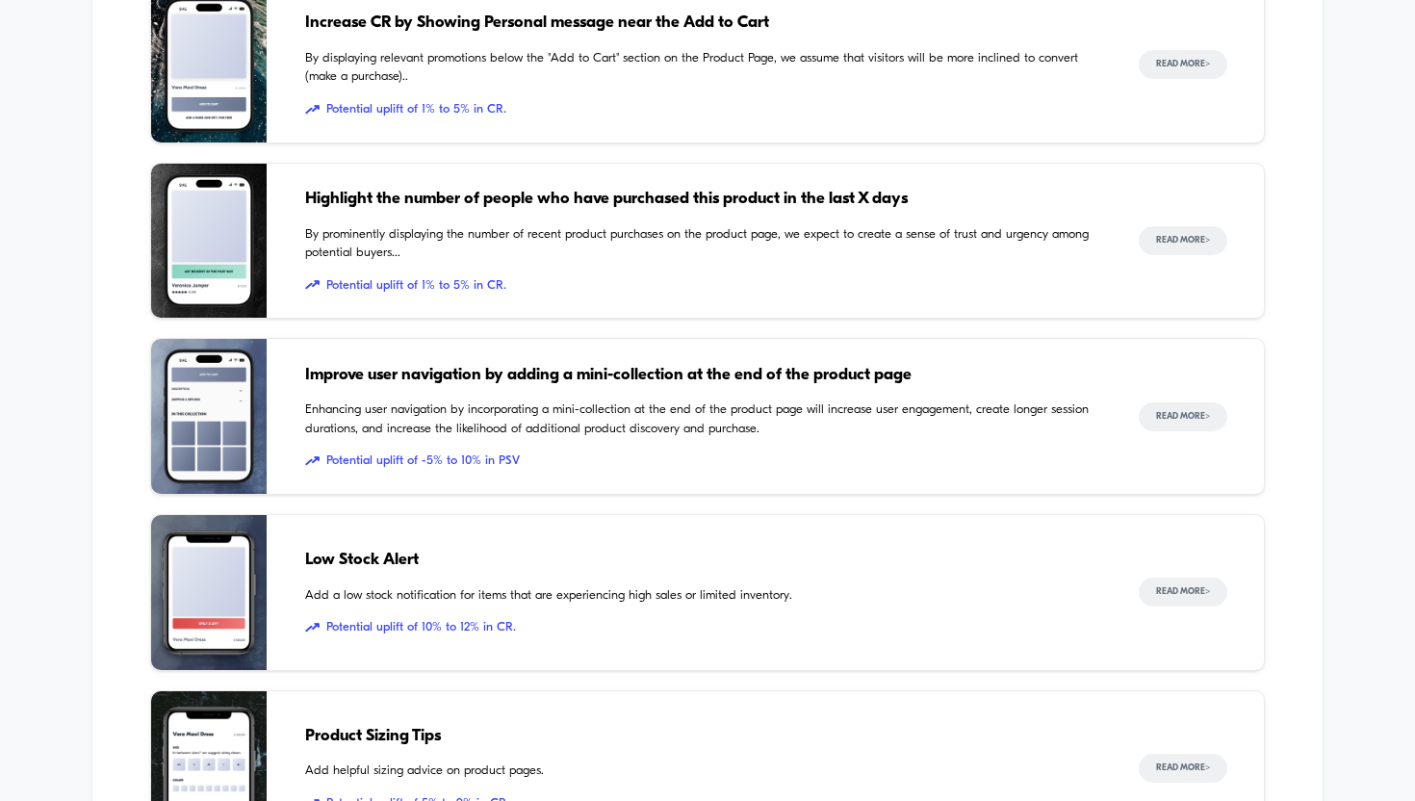
click at [206, 394] on img at bounding box center [209, 416] width 116 height 155
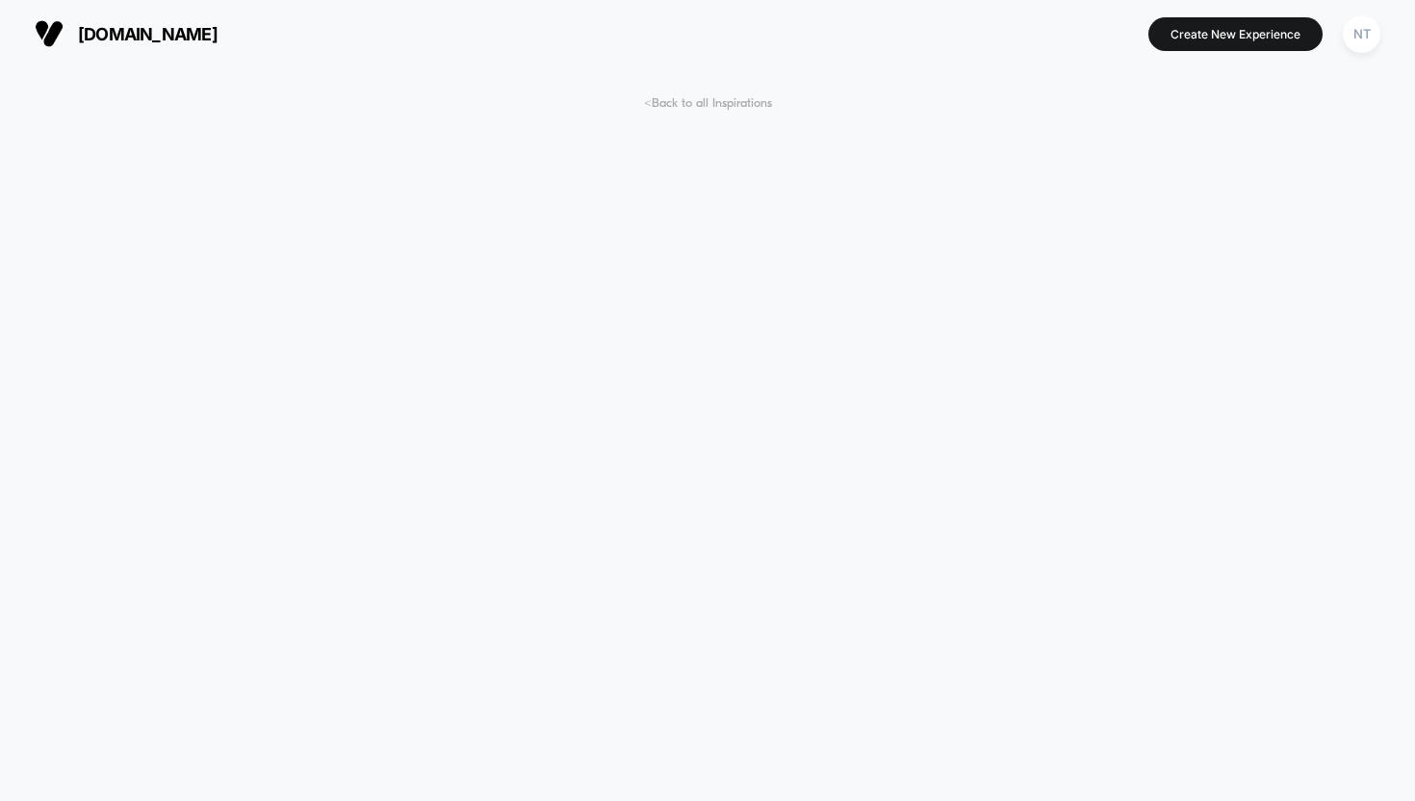
click at [749, 108] on span "< Back to all Inspirations" at bounding box center [708, 103] width 128 height 14
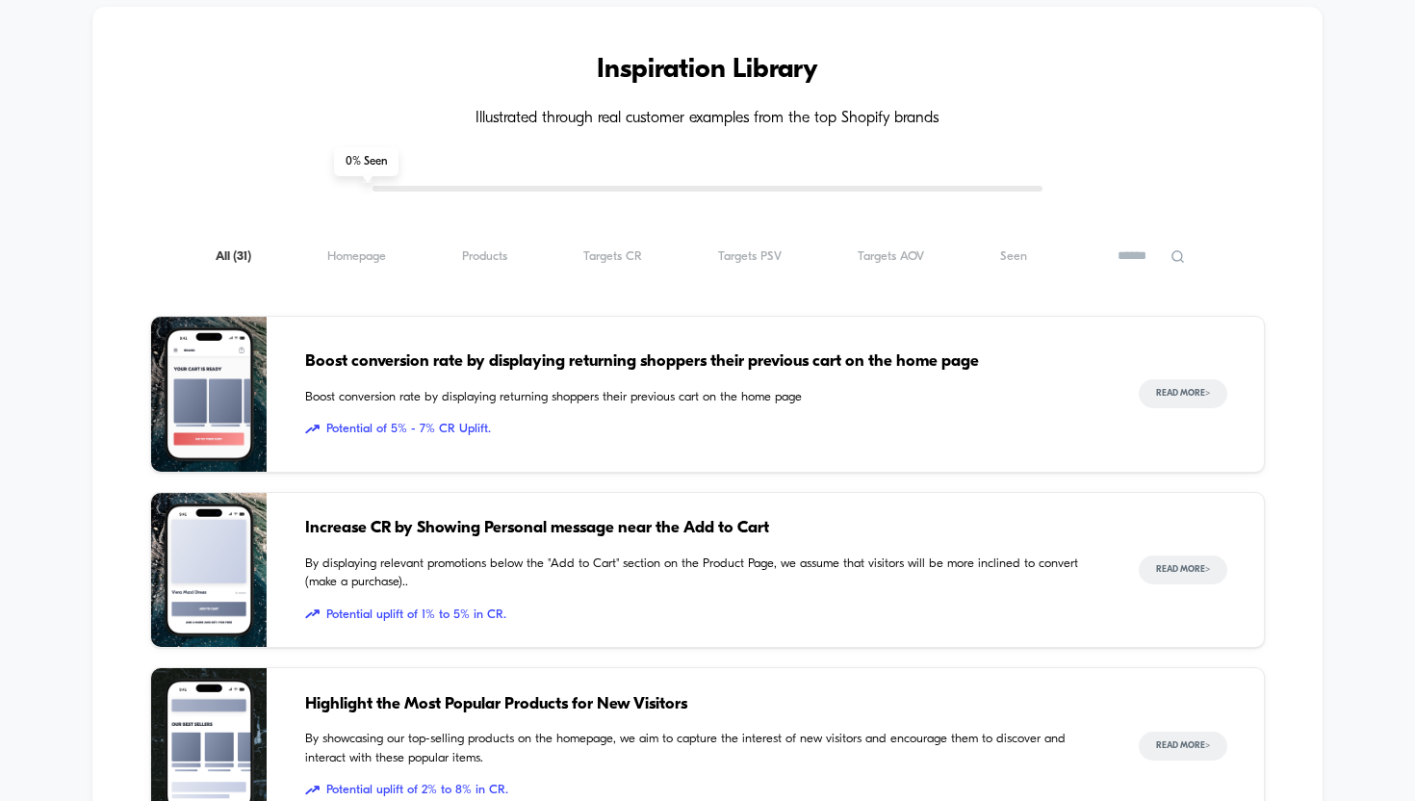
scroll to position [684, 0]
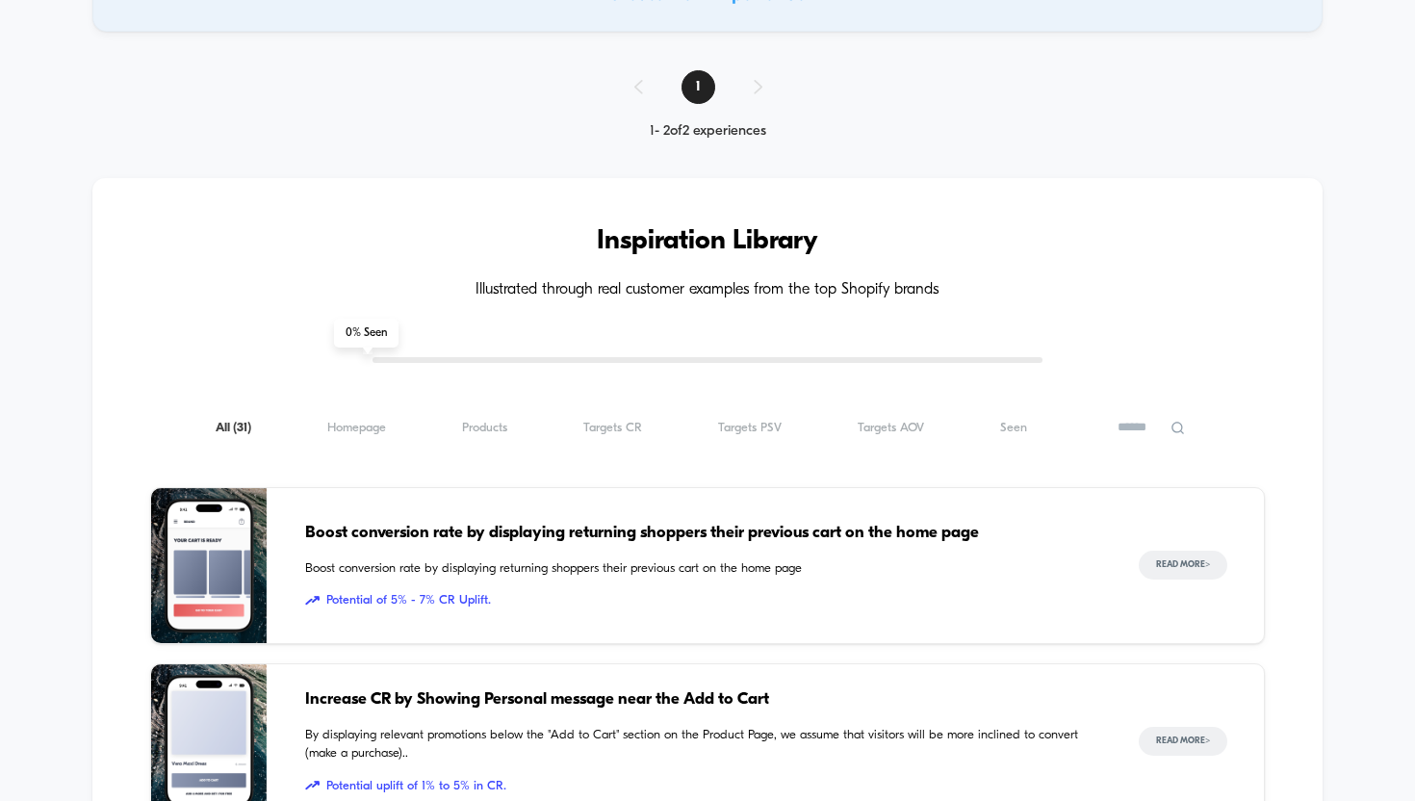
scroll to position [505, 0]
click at [367, 427] on span "Homepage ( 31 )" at bounding box center [356, 429] width 59 height 14
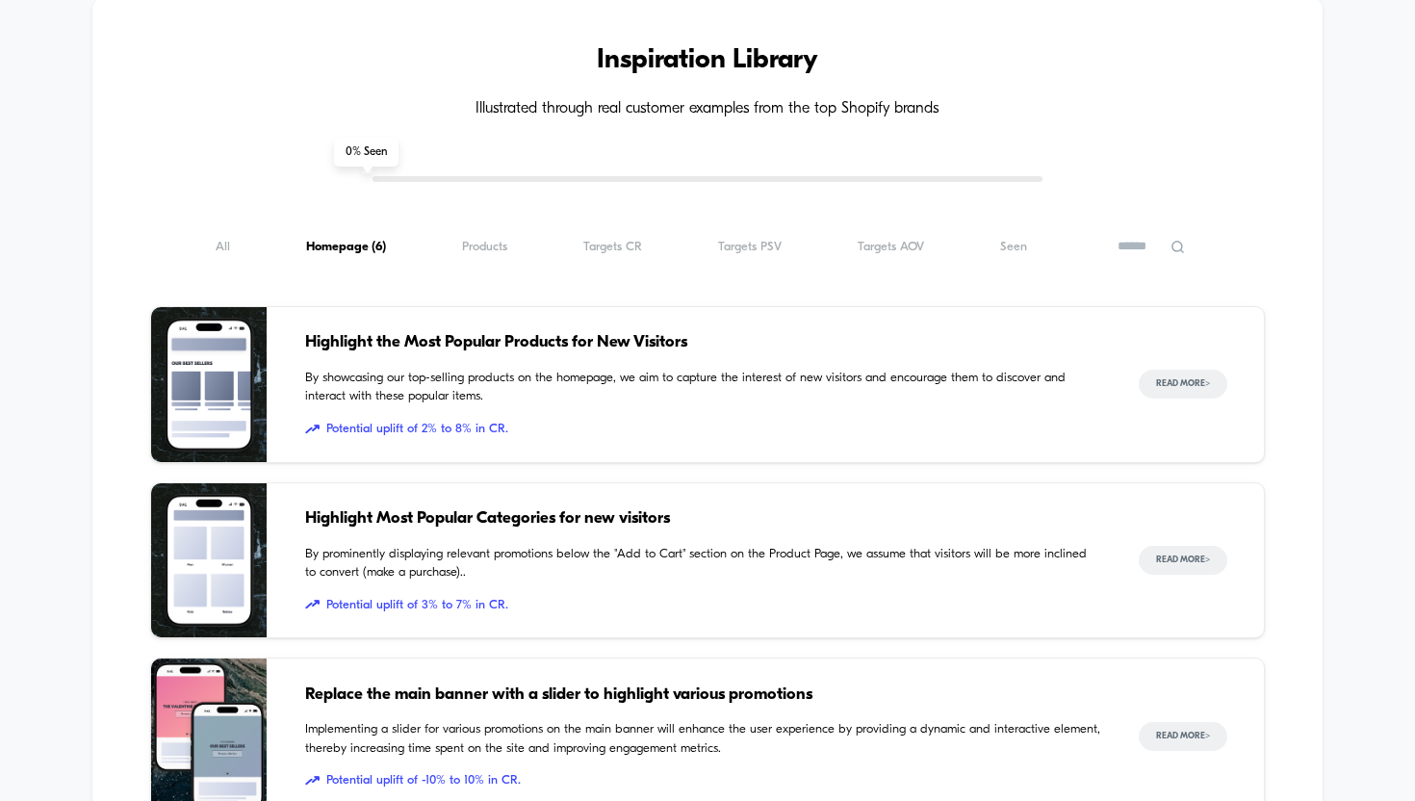
scroll to position [687, 0]
click at [1206, 386] on button "Read More >" at bounding box center [1183, 383] width 89 height 29
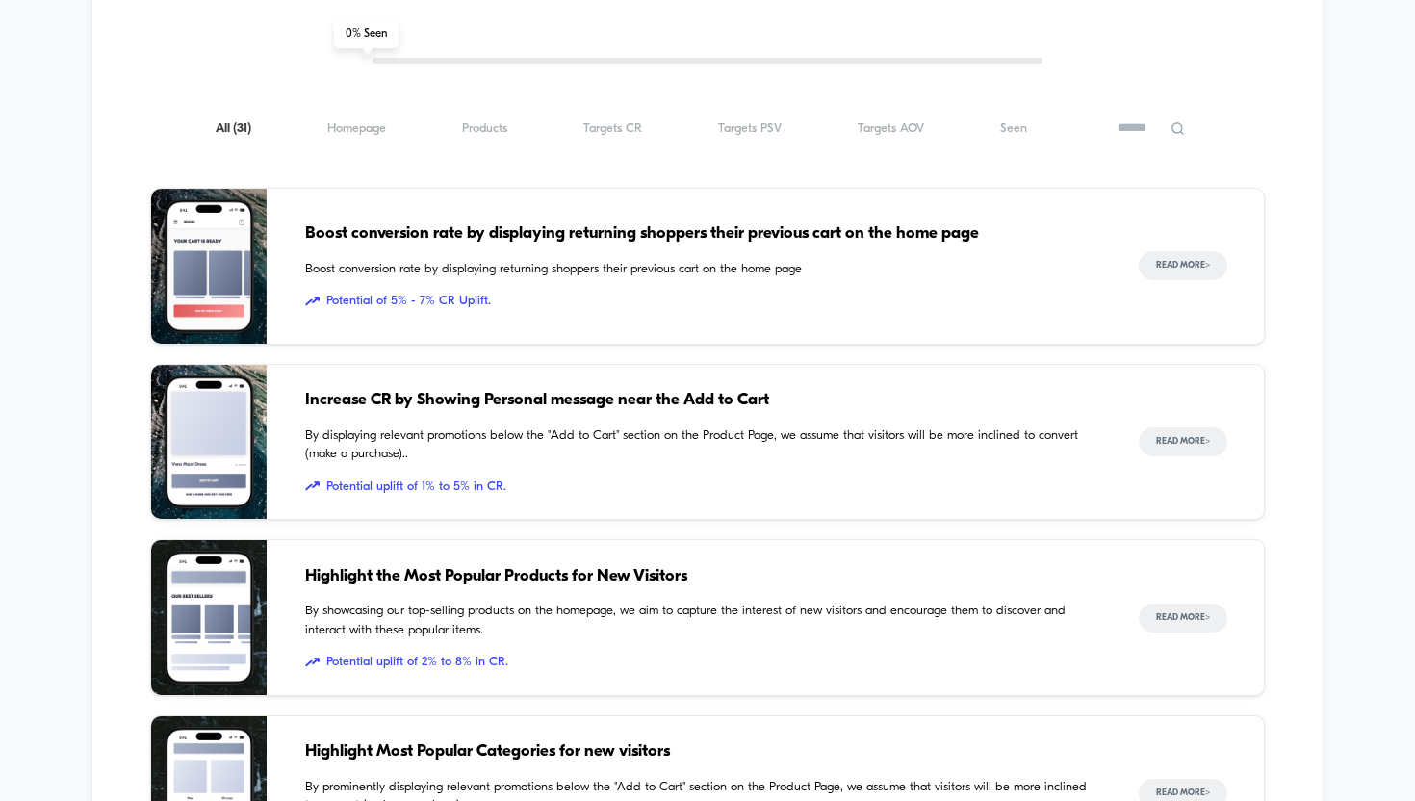
scroll to position [813, 0]
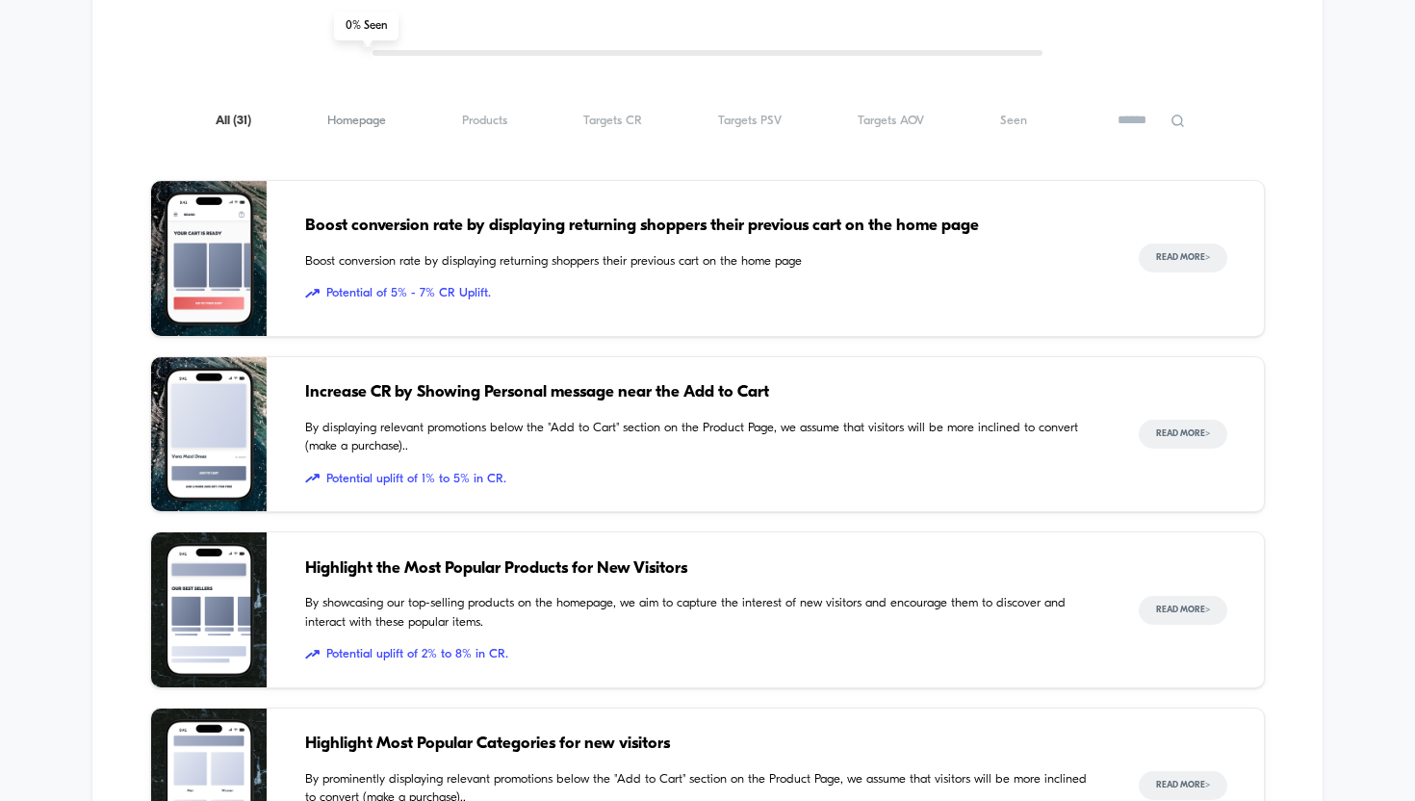
click at [371, 121] on span "Homepage ( 31 )" at bounding box center [356, 121] width 59 height 14
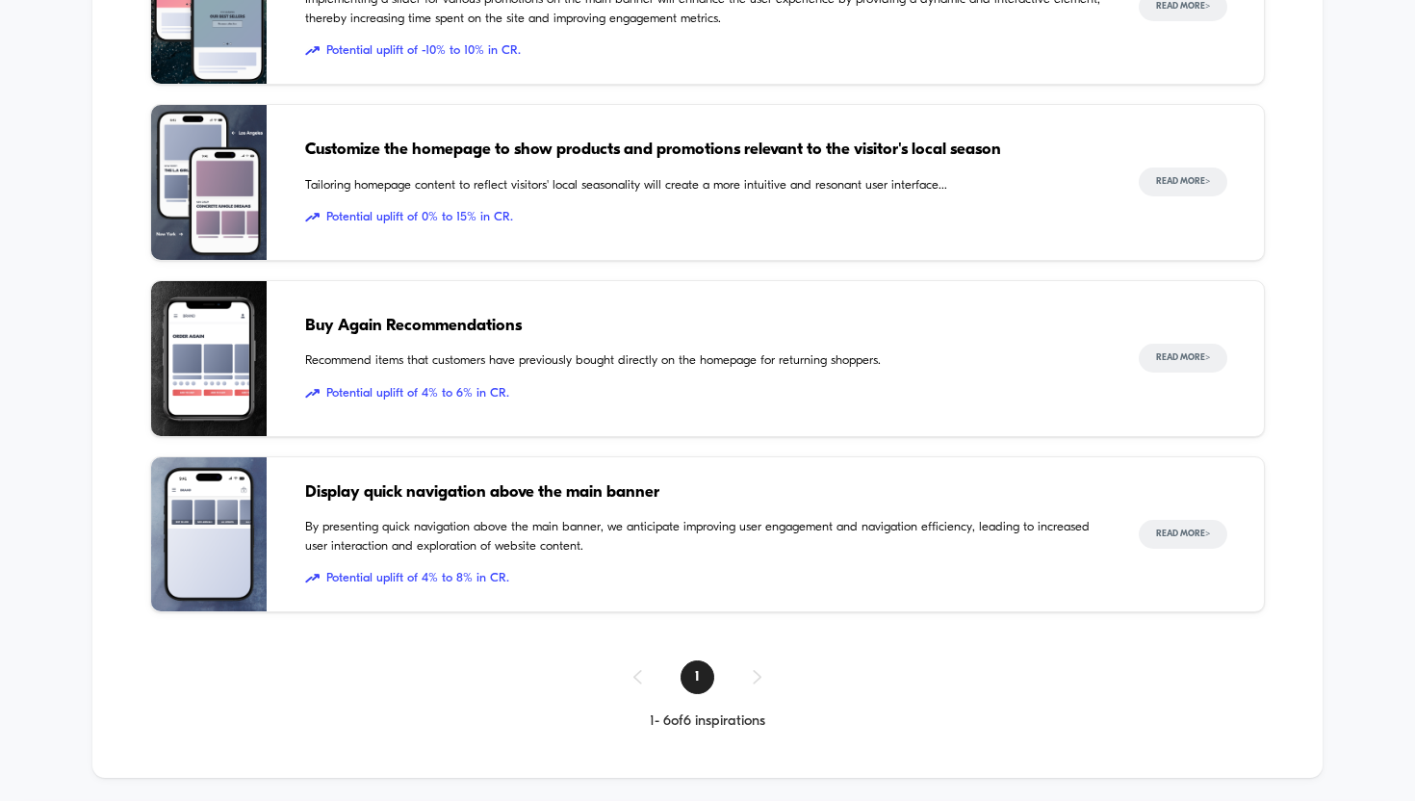
scroll to position [1419, 0]
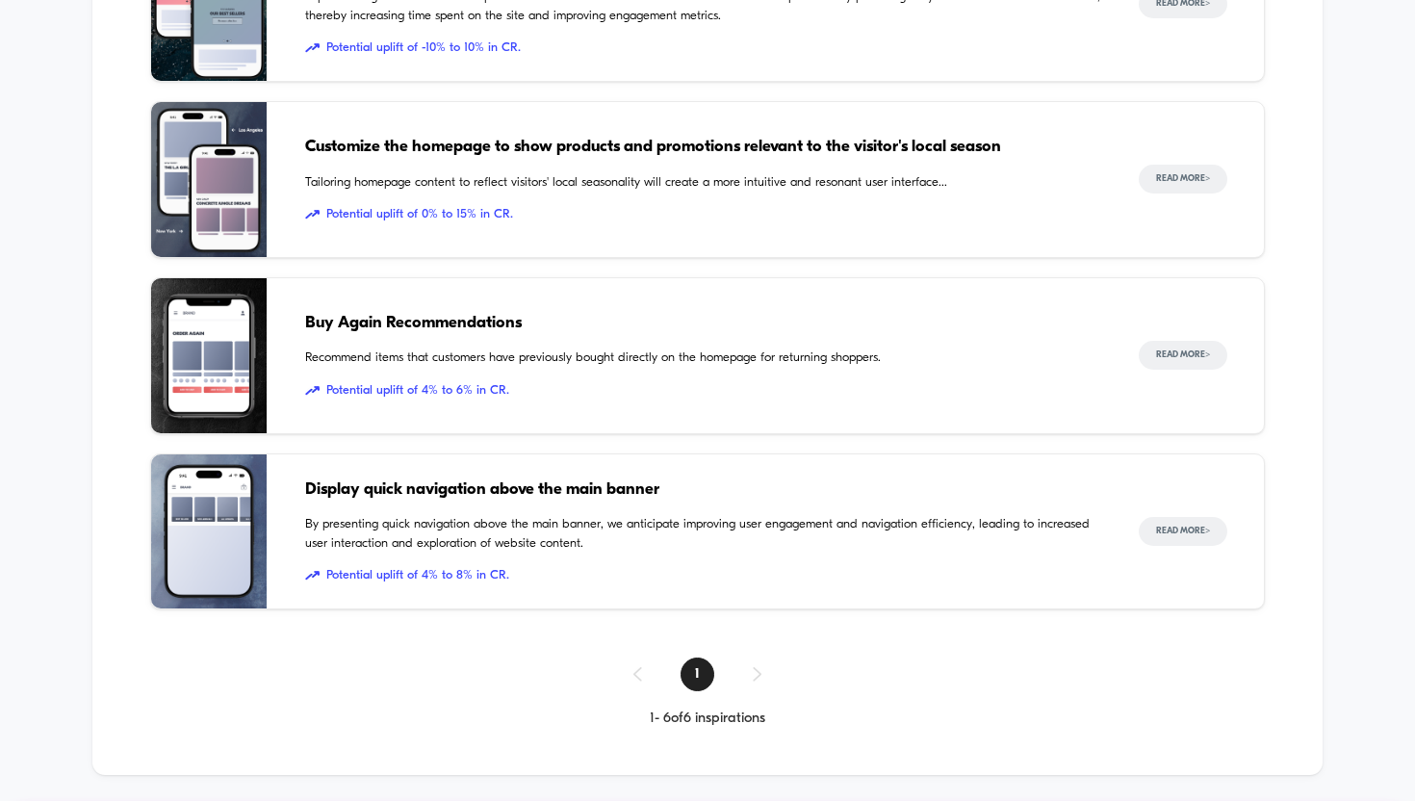
click at [238, 531] on img at bounding box center [209, 531] width 116 height 155
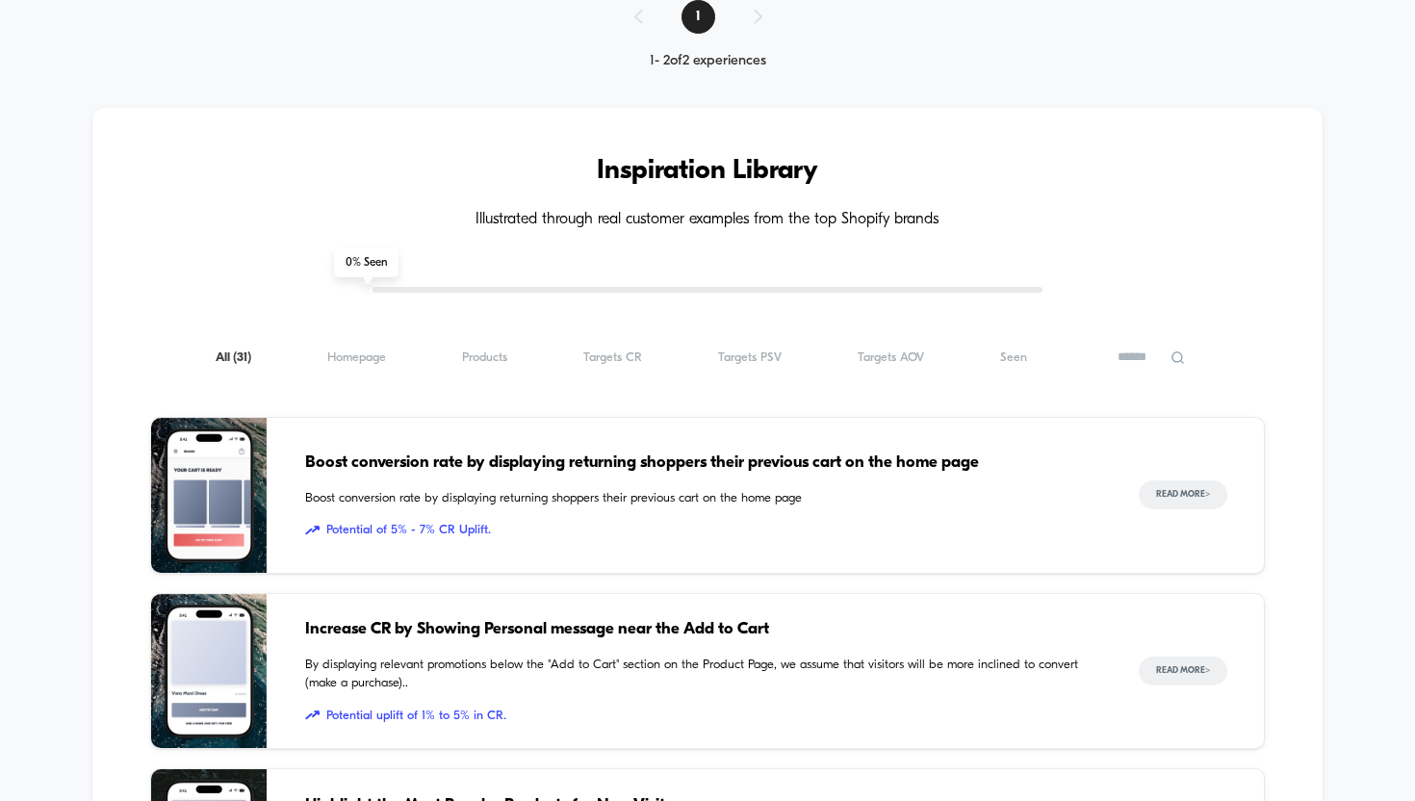
scroll to position [577, 0]
click at [371, 362] on span "Homepage ( 31 )" at bounding box center [356, 357] width 59 height 14
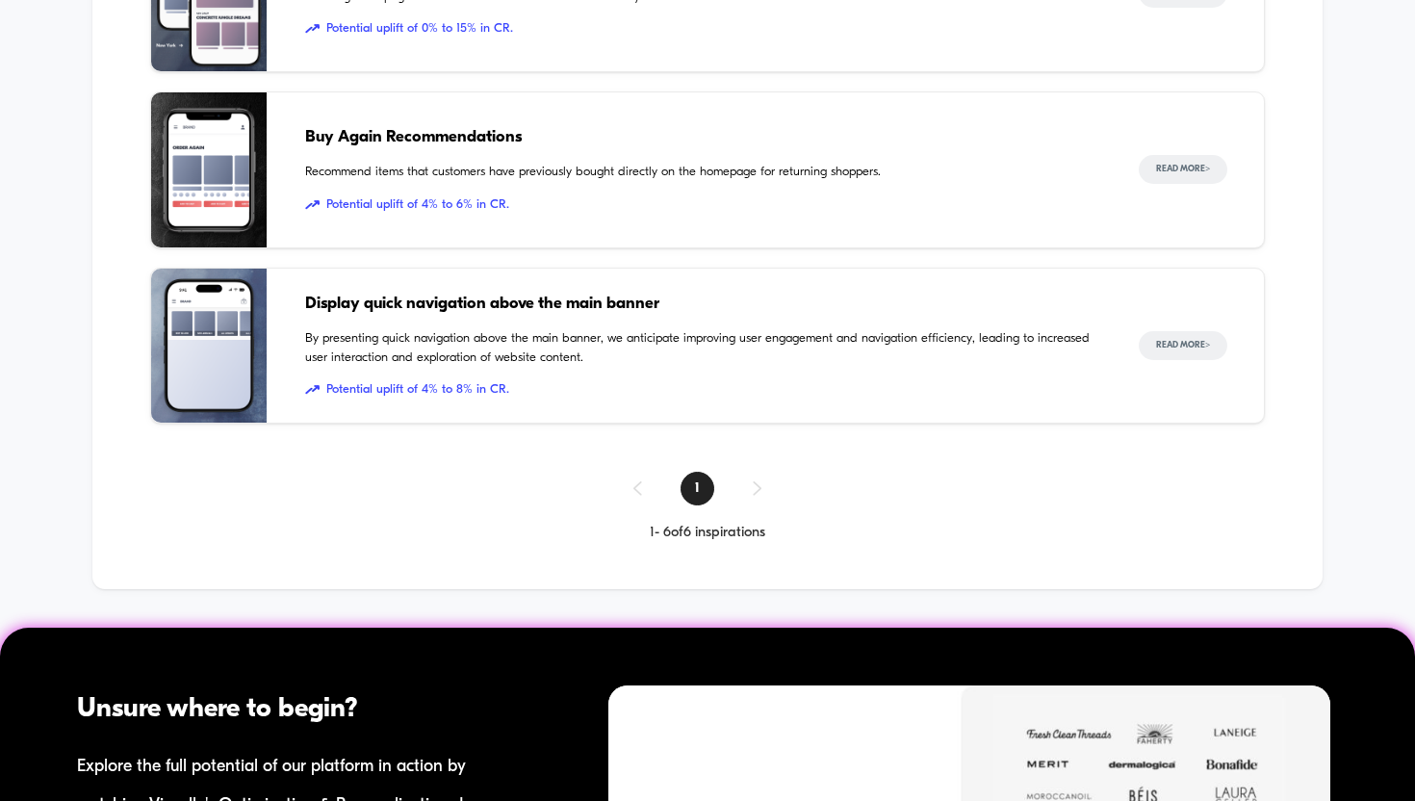
scroll to position [1604, 0]
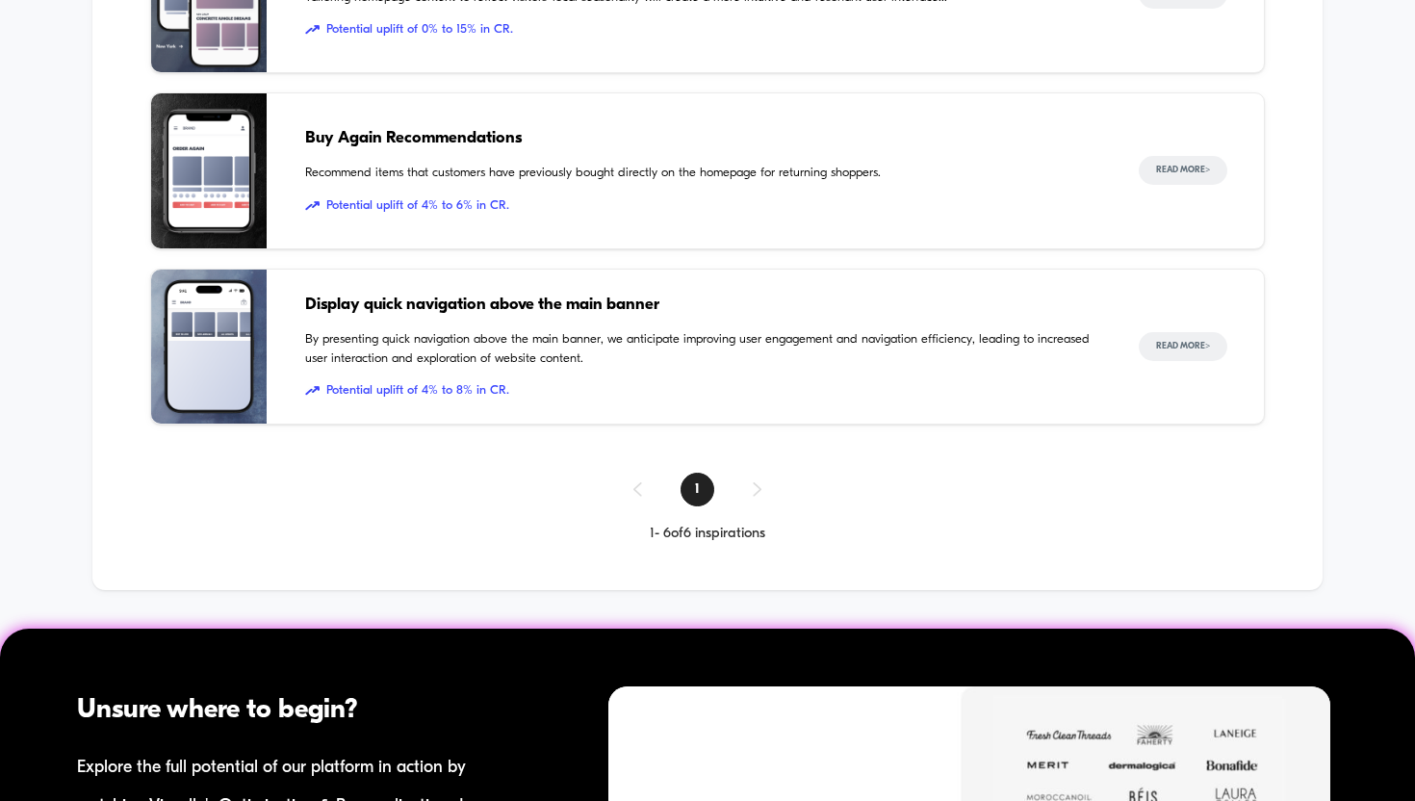
click at [418, 320] on div "Display quick navigation above the main banner By presenting quick navigation a…" at bounding box center [703, 347] width 796 height 155
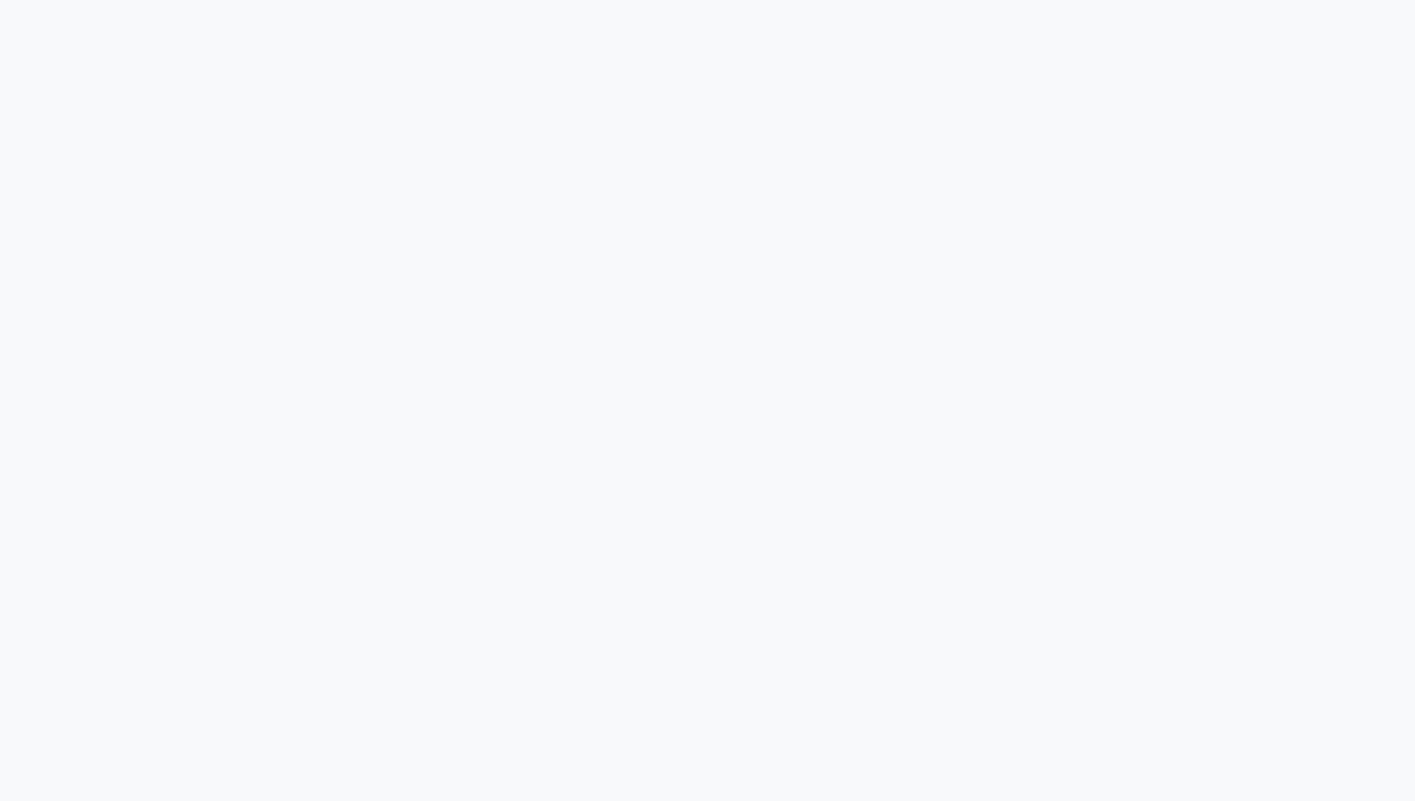
scroll to position [964, 0]
